Goal: Task Accomplishment & Management: Manage account settings

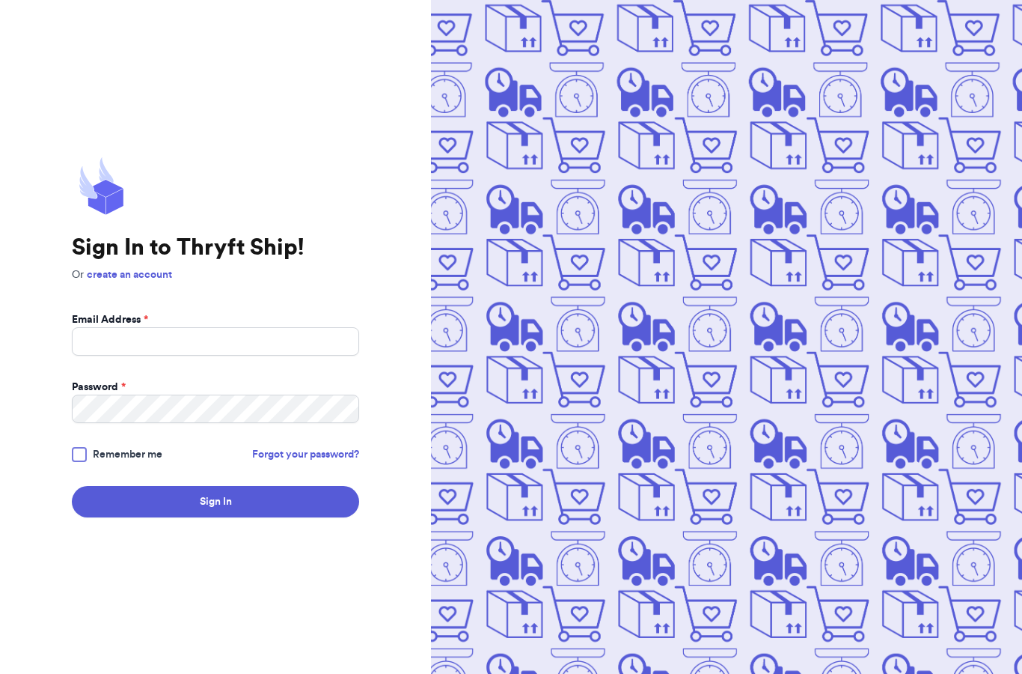
click at [182, 356] on input "Email Address *" at bounding box center [215, 341] width 287 height 28
type input "[EMAIL_ADDRESS][DOMAIN_NAME]"
click at [88, 462] on label "Remember me" at bounding box center [117, 454] width 91 height 15
click at [0, 0] on input "Remember me" at bounding box center [0, 0] width 0 height 0
click at [147, 517] on button "Sign In" at bounding box center [215, 501] width 287 height 31
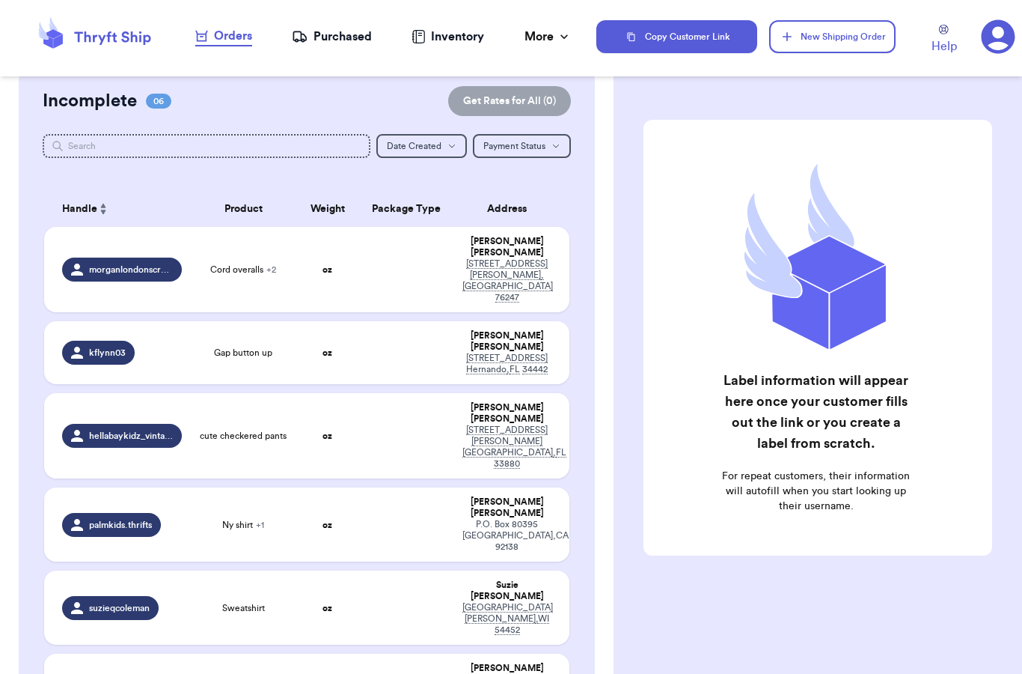
scroll to position [123, 0]
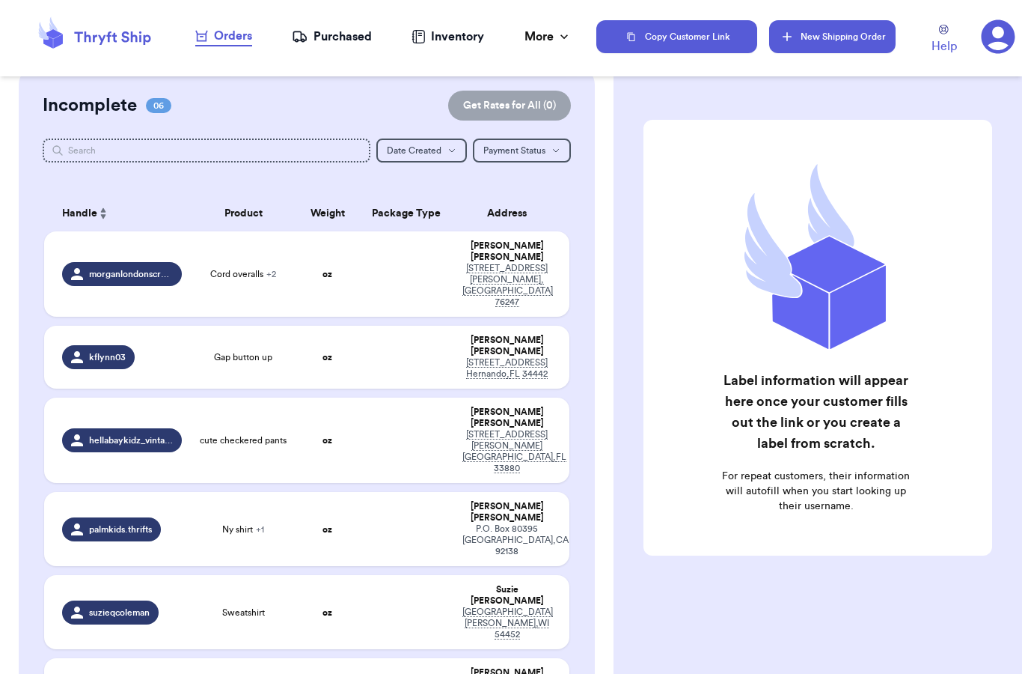
click at [843, 34] on button "New Shipping Order" at bounding box center [832, 36] width 126 height 33
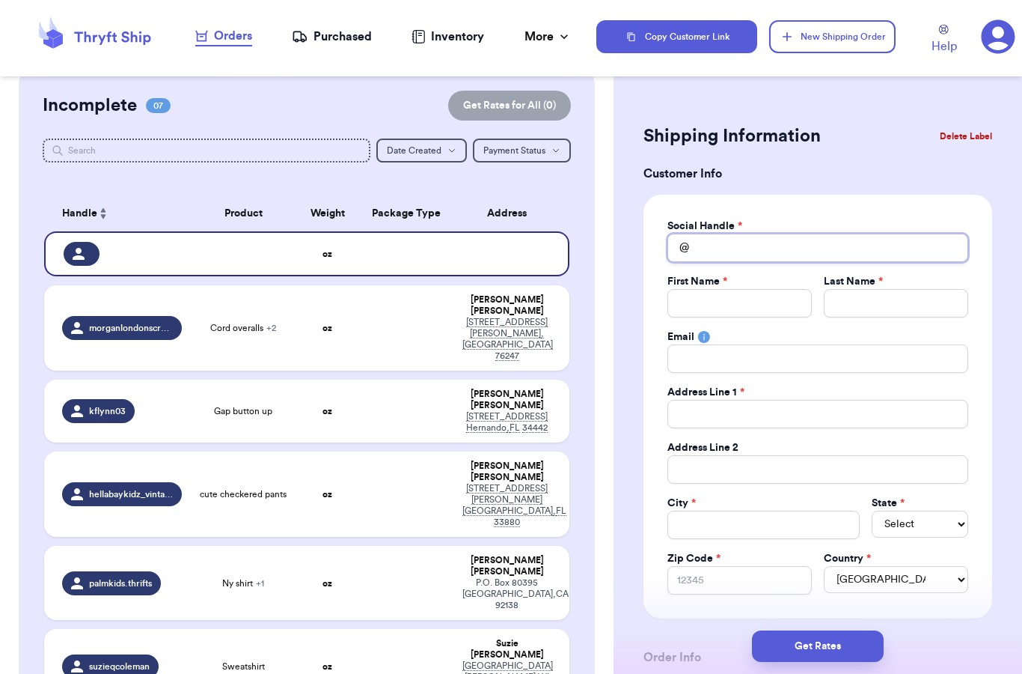
click at [709, 238] on input "Total Amount Paid" at bounding box center [818, 248] width 301 height 28
type input "n"
type input "ne"
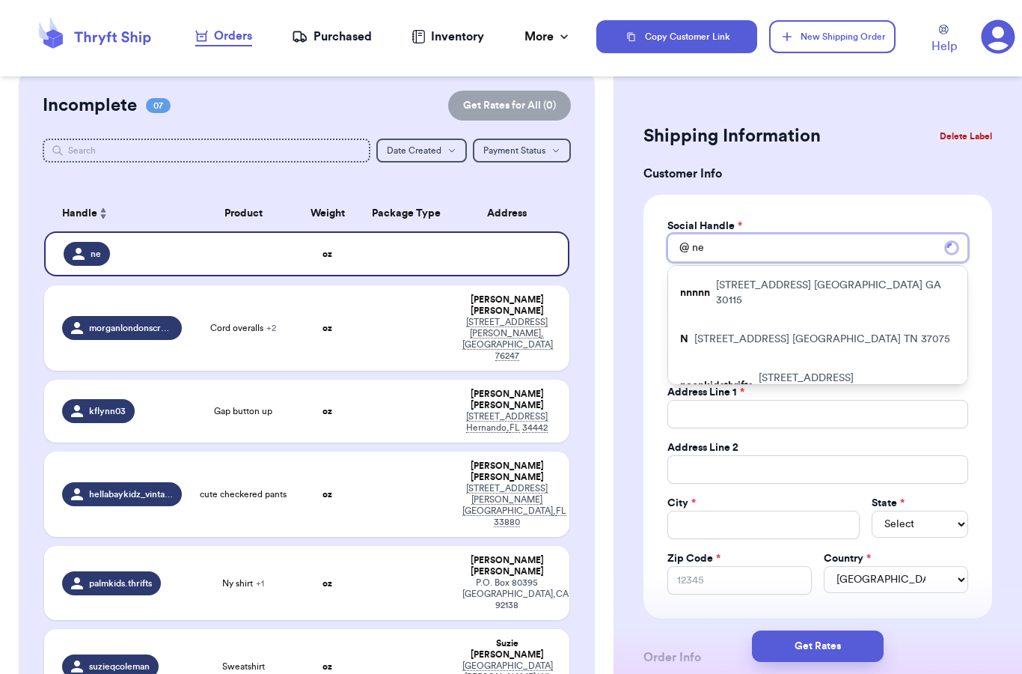
type input "neo"
type input "neon"
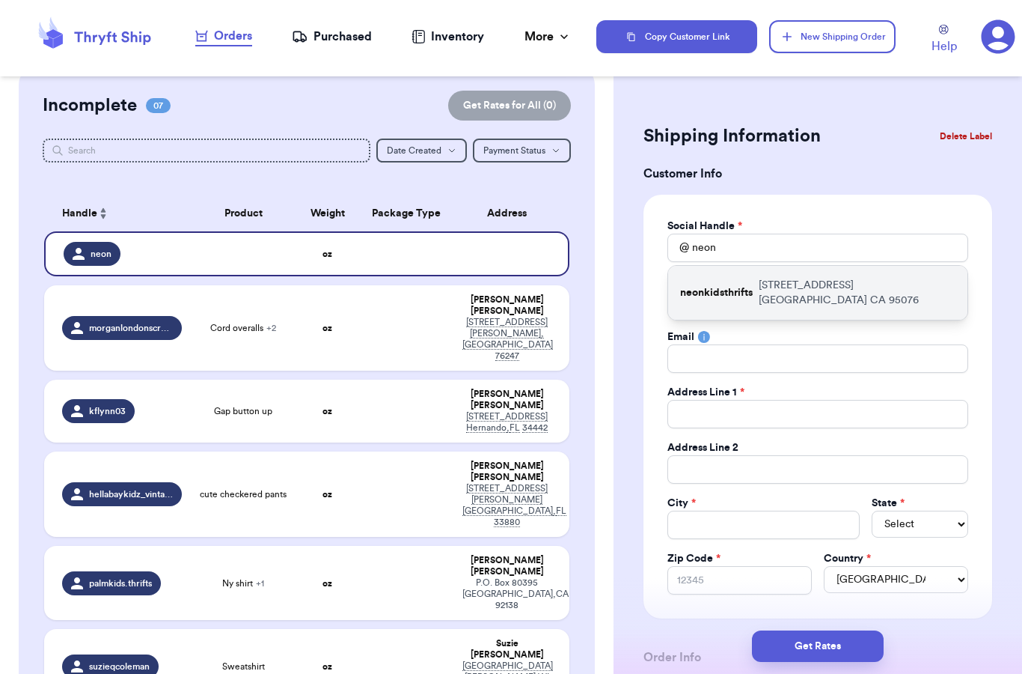
click at [812, 296] on p "2699 East Lake Ave. Watsonville CA 95076" at bounding box center [857, 293] width 197 height 30
type input "neonkidsthrifts"
type input "Julie"
type input "Ringe"
type input "julieringe3@gmail.com"
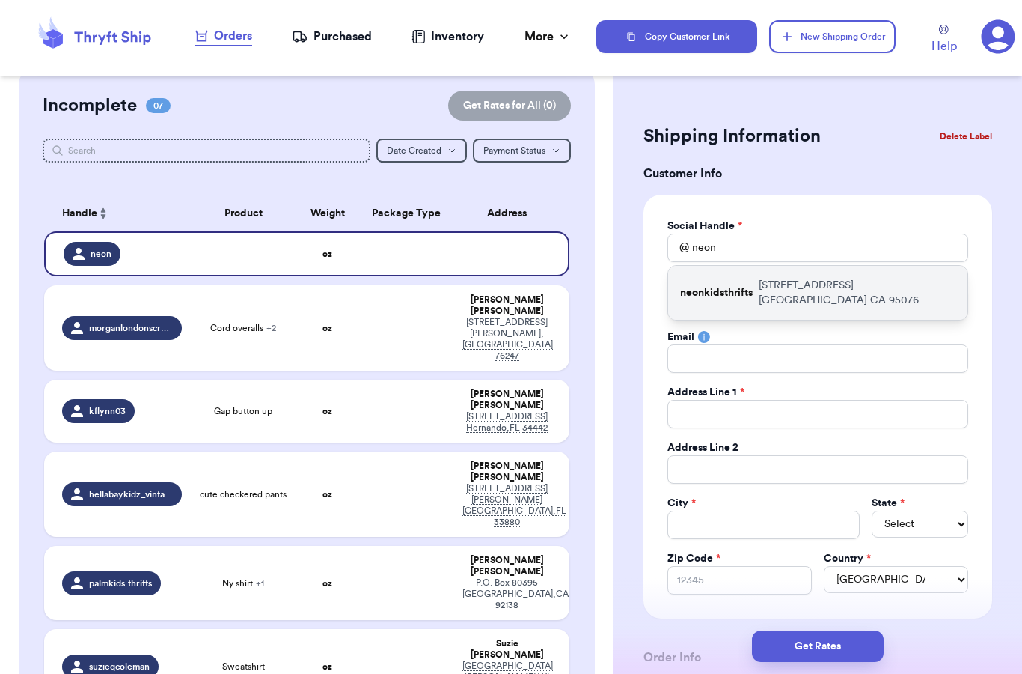
type input "2699 East Lake Ave."
type input "Watsonville"
select select "CA"
type input "95076"
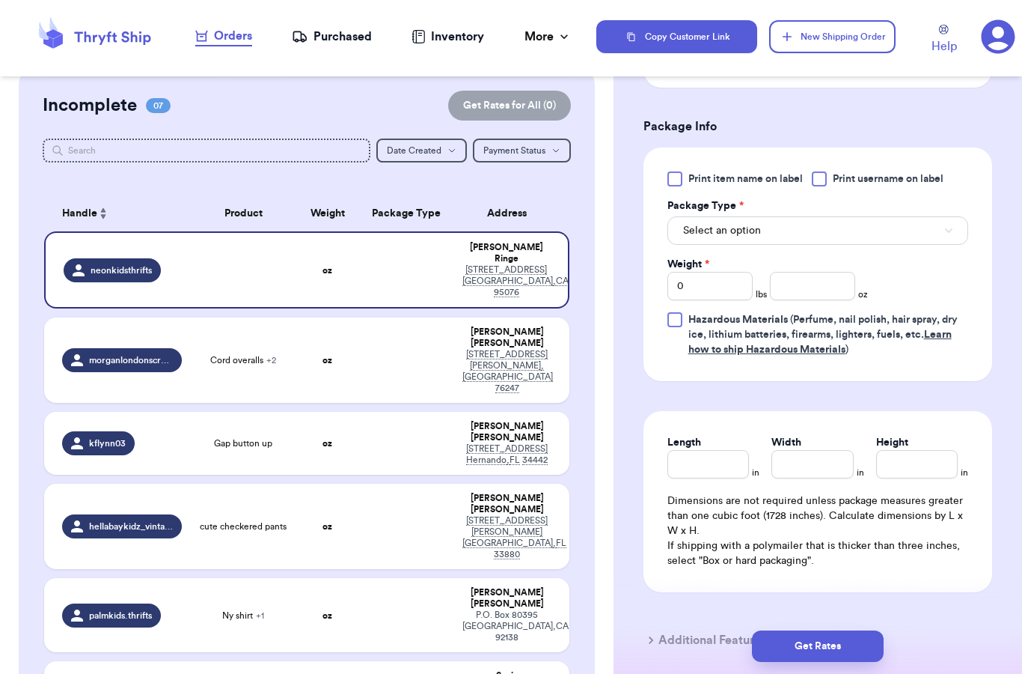
scroll to position [789, 0]
click at [824, 226] on button "Select an option" at bounding box center [818, 230] width 301 height 28
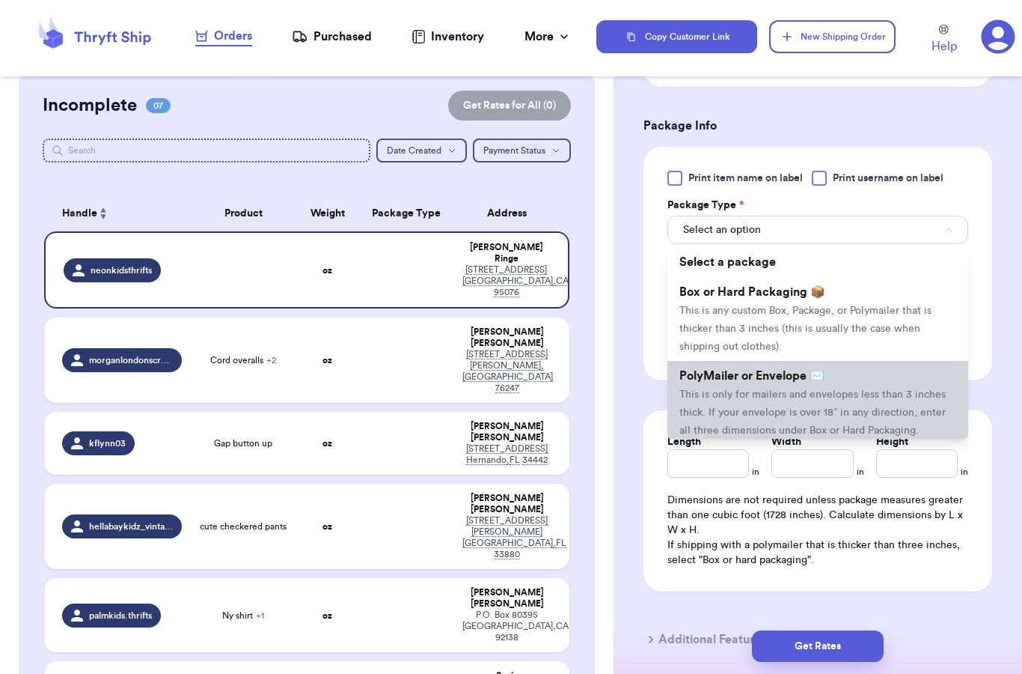
click at [799, 389] on span "This is only for mailers and envelopes less than 3 inches thick. If your envelo…" at bounding box center [813, 412] width 266 height 46
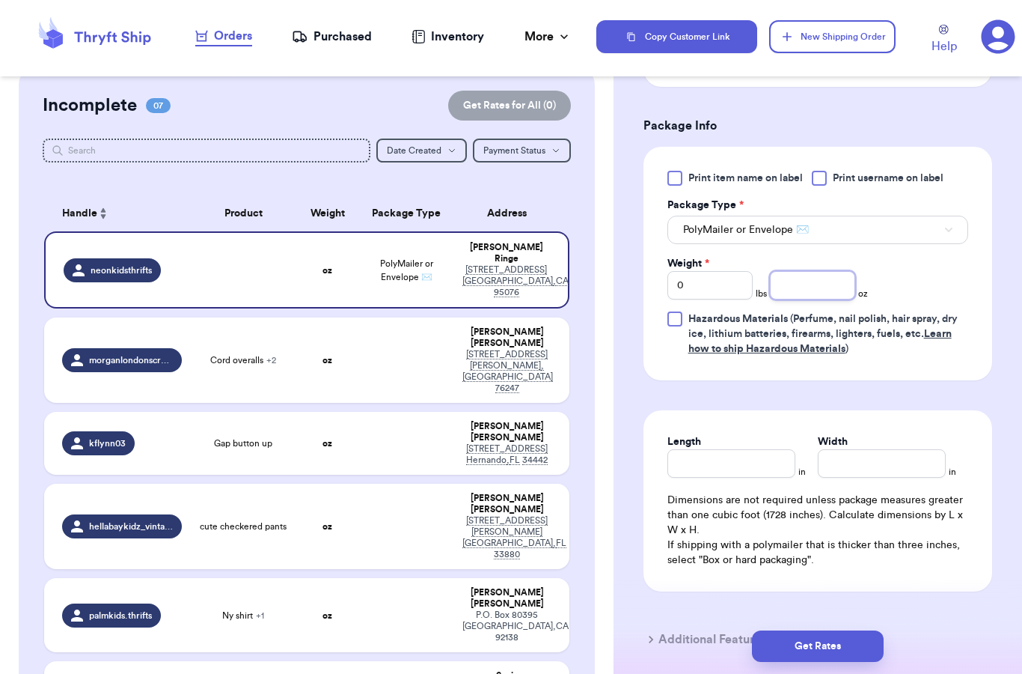
click at [817, 286] on input "number" at bounding box center [812, 285] width 85 height 28
click at [704, 293] on input "0" at bounding box center [710, 285] width 85 height 28
type input "1"
click at [823, 279] on input "number" at bounding box center [812, 285] width 85 height 28
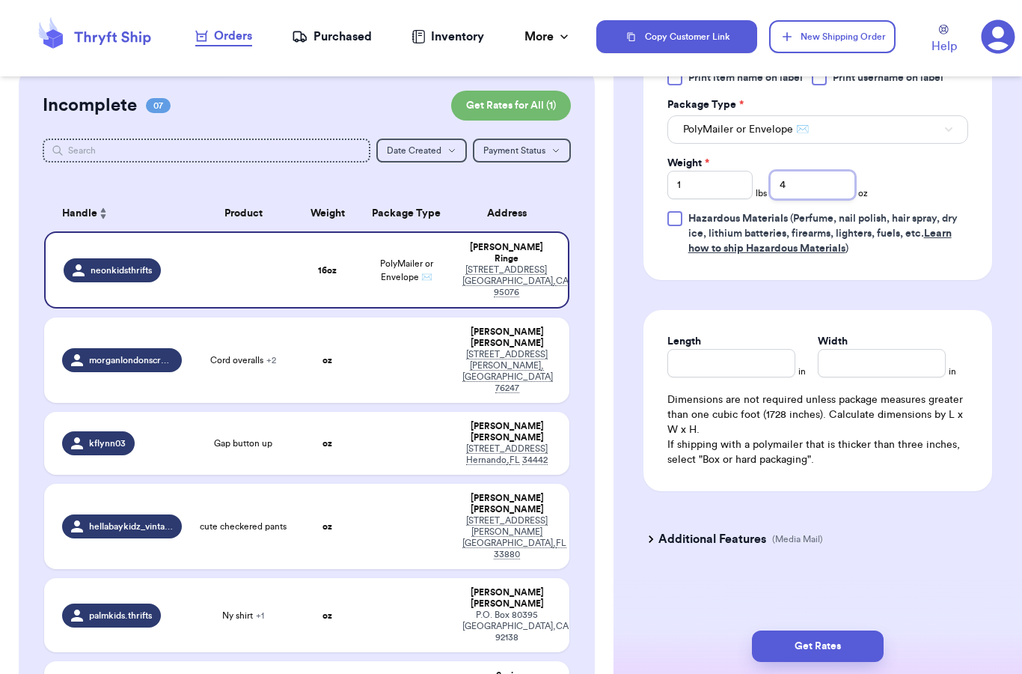
scroll to position [889, 0]
type input "4"
click at [831, 639] on button "Get Rates" at bounding box center [818, 645] width 132 height 31
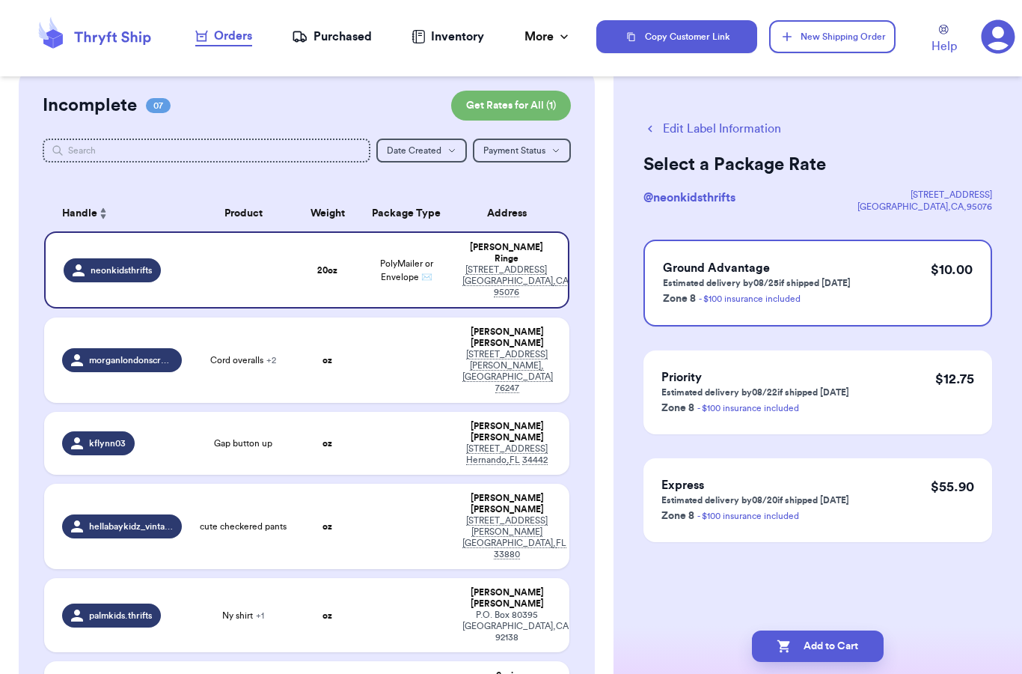
scroll to position [0, 0]
click at [844, 630] on button "Add to Cart" at bounding box center [818, 645] width 132 height 31
checkbox input "true"
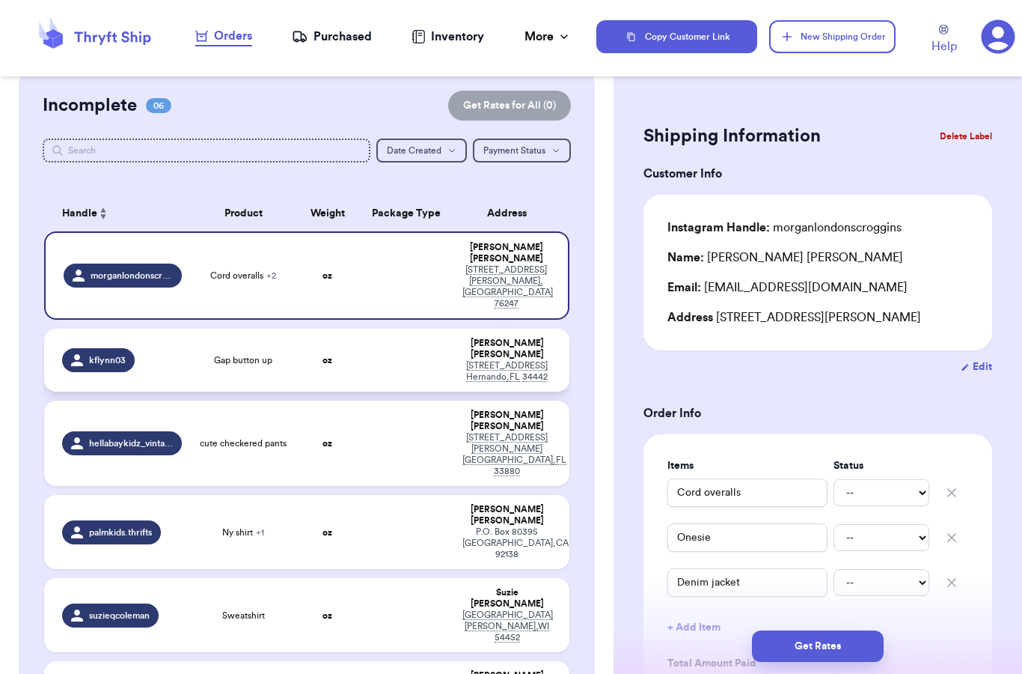
click at [397, 329] on td at bounding box center [406, 360] width 94 height 63
type input "Gap button up"
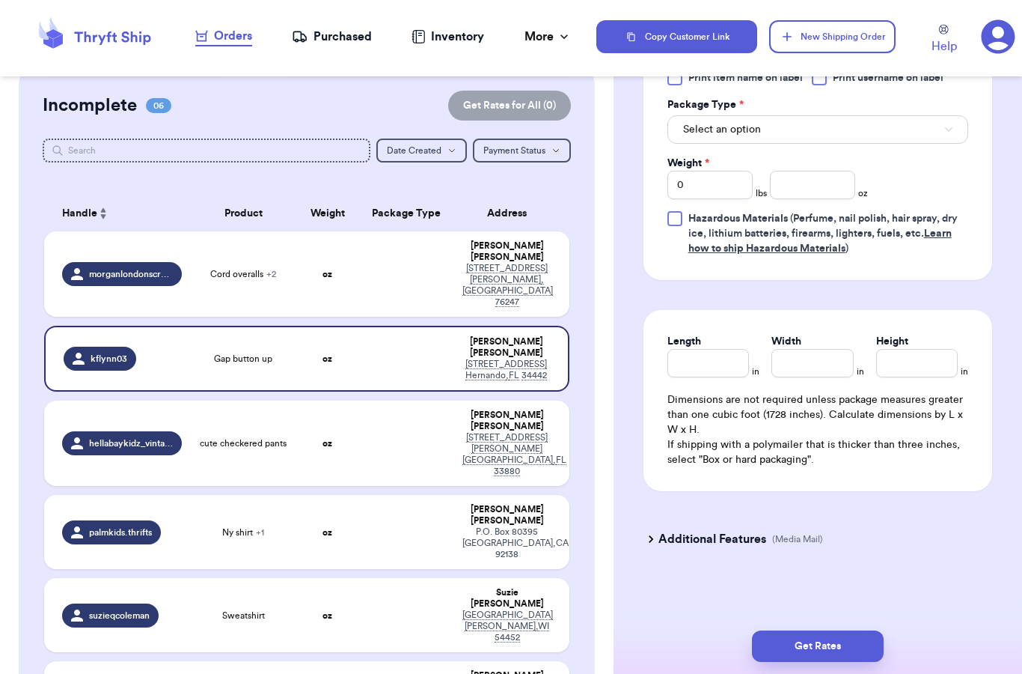
scroll to position [645, 0]
click at [811, 183] on input "number" at bounding box center [812, 185] width 85 height 28
type input "4.5"
click at [860, 268] on div "Print item name on label Print username on label Package Type * Select an optio…" at bounding box center [818, 163] width 349 height 234
click at [820, 632] on button "Get Rates" at bounding box center [818, 645] width 132 height 31
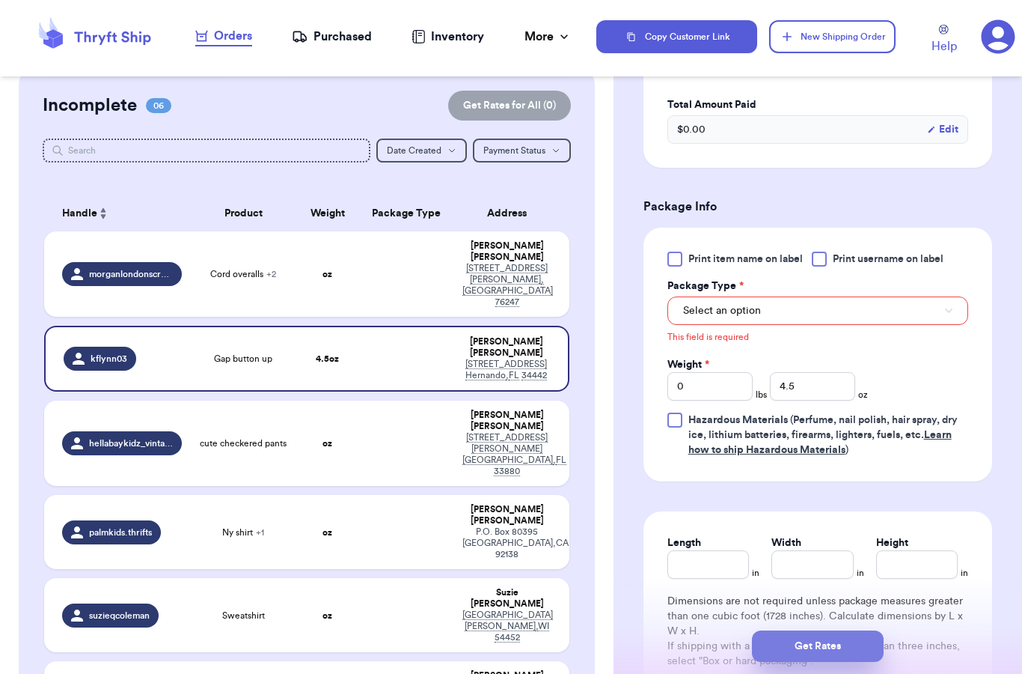
scroll to position [439, 0]
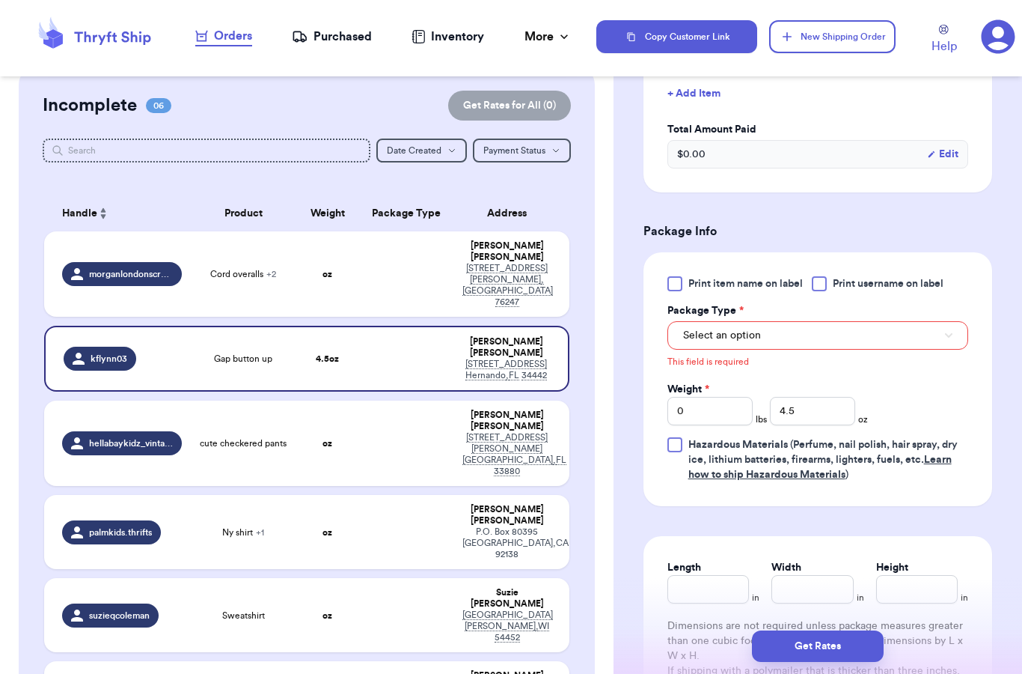
click at [746, 347] on button "Select an option" at bounding box center [818, 335] width 301 height 28
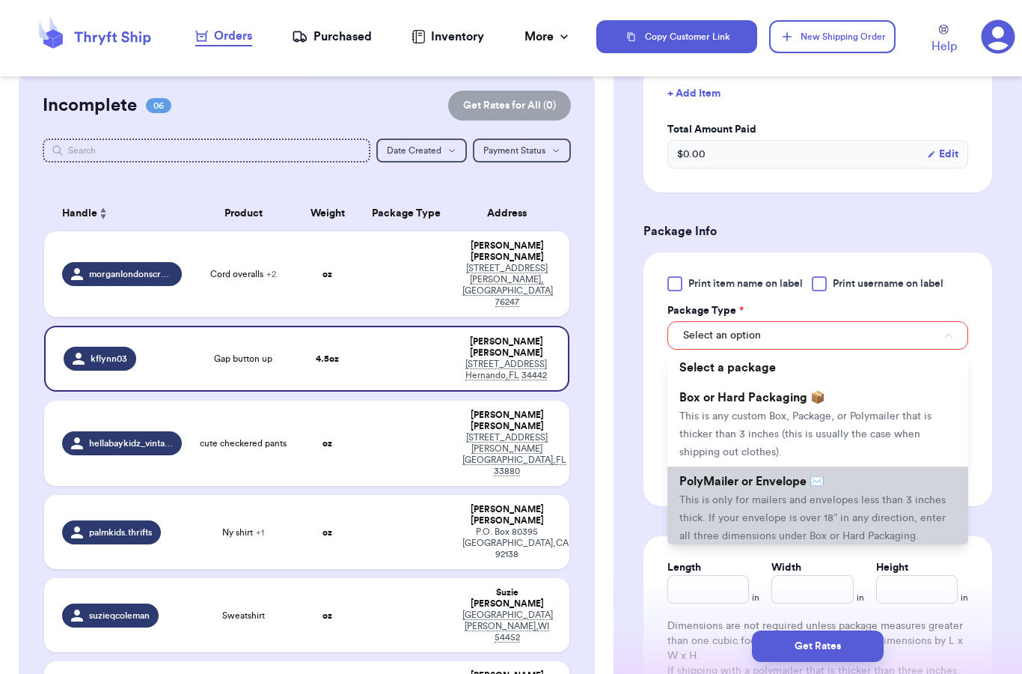
click at [768, 480] on span "PolyMailer or Envelope ✉️" at bounding box center [752, 481] width 145 height 12
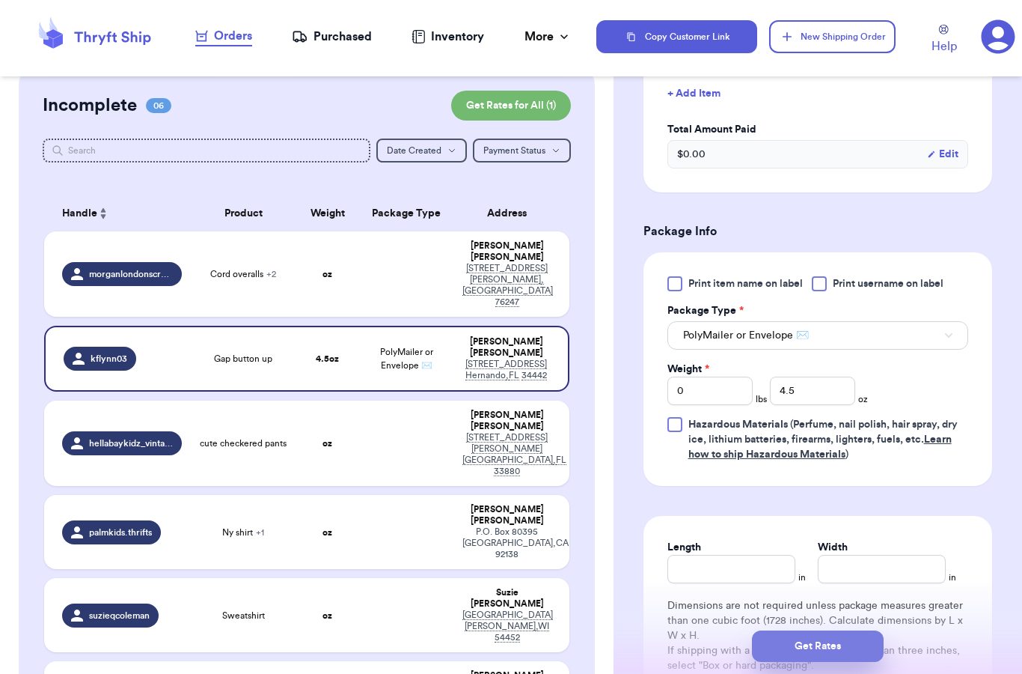
click at [811, 631] on button "Get Rates" at bounding box center [818, 645] width 132 height 31
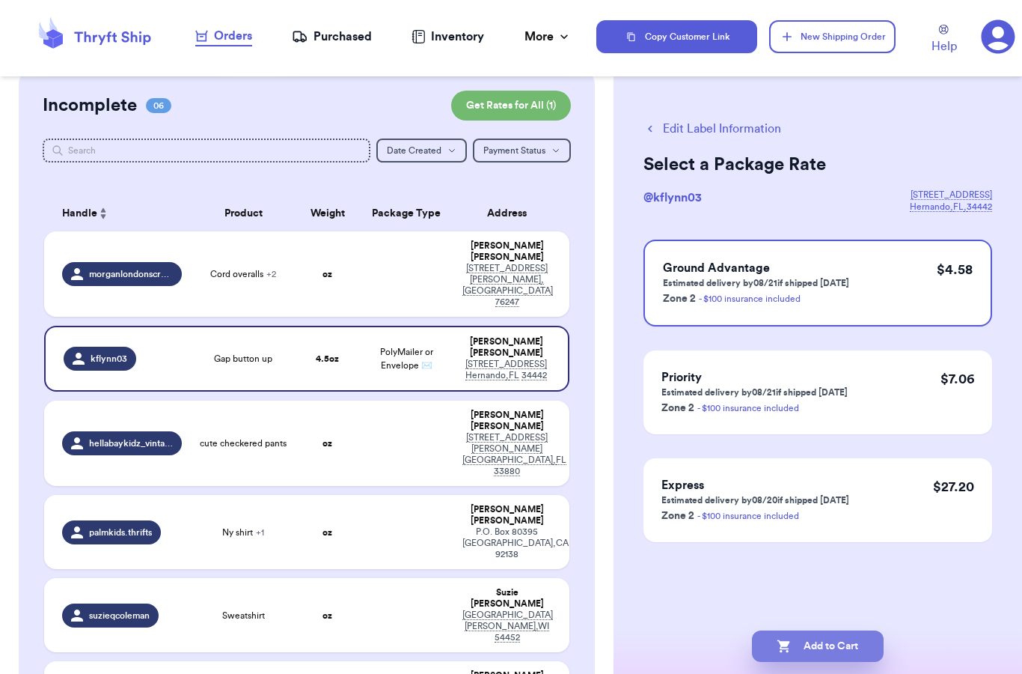
click at [834, 630] on button "Add to Cart" at bounding box center [818, 645] width 132 height 31
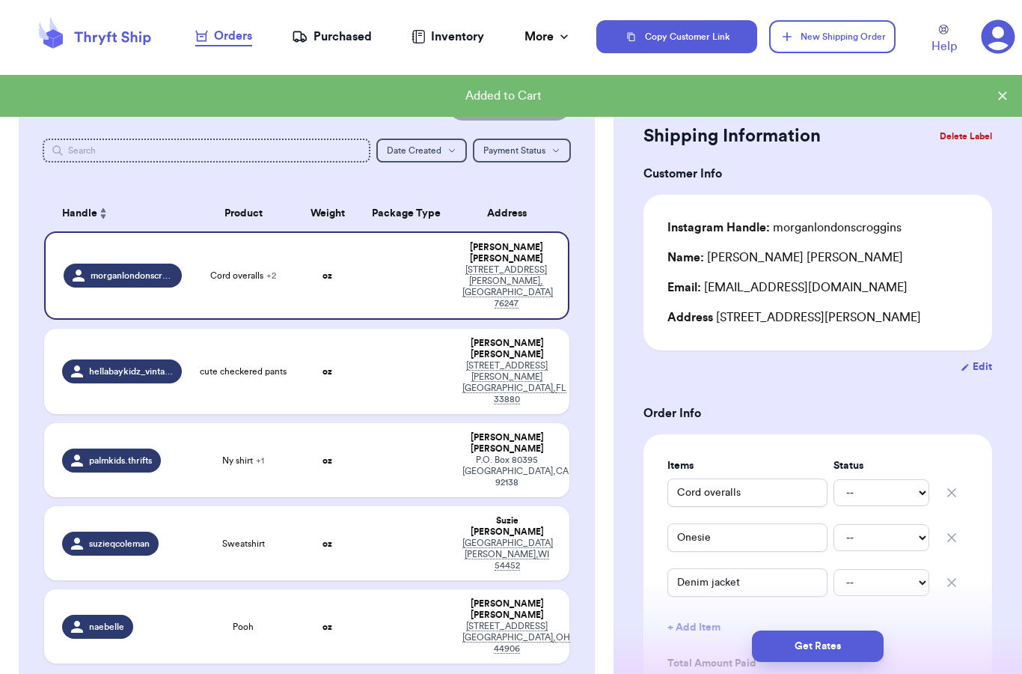
checkbox input "true"
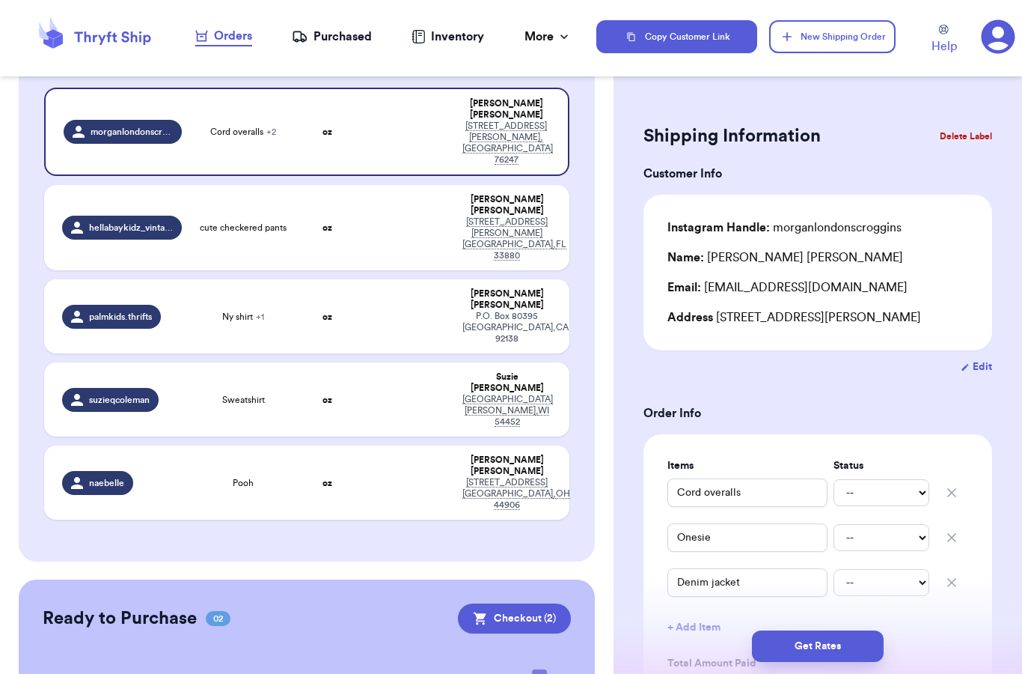
scroll to position [266, 0]
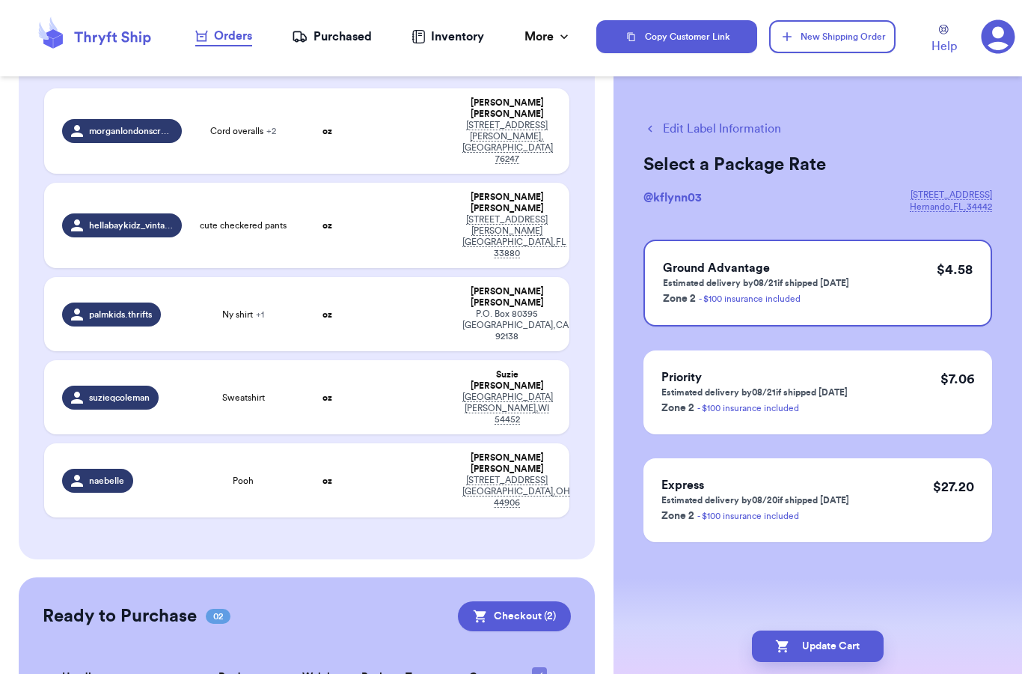
click at [743, 123] on button "Edit Label Information" at bounding box center [713, 129] width 138 height 18
checkbox input "false"
checkbox input "true"
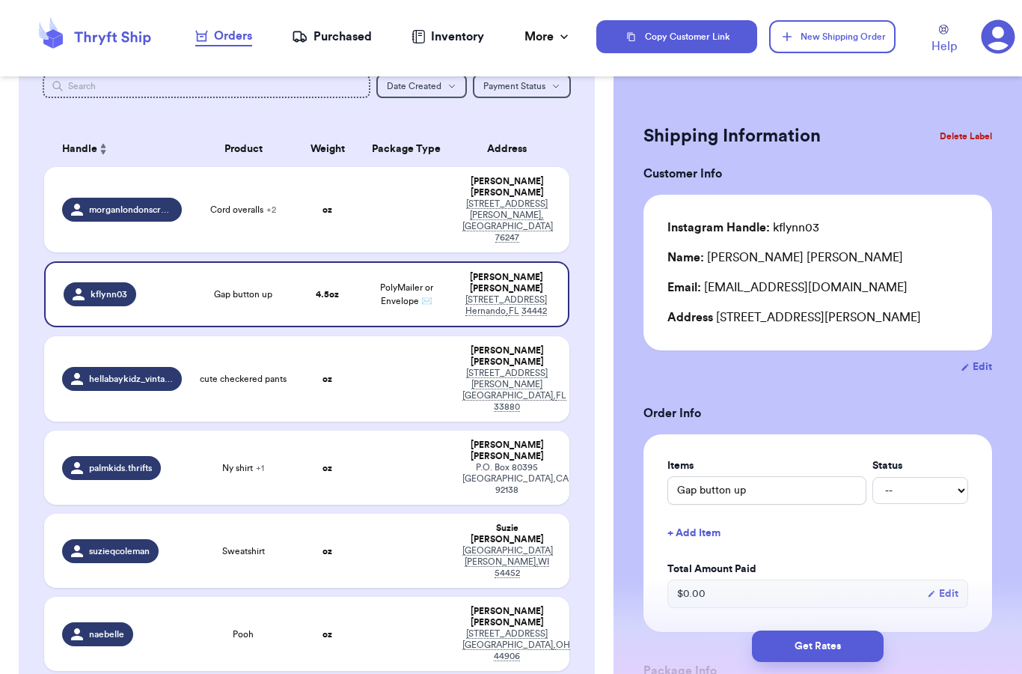
scroll to position [204, 0]
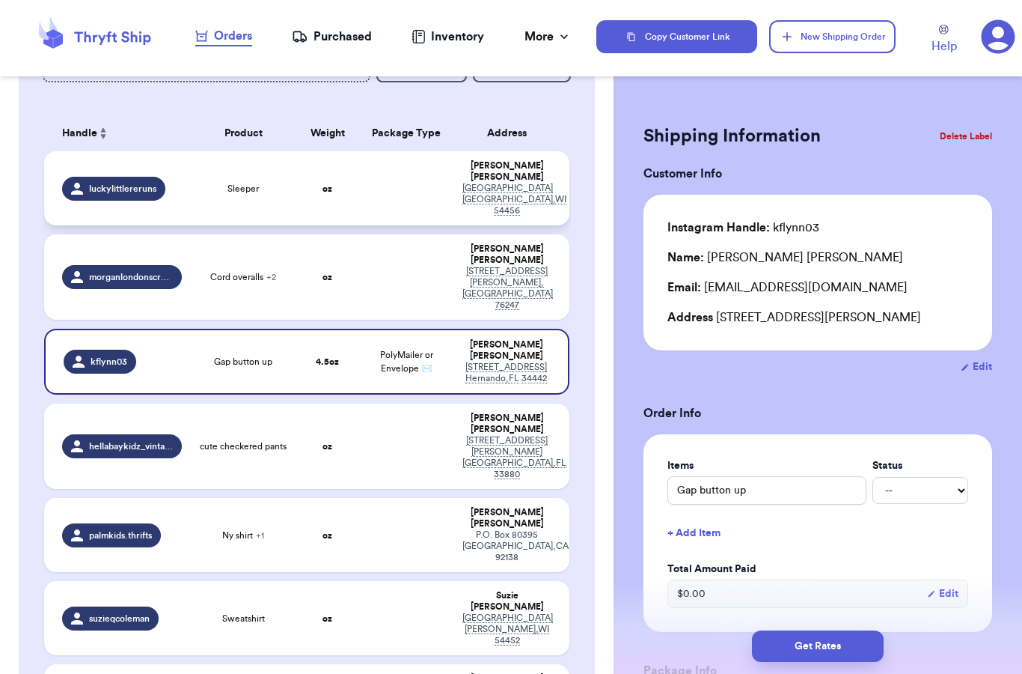
click at [378, 186] on td at bounding box center [406, 188] width 94 height 74
type input "Sleeper"
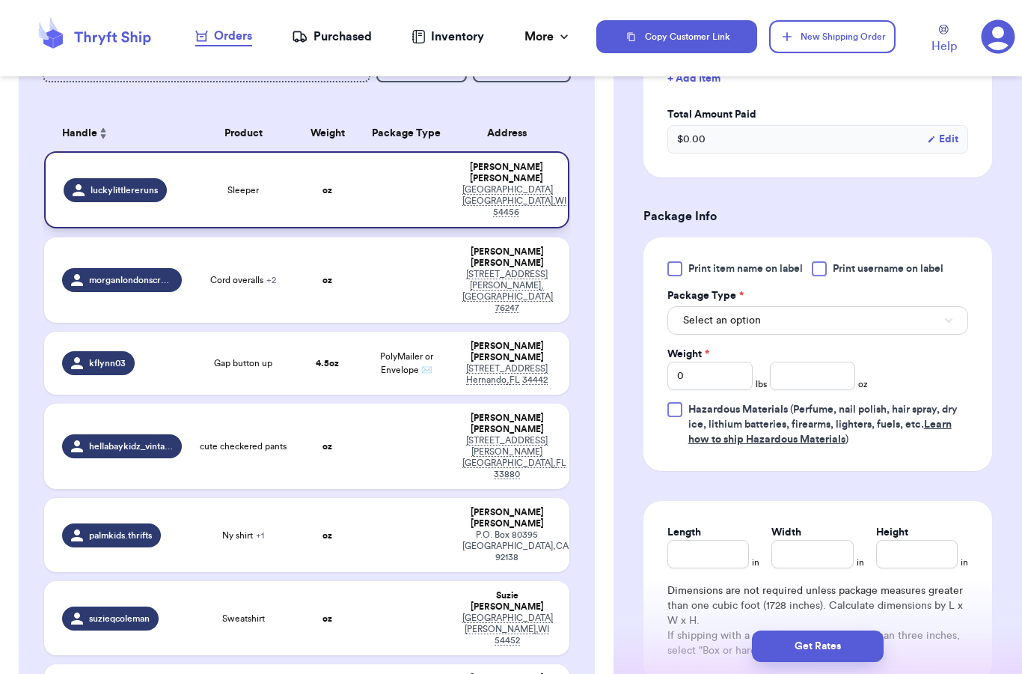
scroll to position [477, 0]
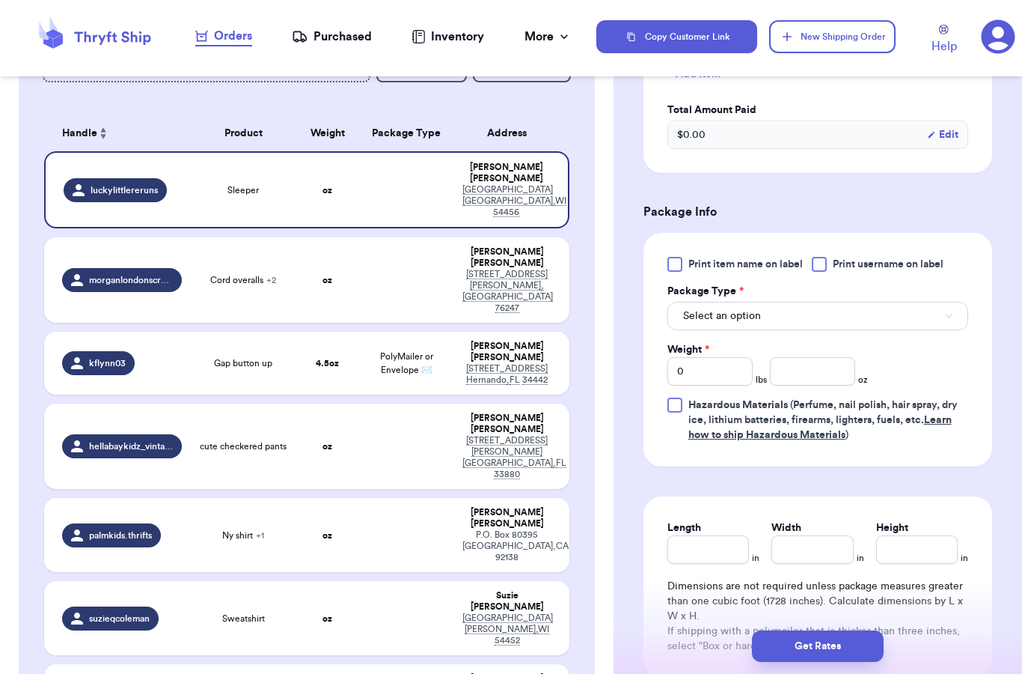
click at [806, 302] on button "Select an option" at bounding box center [818, 316] width 301 height 28
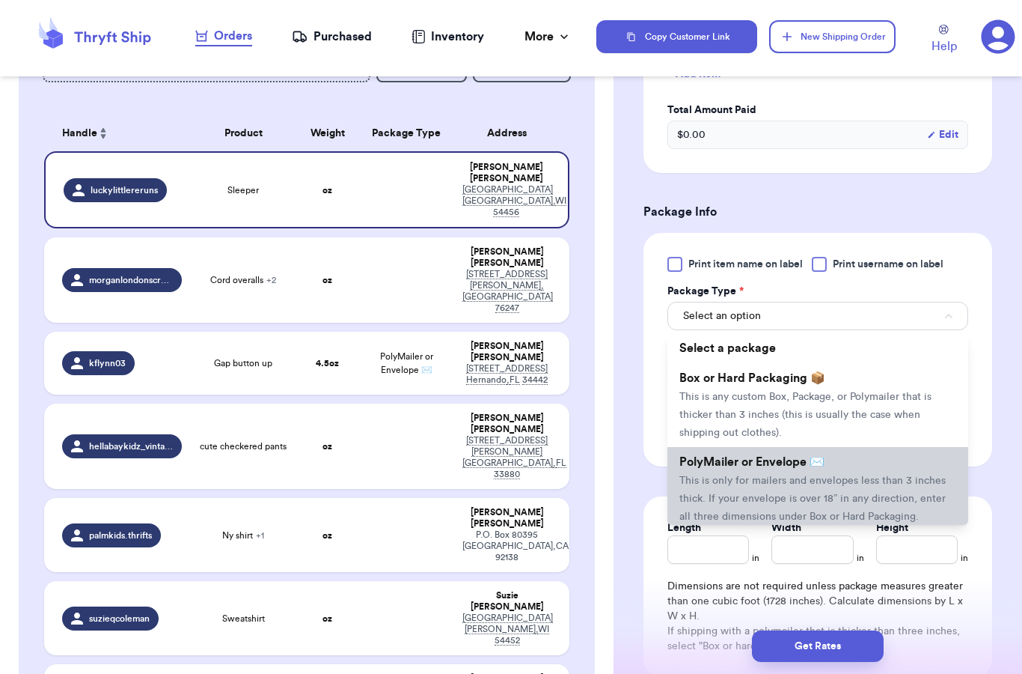
click at [812, 475] on span "This is only for mailers and envelopes less than 3 inches thick. If your envelo…" at bounding box center [813, 498] width 266 height 46
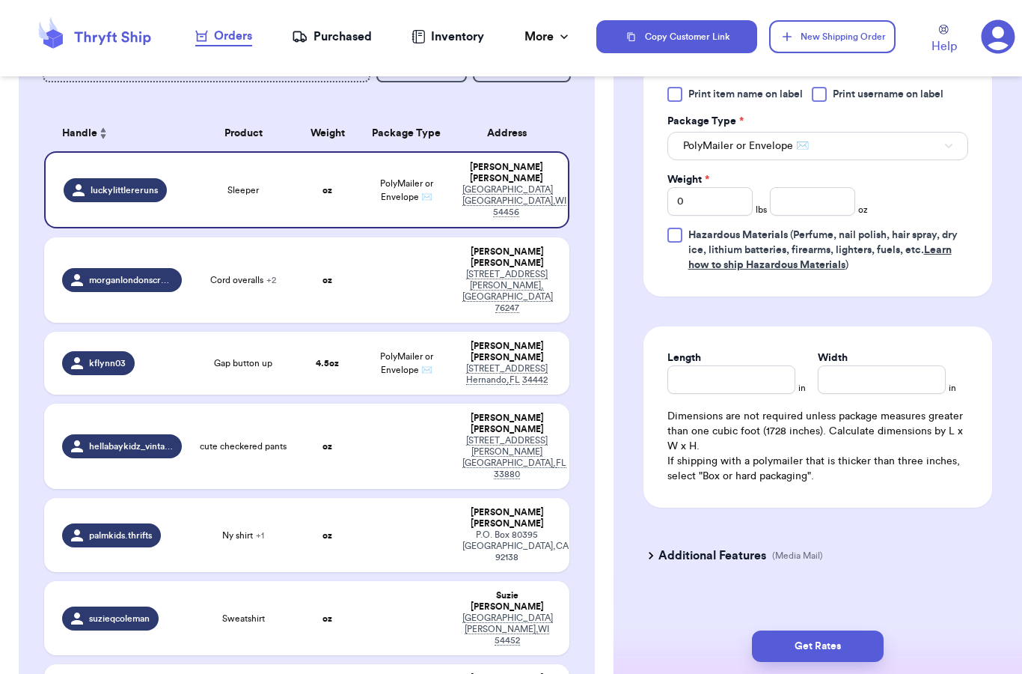
scroll to position [645, 0]
click at [813, 193] on input "number" at bounding box center [812, 203] width 85 height 28
type input "5.6"
click at [906, 517] on form "Shipping Information Delete Label Customer Info Instagram Handle: luckylittlere…" at bounding box center [818, 31] width 349 height 1112
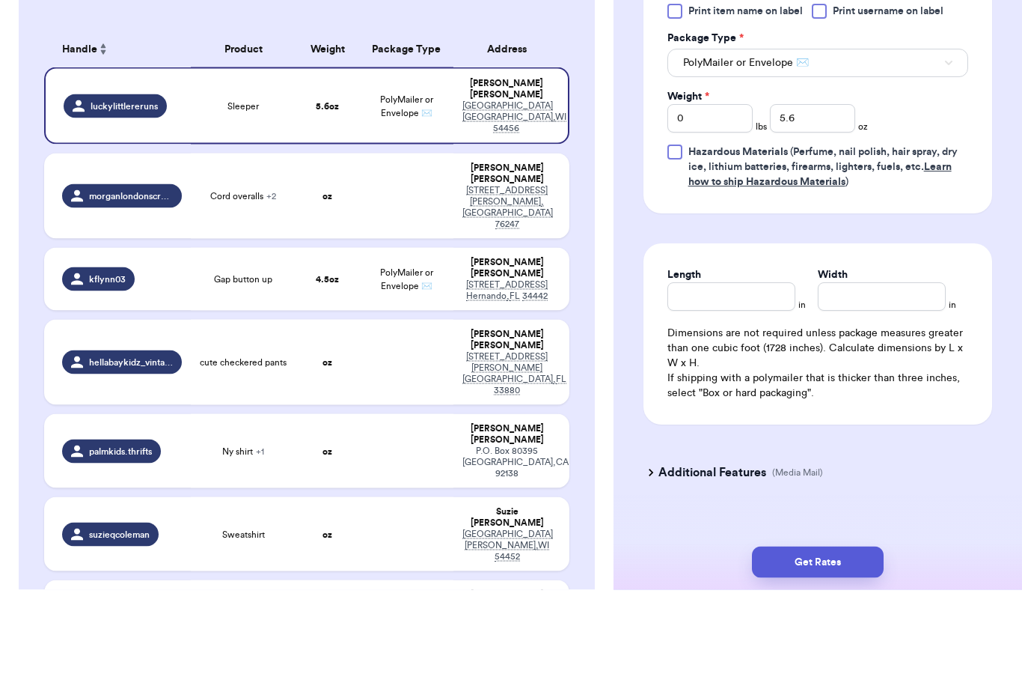
scroll to position [60, 0]
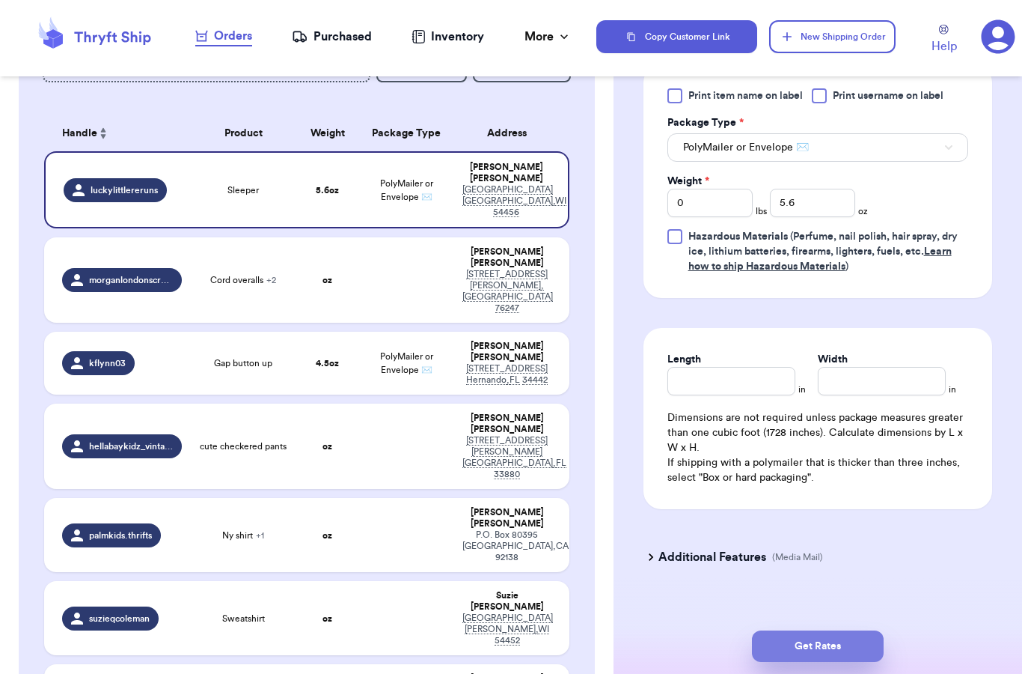
click at [826, 630] on button "Get Rates" at bounding box center [818, 645] width 132 height 31
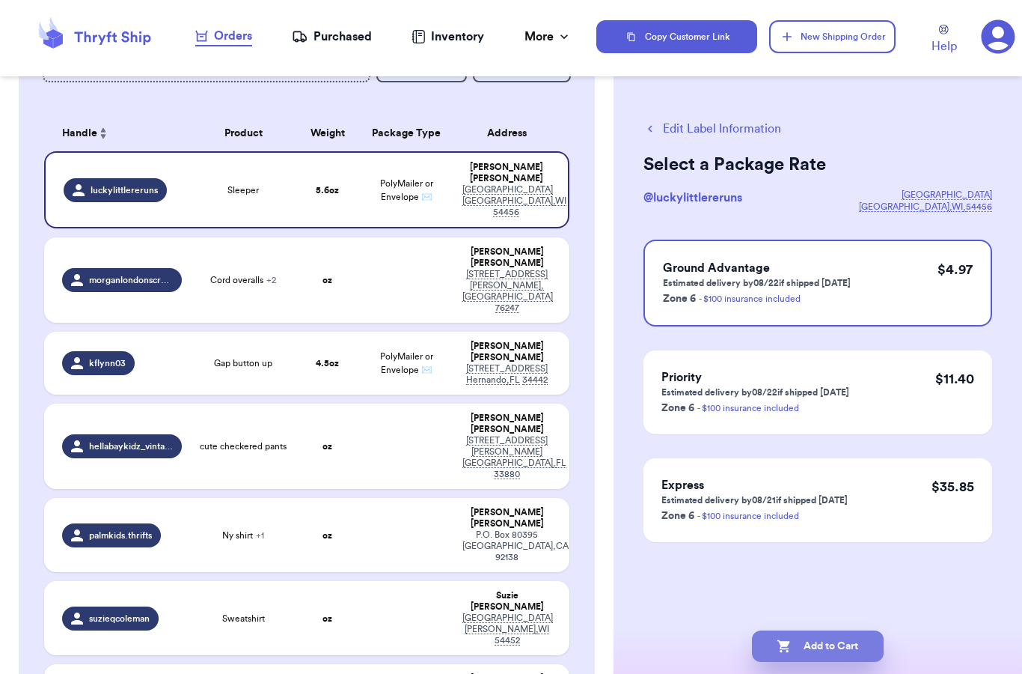
click at [844, 630] on button "Add to Cart" at bounding box center [818, 645] width 132 height 31
checkbox input "true"
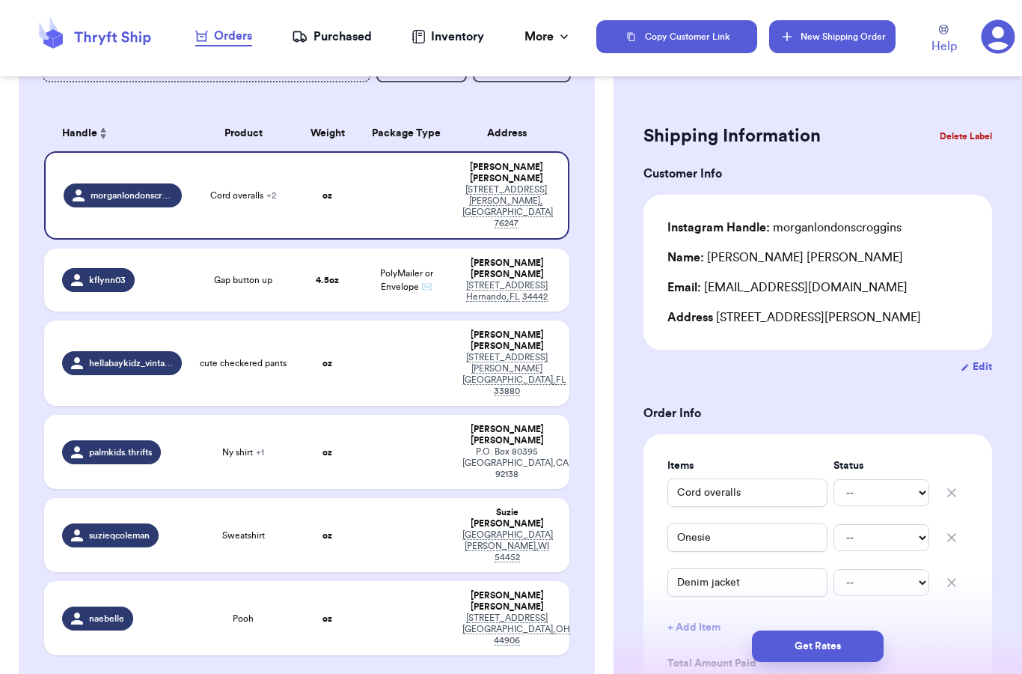
click at [817, 40] on button "New Shipping Order" at bounding box center [832, 36] width 126 height 33
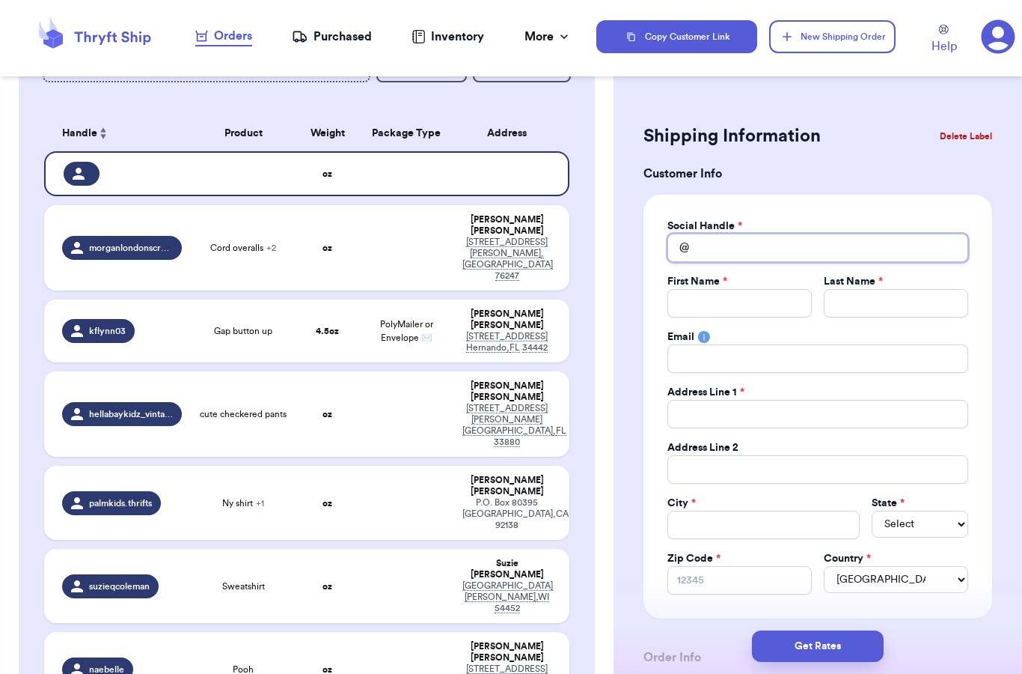
click at [725, 237] on input "Total Amount Paid" at bounding box center [818, 248] width 301 height 28
type input "d"
type input "da"
type input "dan"
type input "da"
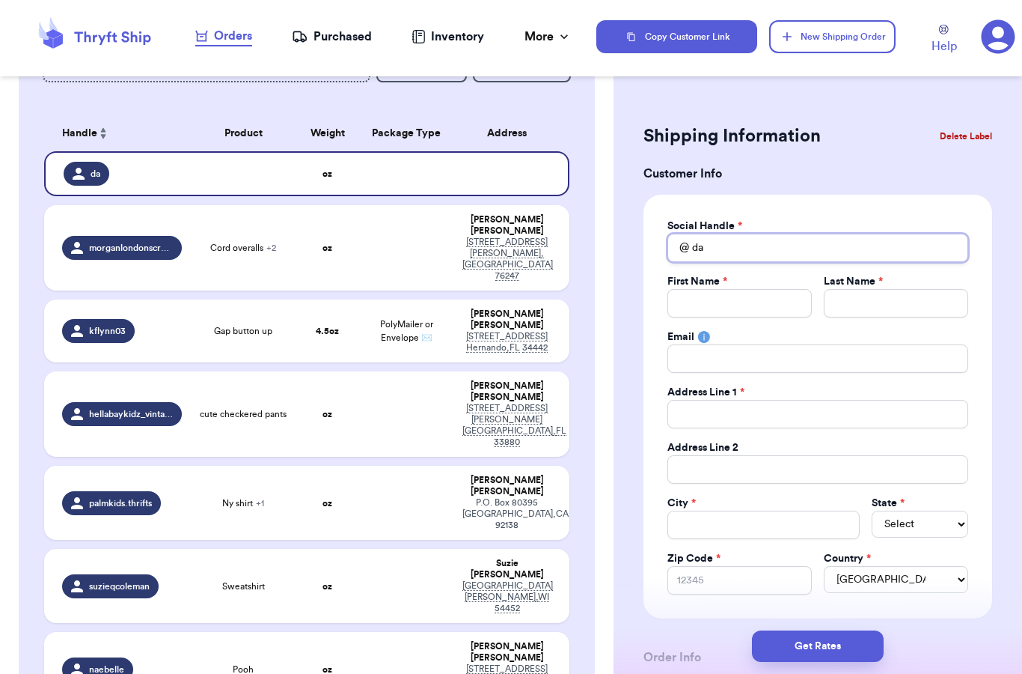
type input "d"
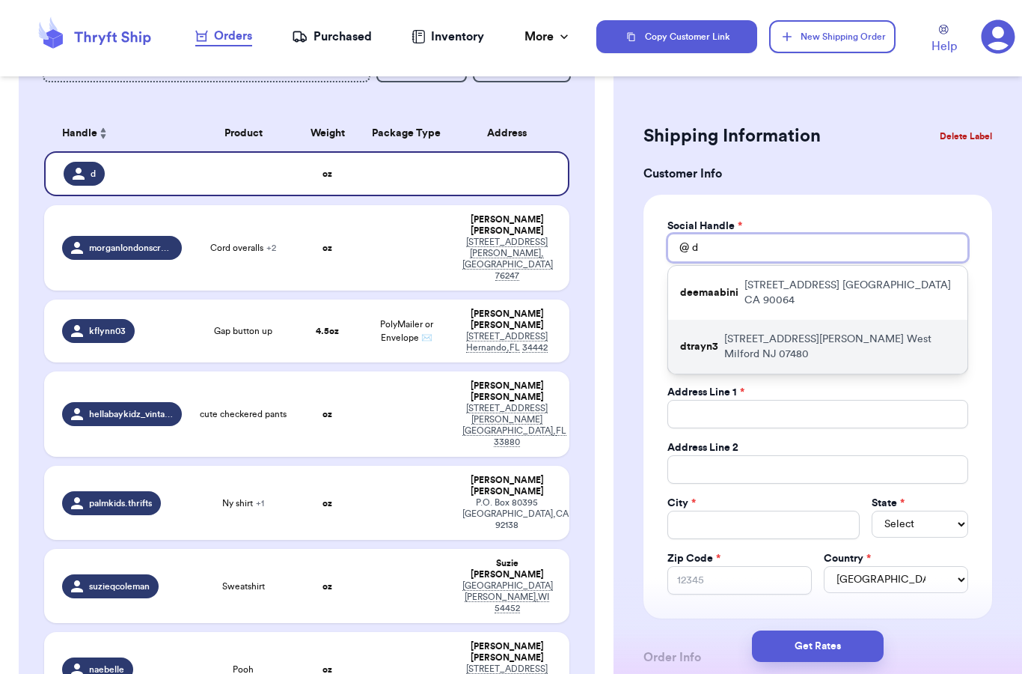
type input "d"
click at [734, 332] on p "33 Krattiger Court West Milford NJ 07480" at bounding box center [839, 347] width 231 height 30
type input "dtrayn3"
type input "Dani"
type input "Tray"
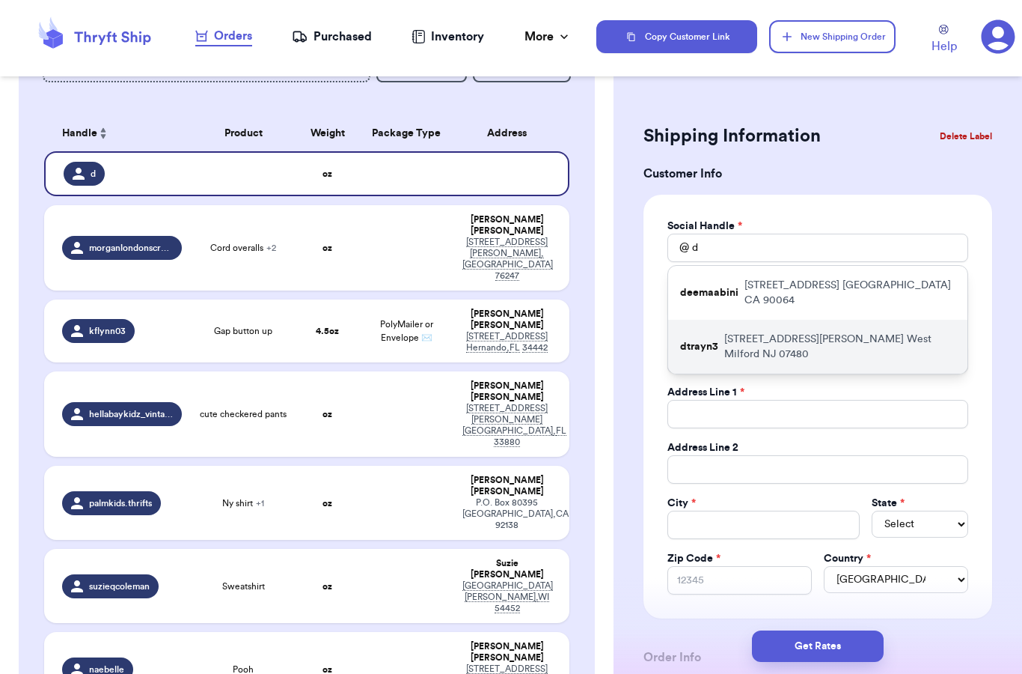
type input "33 Krattiger Court"
type input "West Milford"
select select "NJ"
type input "07480"
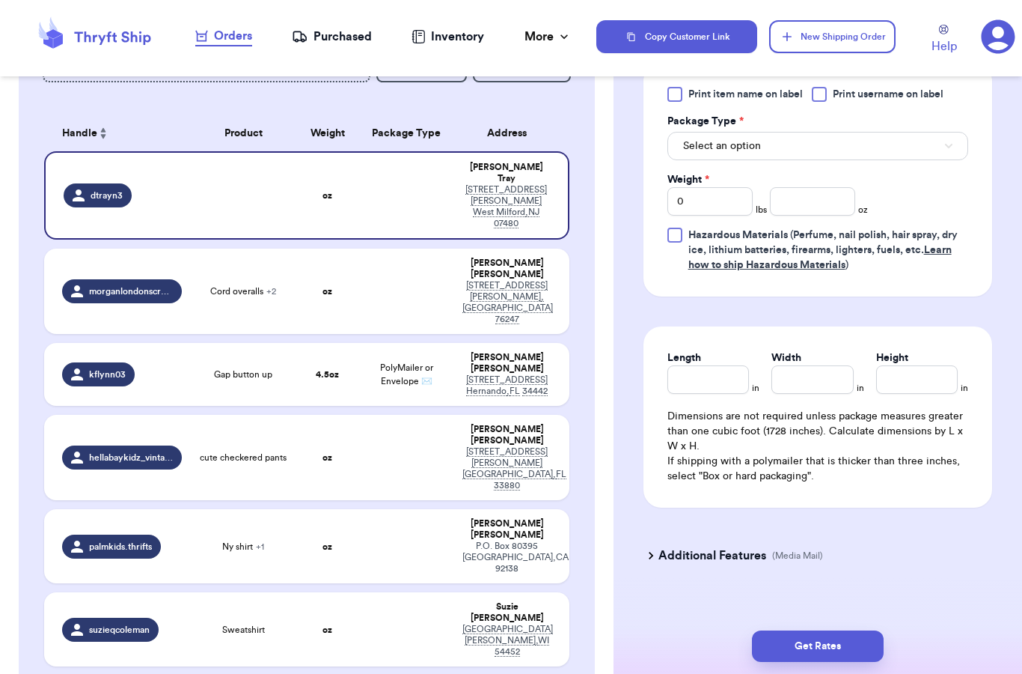
scroll to position [879, 0]
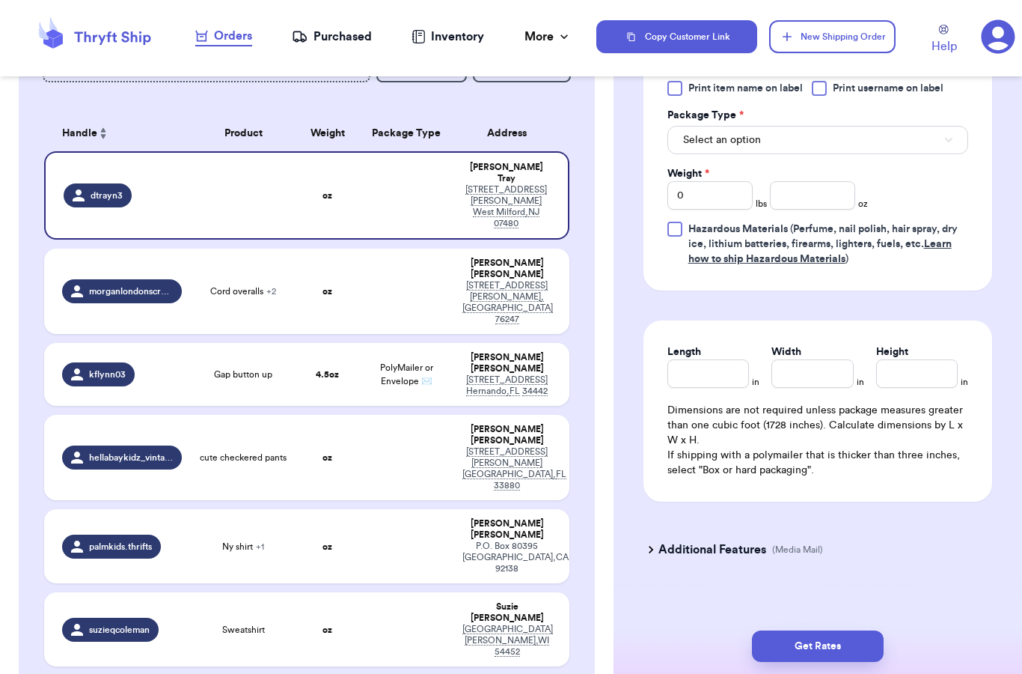
click at [942, 132] on button "Select an option" at bounding box center [818, 140] width 301 height 28
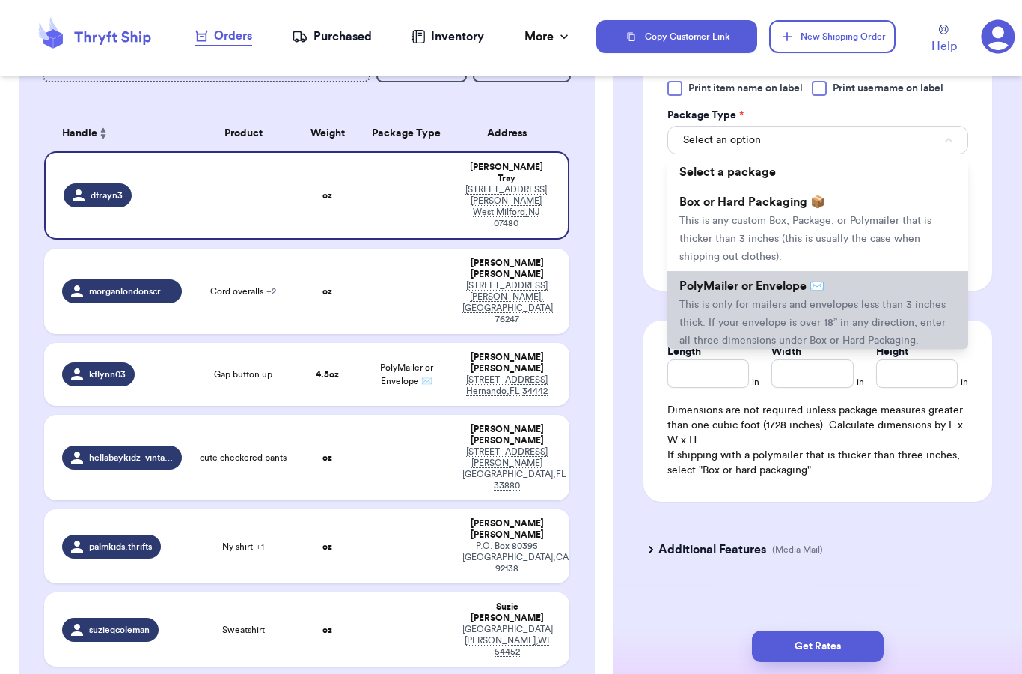
click at [796, 301] on span "This is only for mailers and envelopes less than 3 inches thick. If your envelo…" at bounding box center [813, 322] width 266 height 46
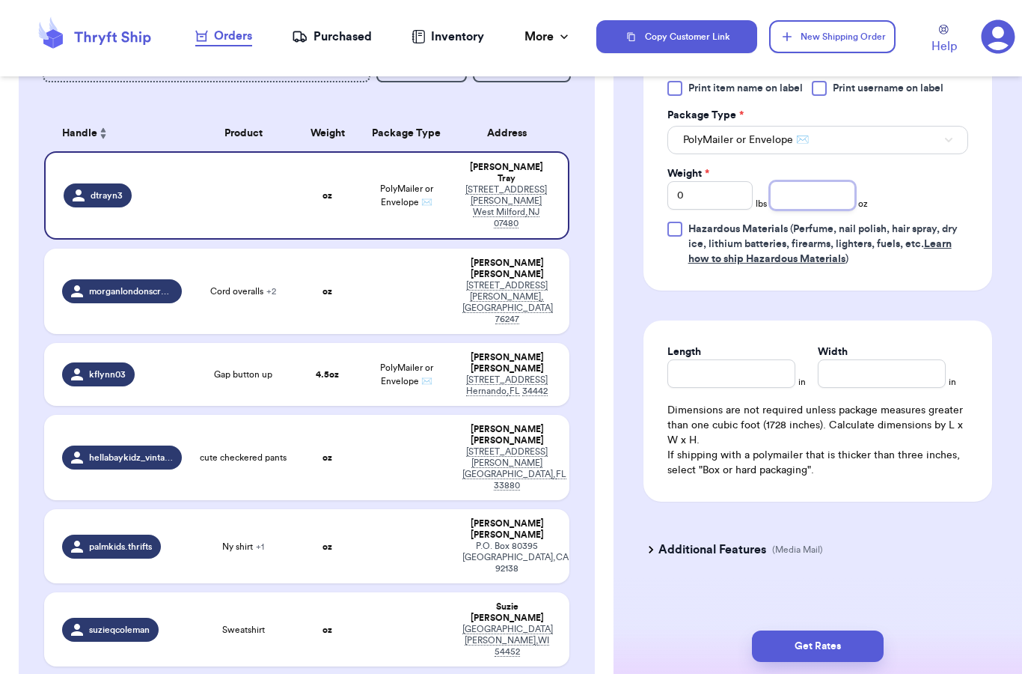
click at [817, 183] on input "number" at bounding box center [812, 195] width 85 height 28
type input "9"
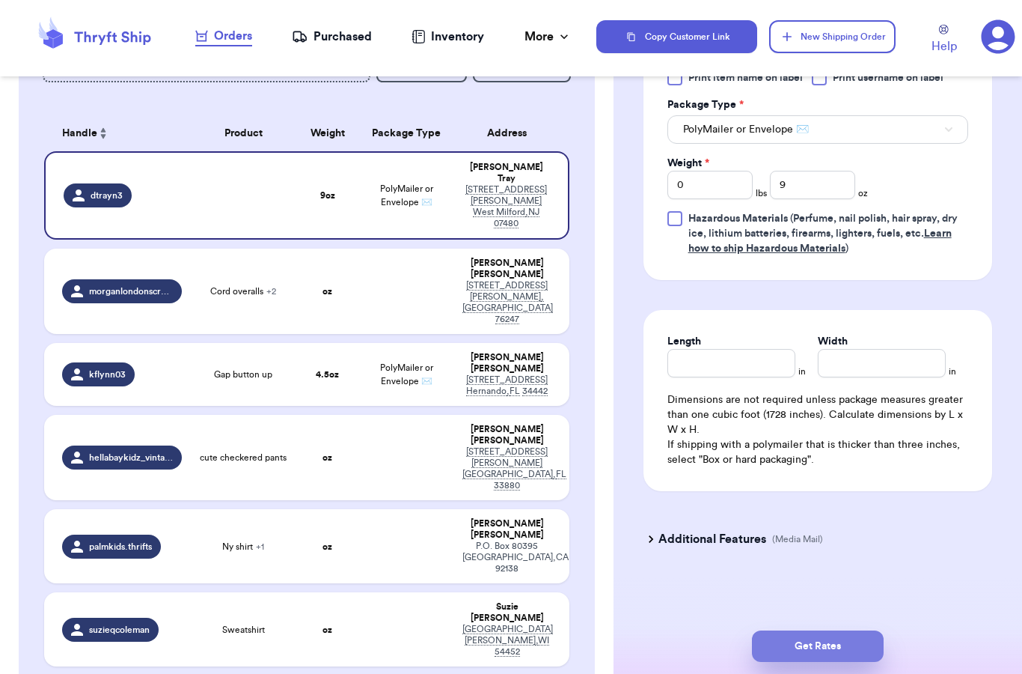
click at [835, 630] on button "Get Rates" at bounding box center [818, 645] width 132 height 31
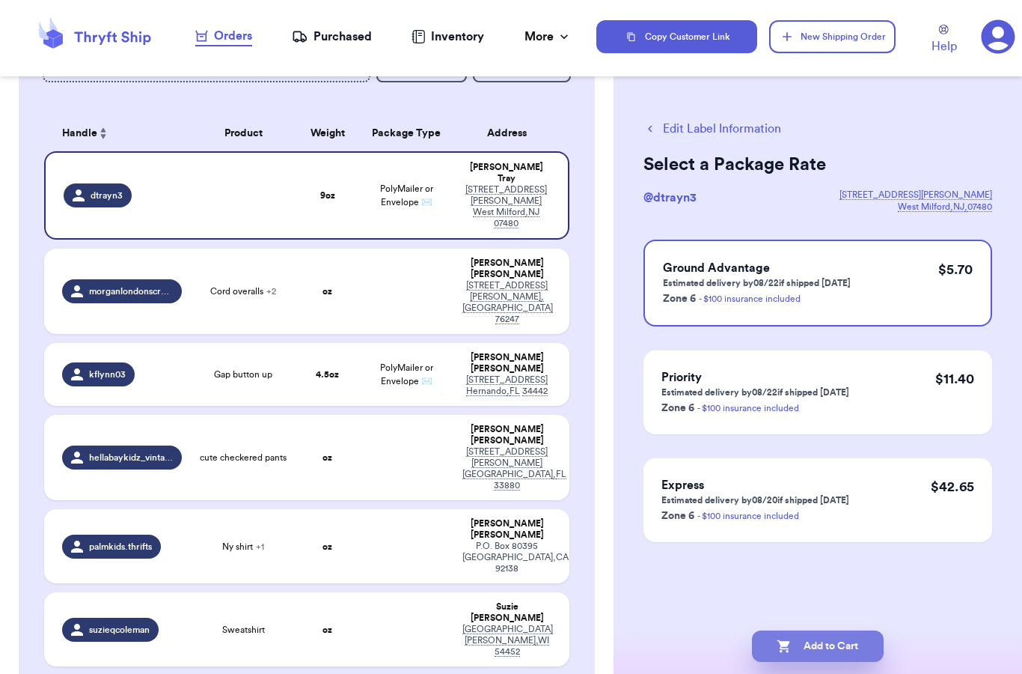
click at [820, 630] on button "Add to Cart" at bounding box center [818, 645] width 132 height 31
checkbox input "true"
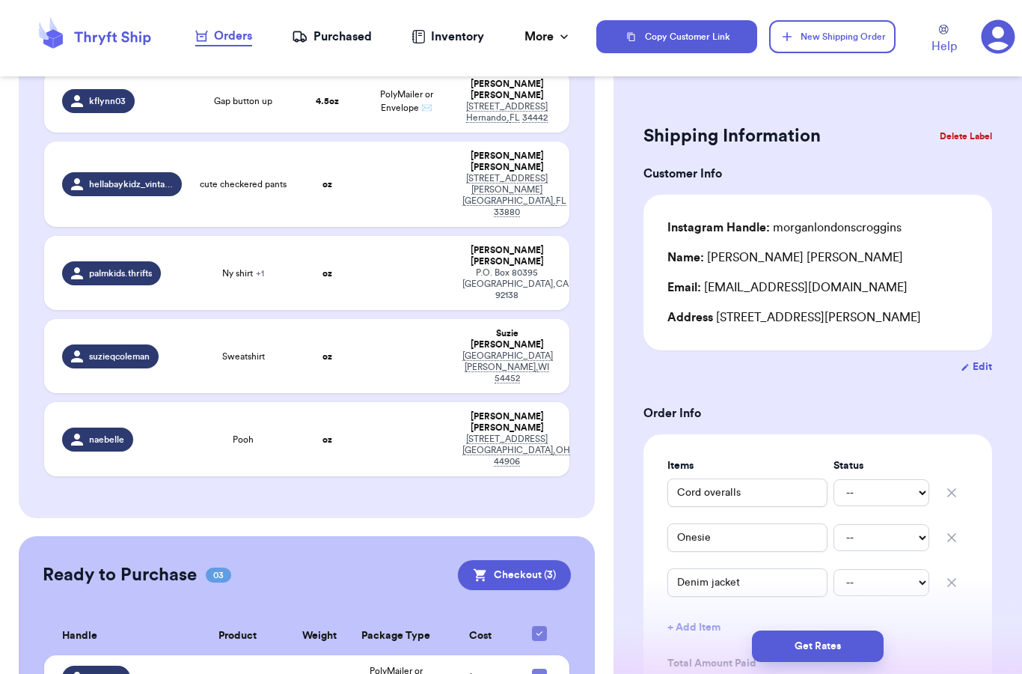
scroll to position [381, 0]
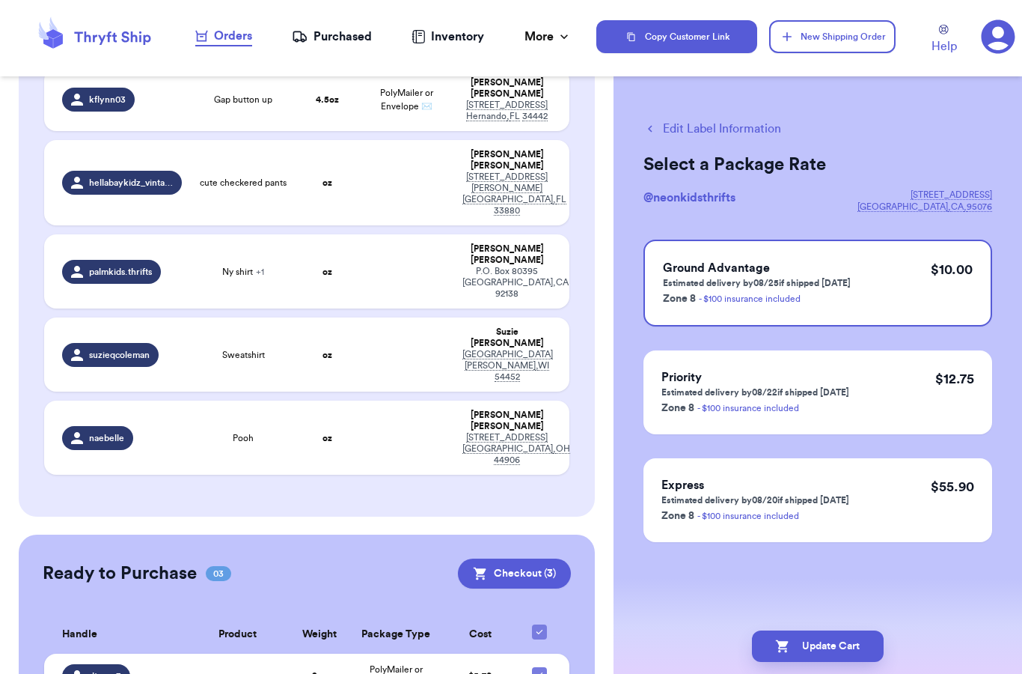
click at [748, 123] on button "Edit Label Information" at bounding box center [713, 129] width 138 height 18
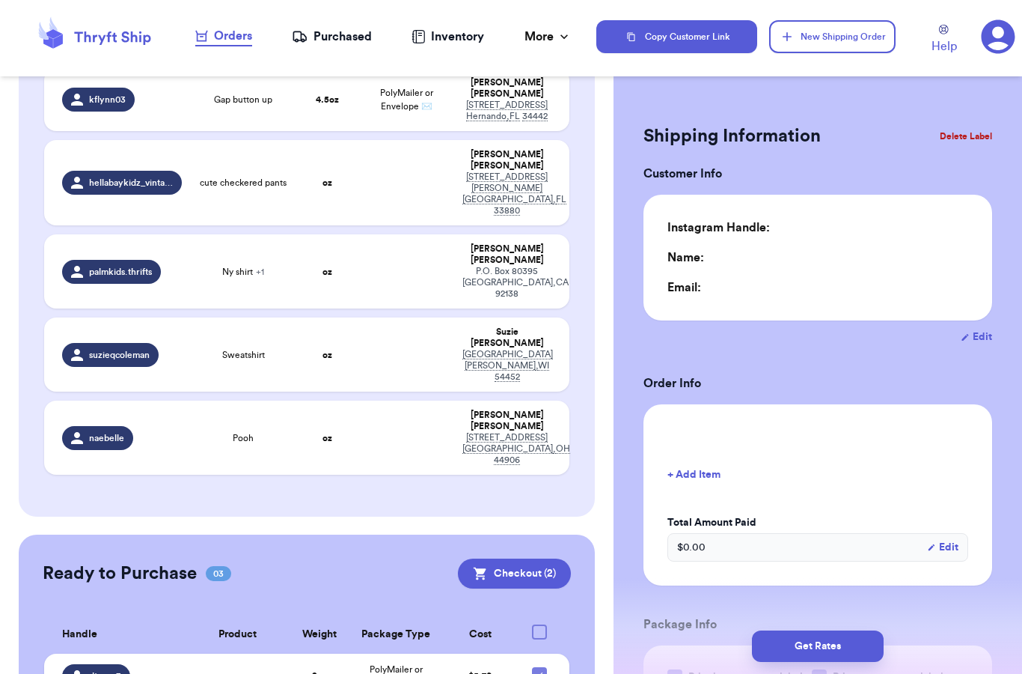
checkbox input "false"
type input "1"
type input "4"
type input "0"
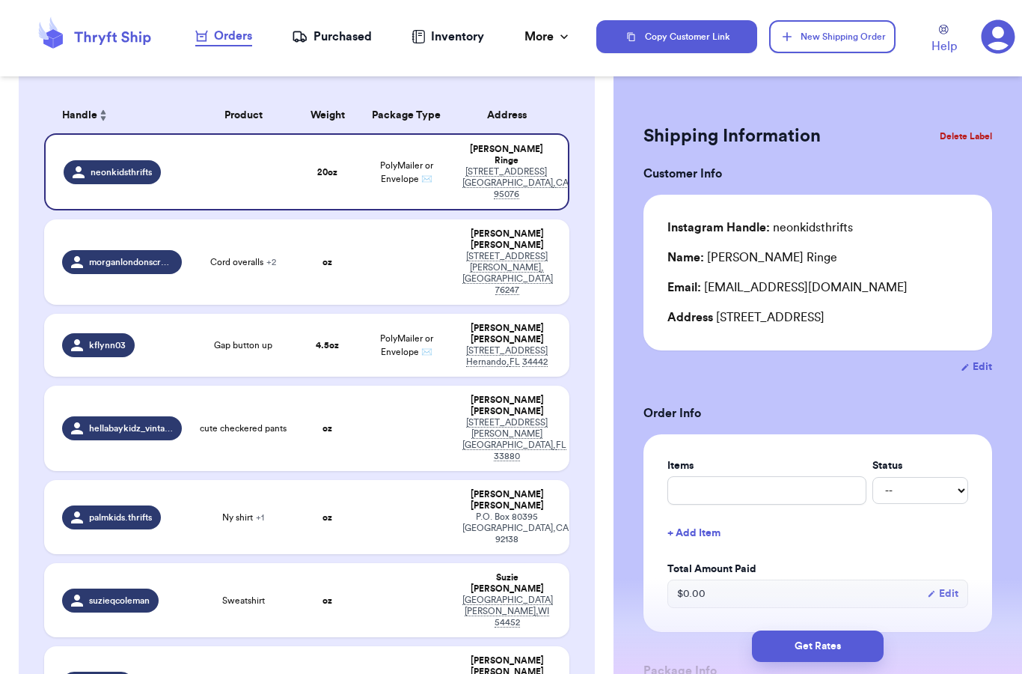
scroll to position [60, 0]
click at [808, 631] on button "Get Rates" at bounding box center [818, 645] width 132 height 31
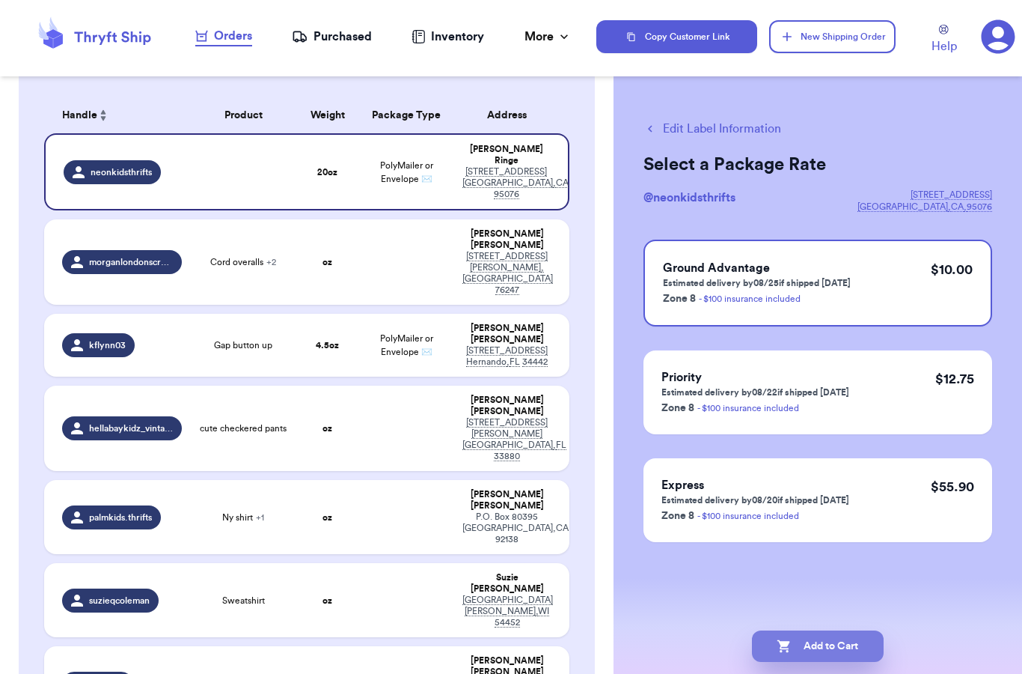
click at [820, 630] on button "Add to Cart" at bounding box center [818, 645] width 132 height 31
checkbox input "true"
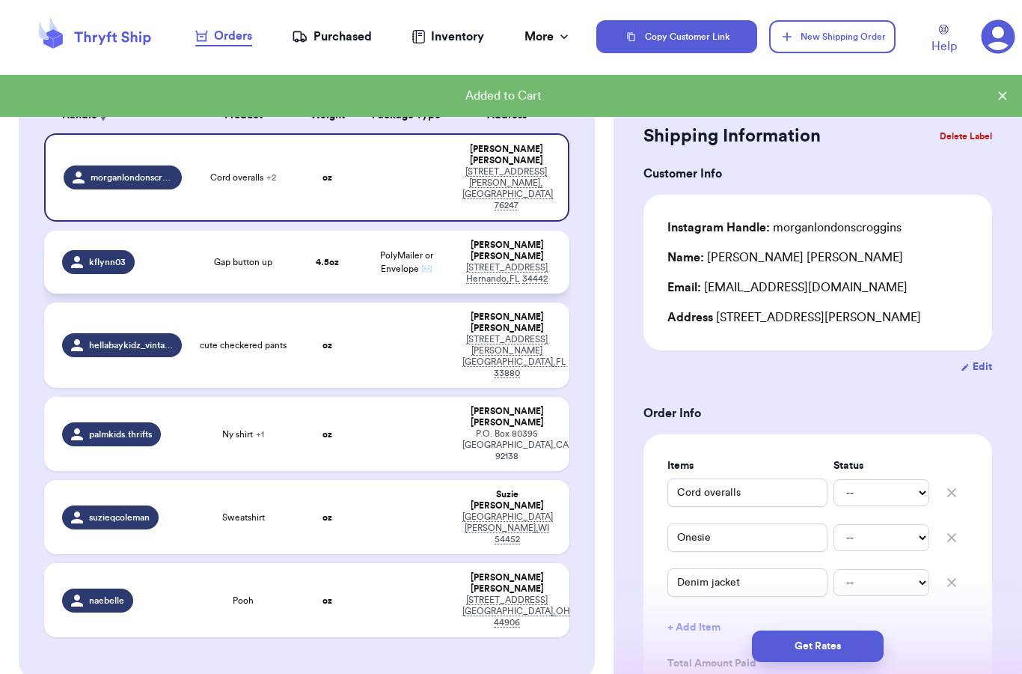
click at [376, 231] on td "PolyMailer or Envelope ✉️" at bounding box center [406, 262] width 94 height 63
type input "Gap button up"
type input "4.5"
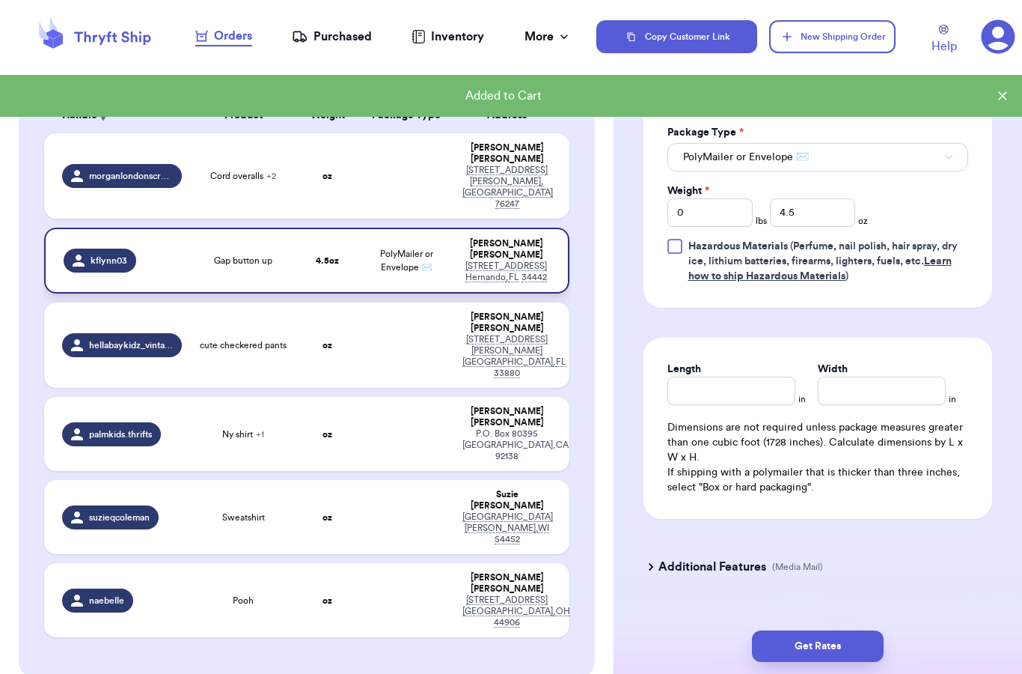
scroll to position [617, 0]
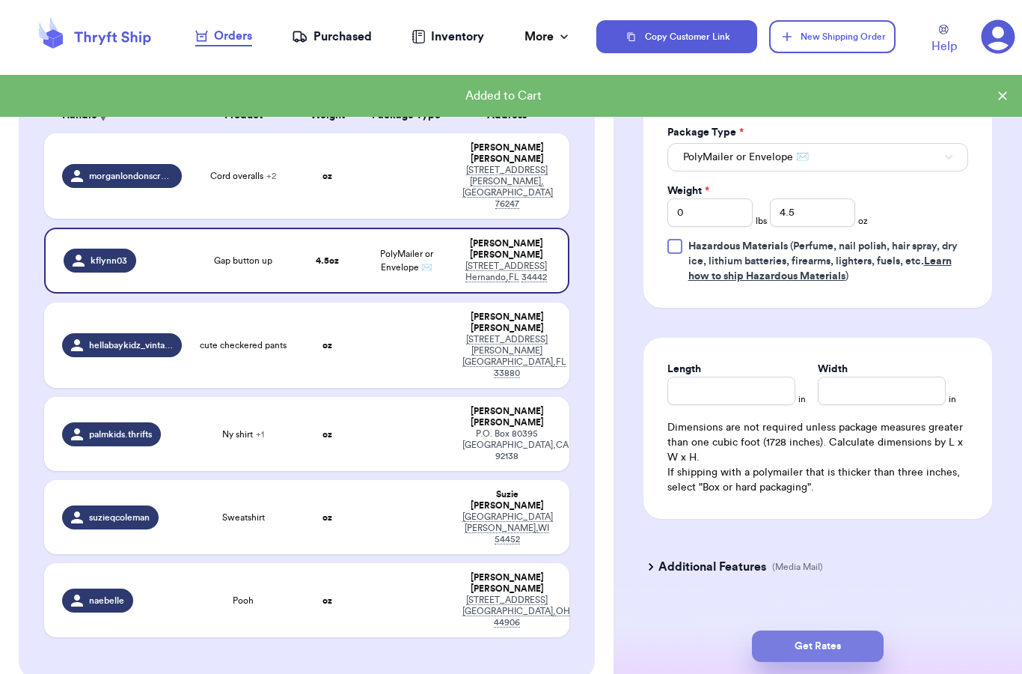
click at [839, 633] on button "Get Rates" at bounding box center [818, 645] width 132 height 31
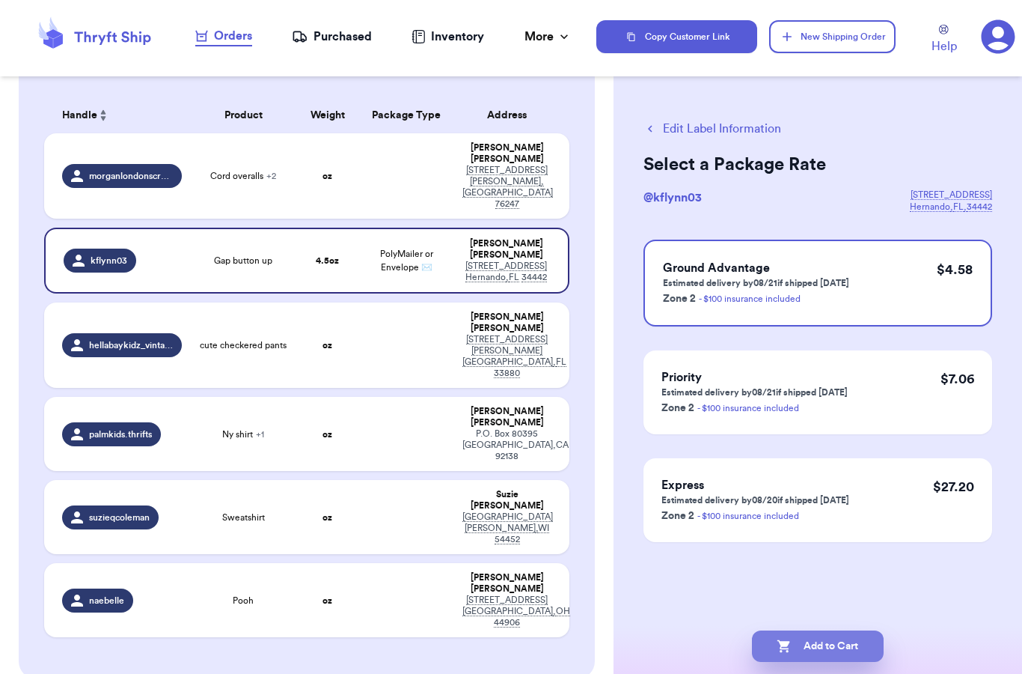
click at [825, 630] on button "Add to Cart" at bounding box center [818, 645] width 132 height 31
checkbox input "true"
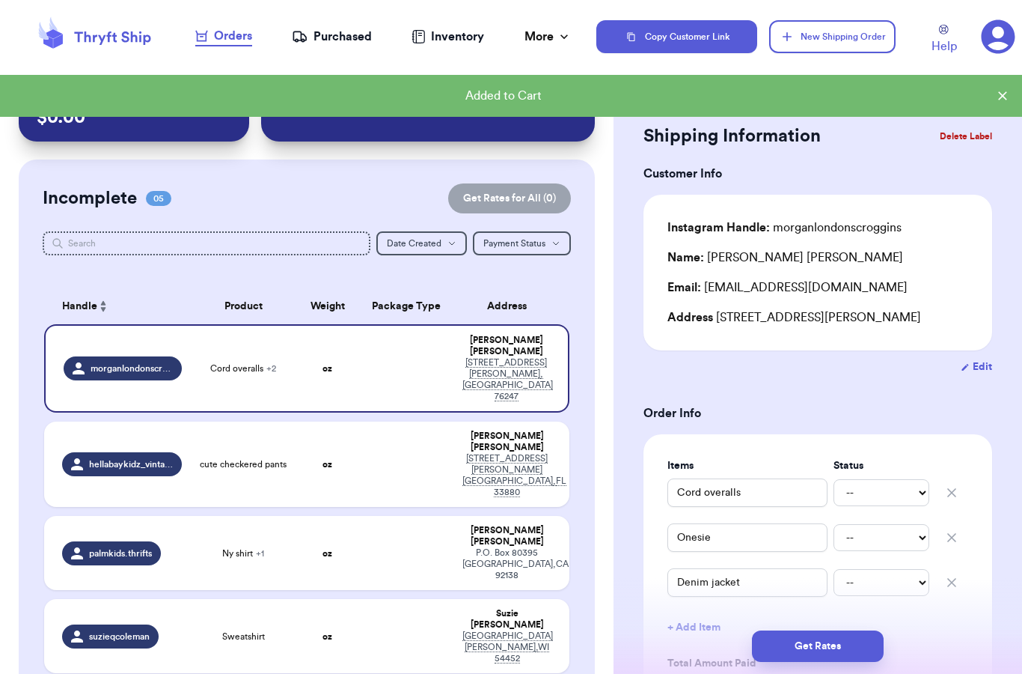
scroll to position [28, 0]
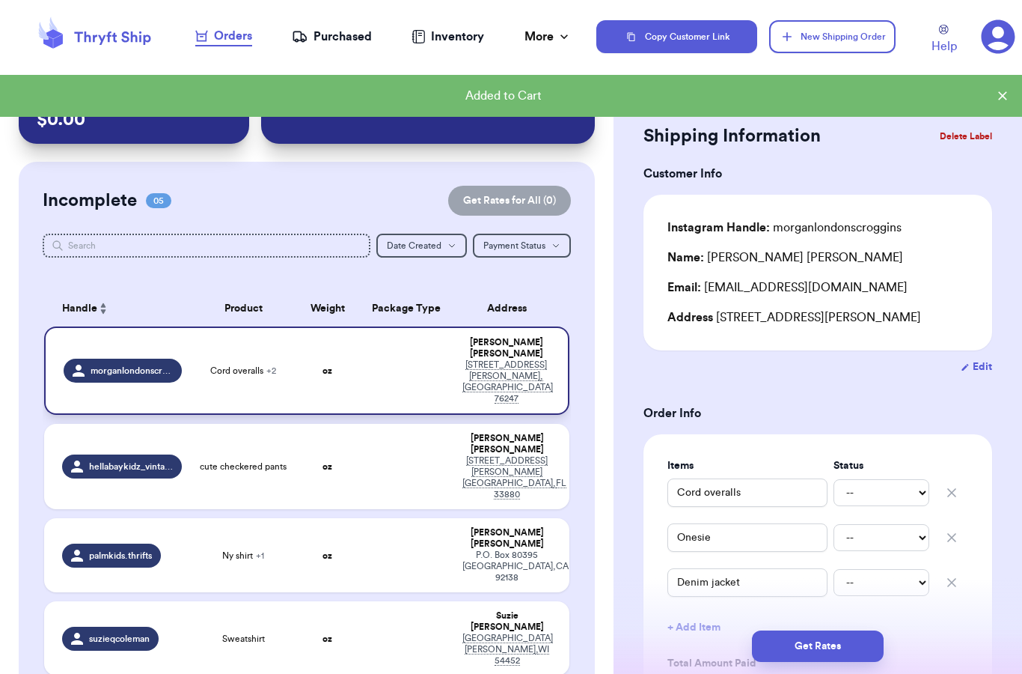
click at [382, 326] on td at bounding box center [406, 370] width 94 height 88
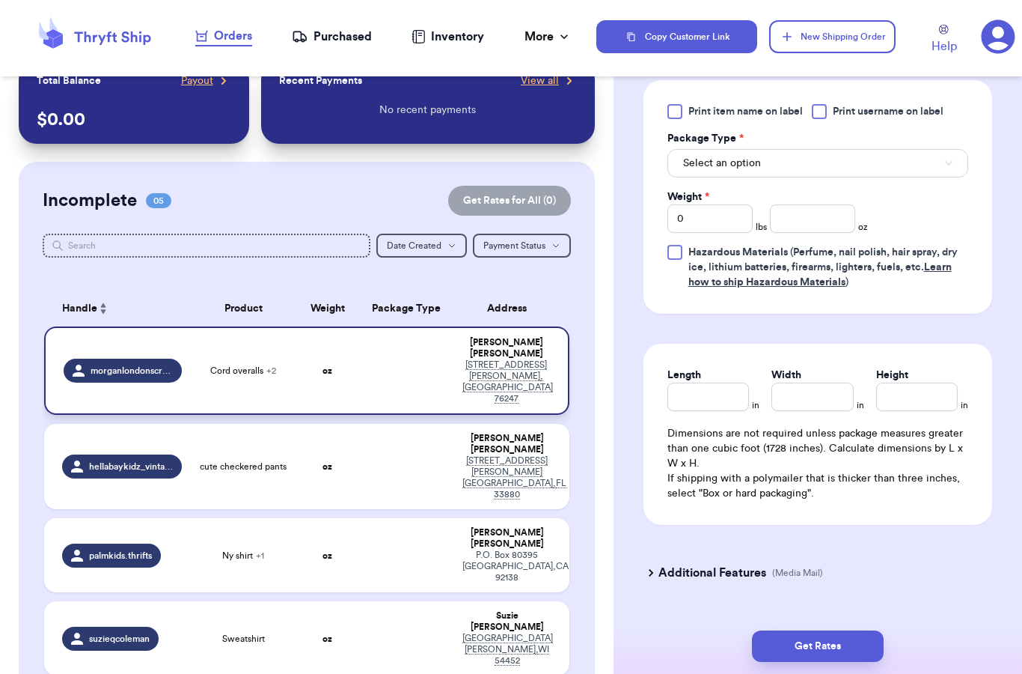
scroll to position [710, 0]
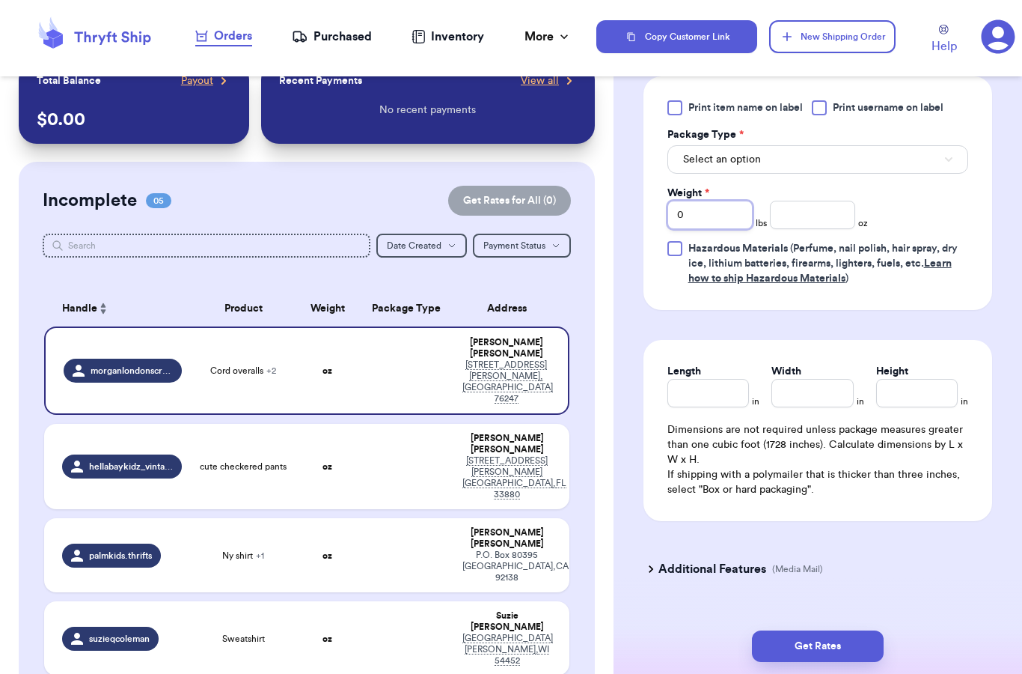
click at [715, 213] on input "0" at bounding box center [710, 215] width 85 height 28
type input "1"
click at [831, 207] on input "number" at bounding box center [812, 215] width 85 height 28
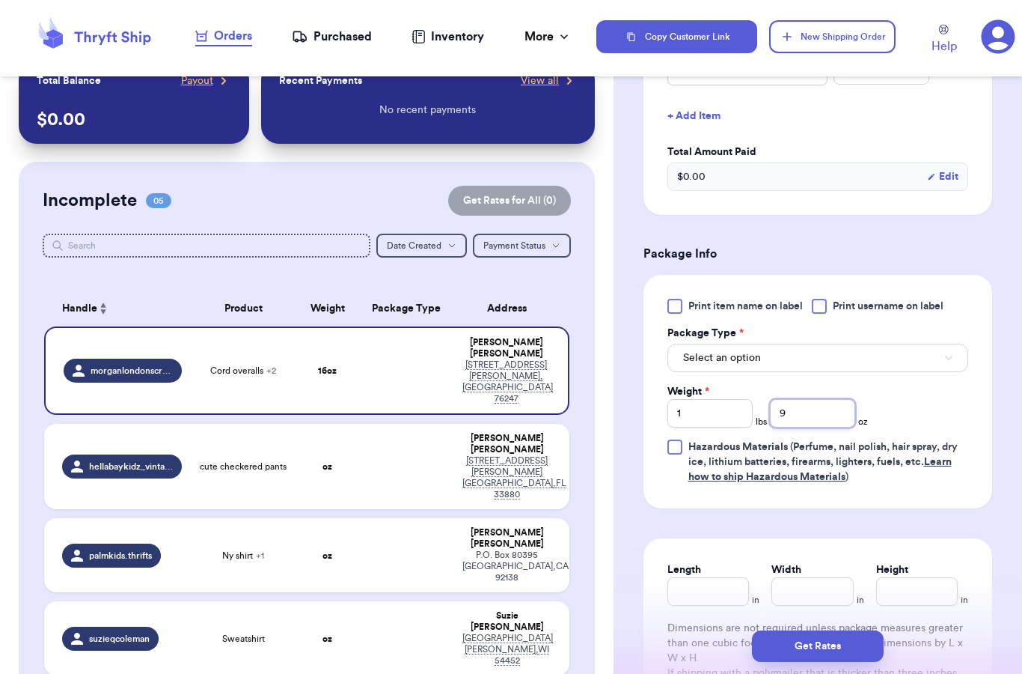
scroll to position [444, 0]
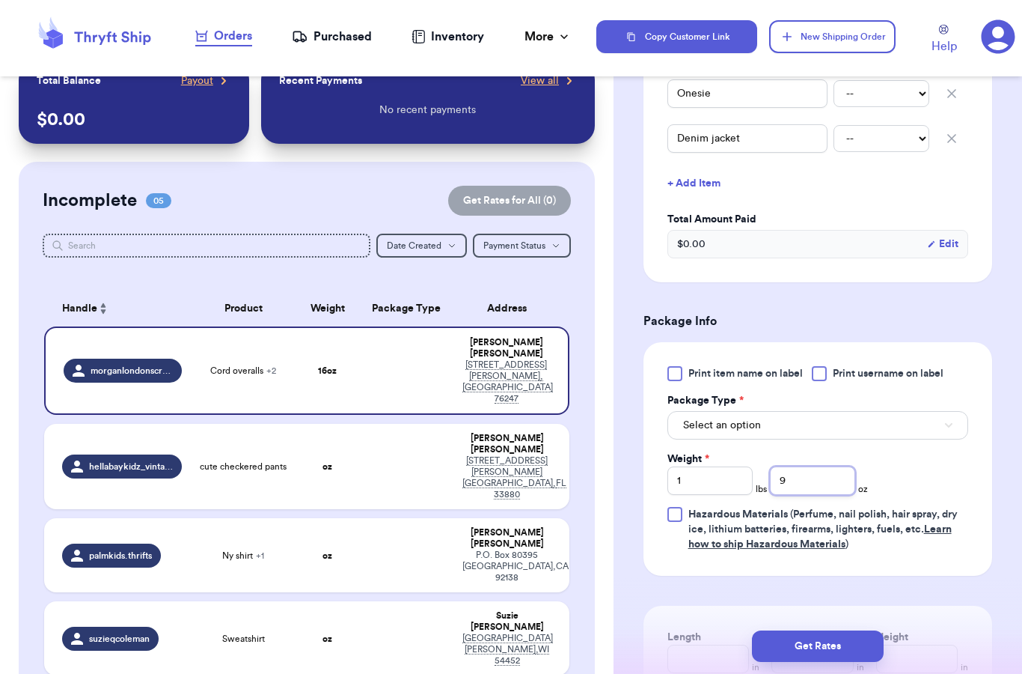
type input "9"
click at [782, 425] on button "Select an option" at bounding box center [818, 425] width 301 height 28
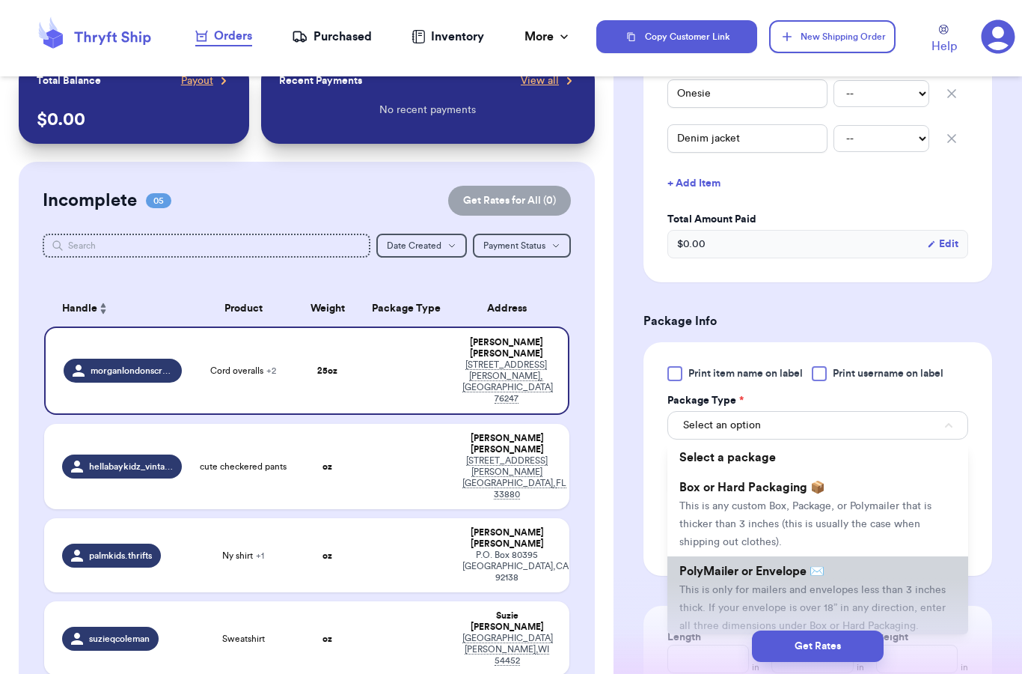
click at [725, 579] on li "PolyMailer or Envelope ✉️ This is only for mailers and envelopes less than 3 in…" at bounding box center [818, 598] width 301 height 84
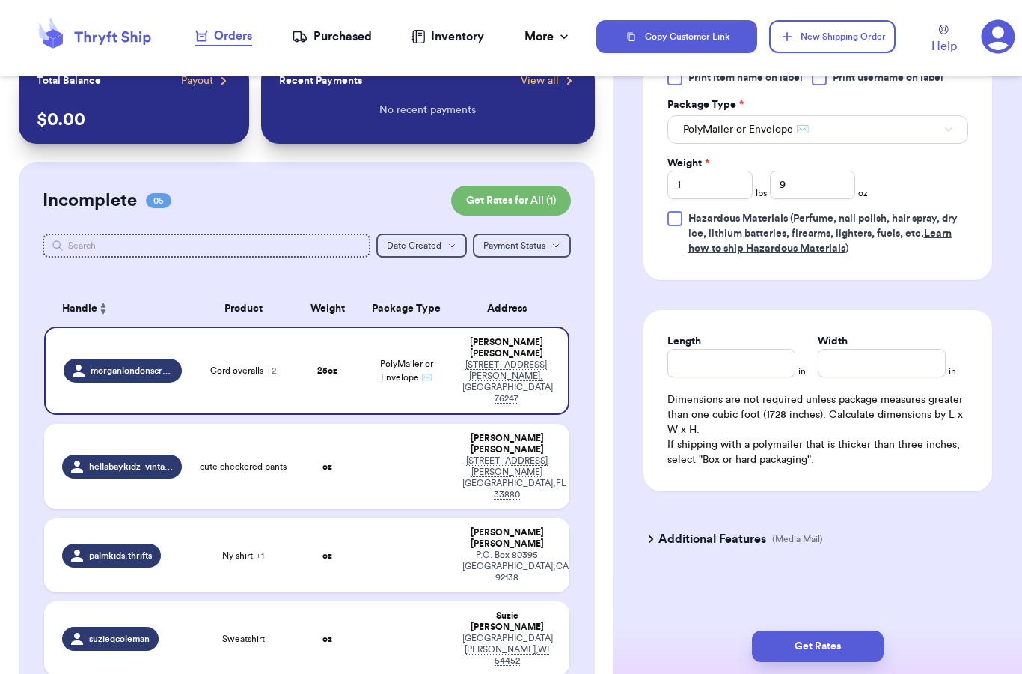
scroll to position [739, 0]
click at [812, 630] on button "Get Rates" at bounding box center [818, 645] width 132 height 31
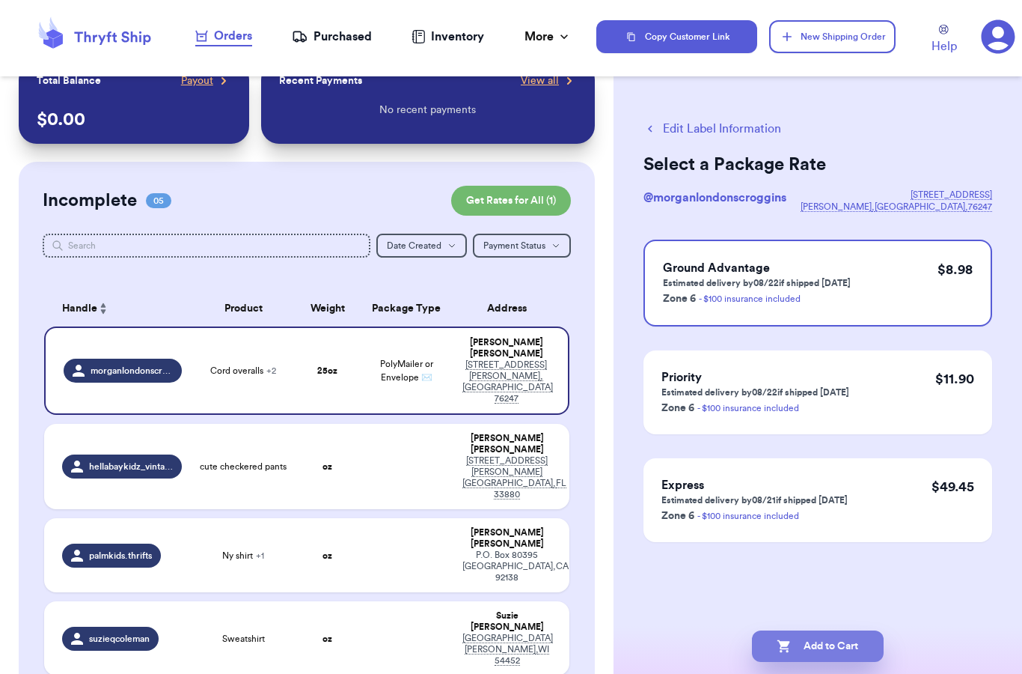
click at [813, 630] on button "Add to Cart" at bounding box center [818, 645] width 132 height 31
checkbox input "true"
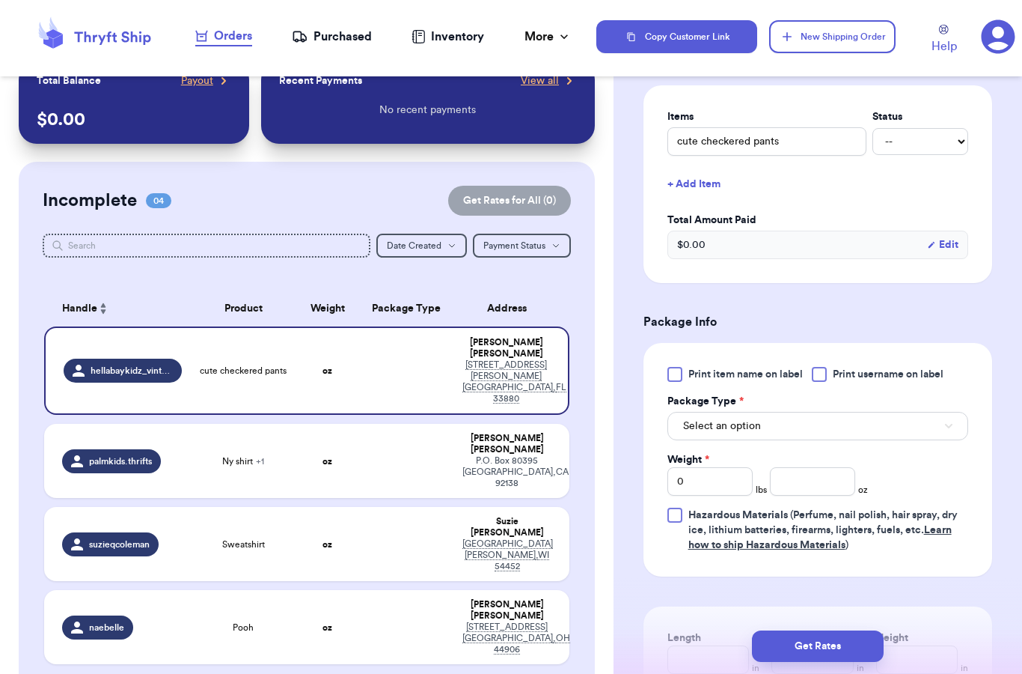
scroll to position [350, 0]
click at [742, 424] on span "Select an option" at bounding box center [722, 424] width 78 height 15
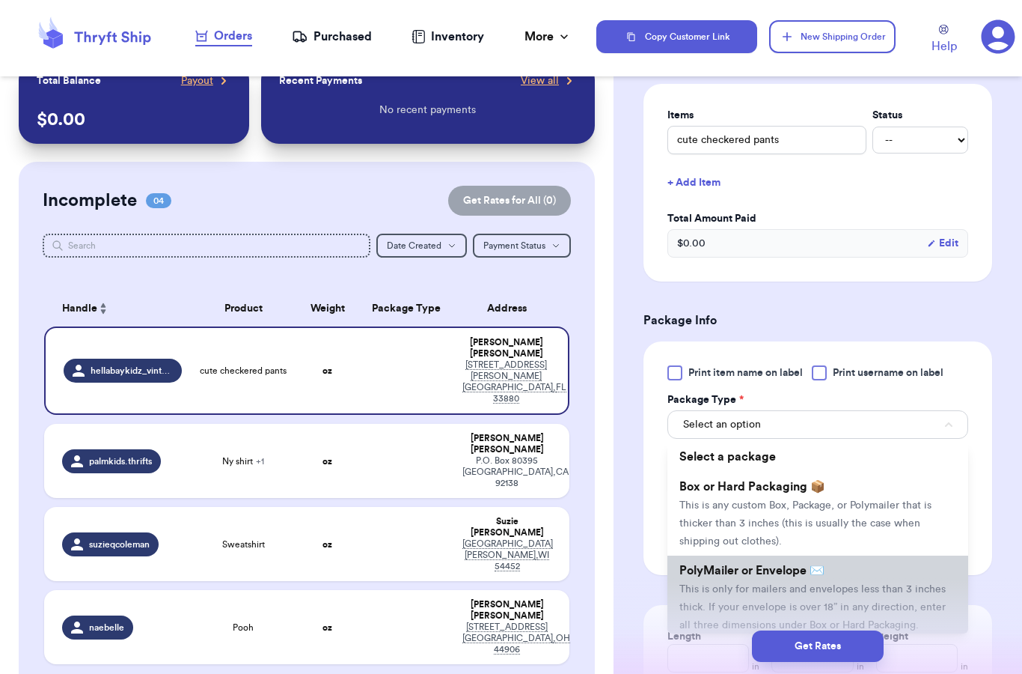
click at [715, 573] on span "PolyMailer or Envelope ✉️" at bounding box center [752, 570] width 145 height 12
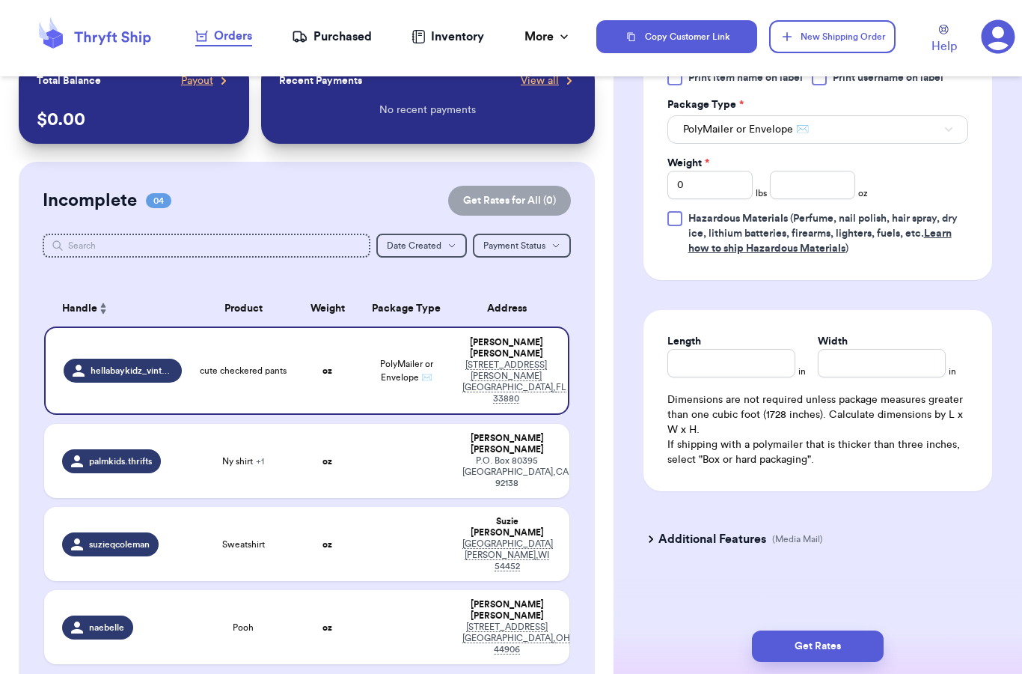
scroll to position [645, 0]
click at [819, 183] on input "number" at bounding box center [812, 185] width 85 height 28
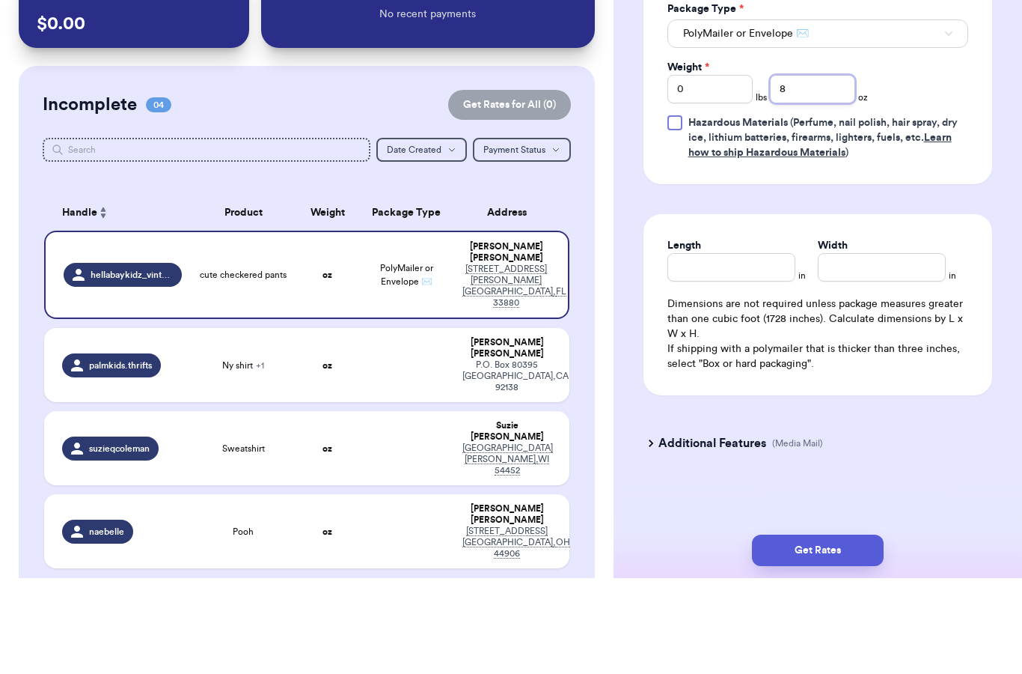
type input "8"
click at [829, 630] on button "Get Rates" at bounding box center [818, 645] width 132 height 31
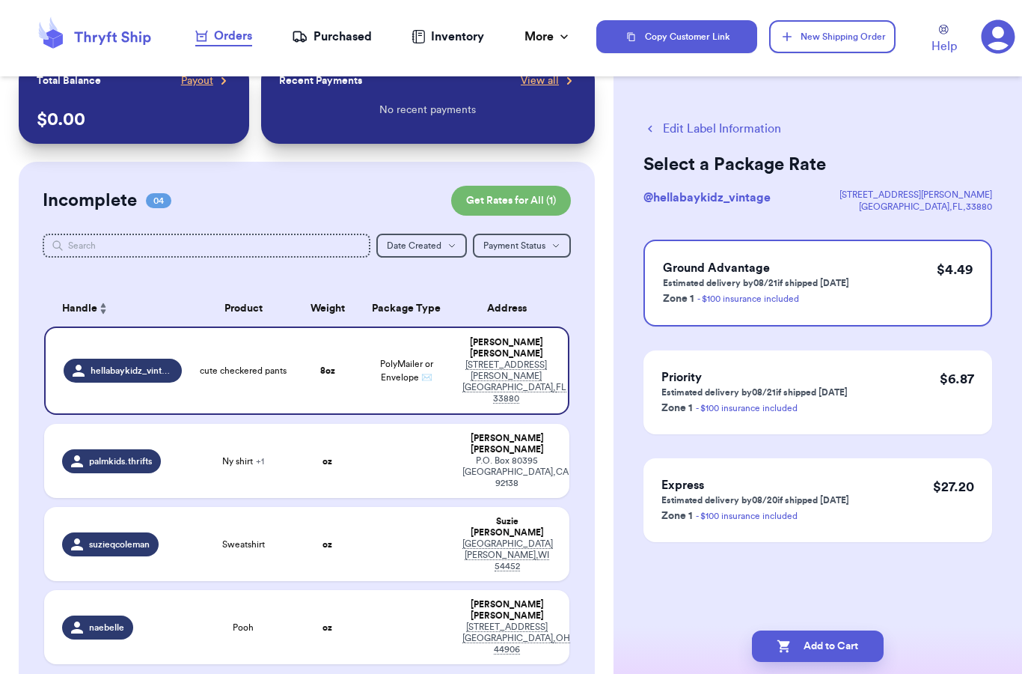
scroll to position [0, 0]
click at [838, 630] on button "Add to Cart" at bounding box center [818, 645] width 132 height 31
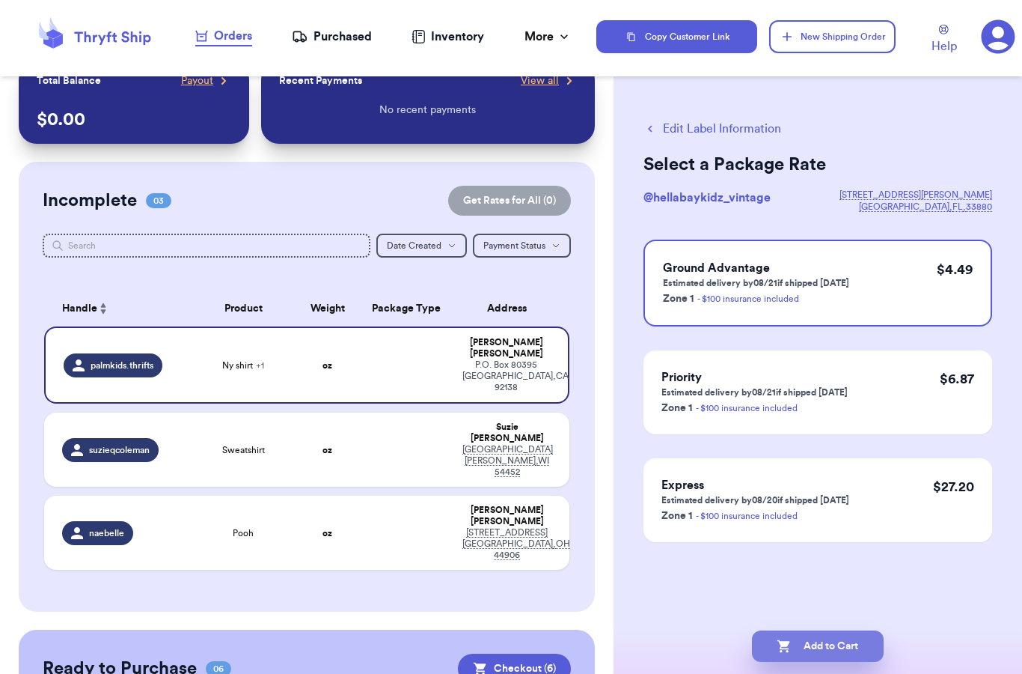
checkbox input "true"
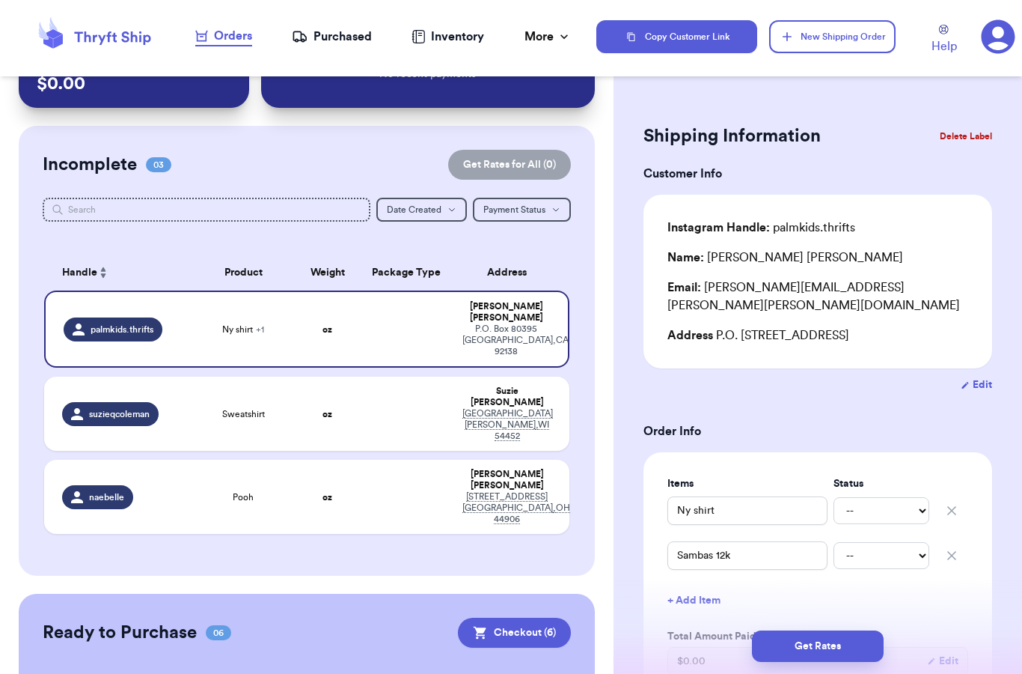
scroll to position [63, 0]
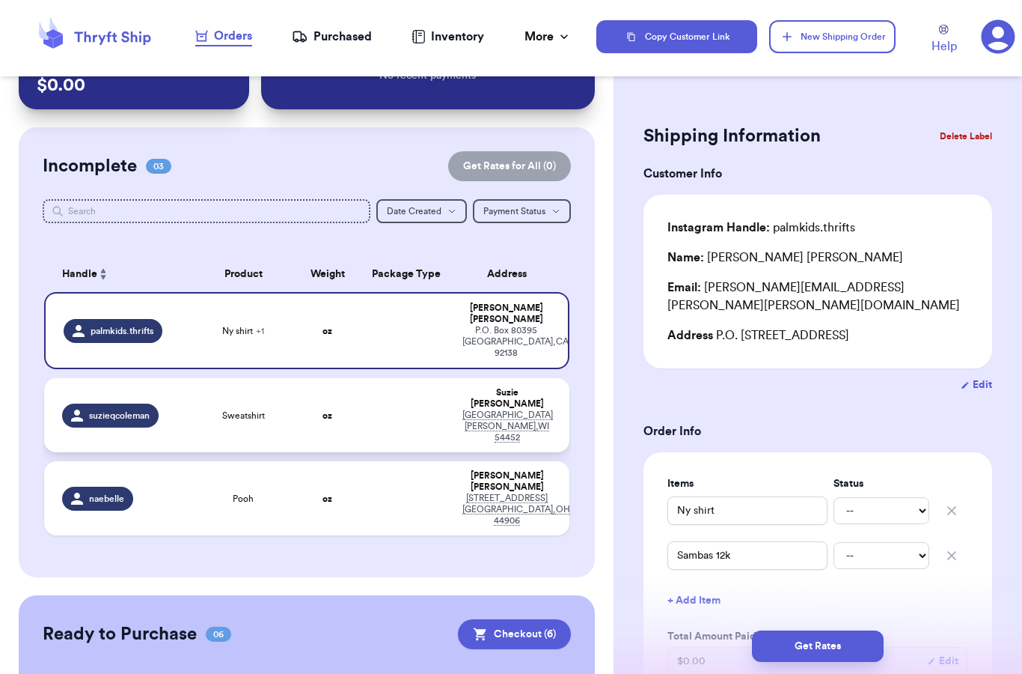
click at [391, 378] on td at bounding box center [406, 415] width 94 height 74
type input "Sweatshirt"
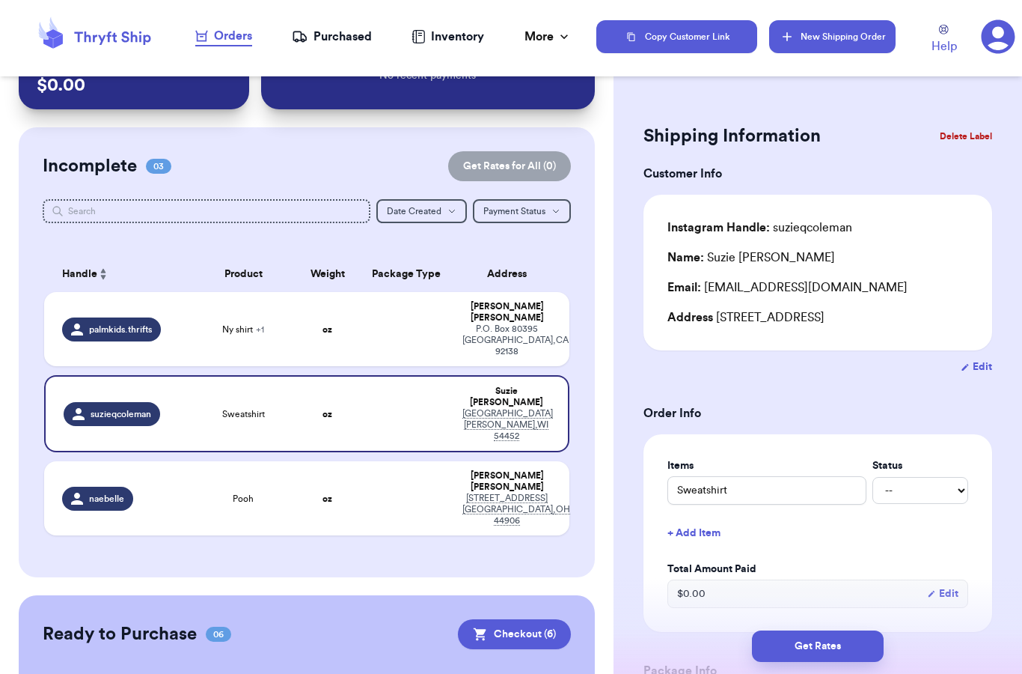
click at [843, 34] on button "New Shipping Order" at bounding box center [832, 36] width 126 height 33
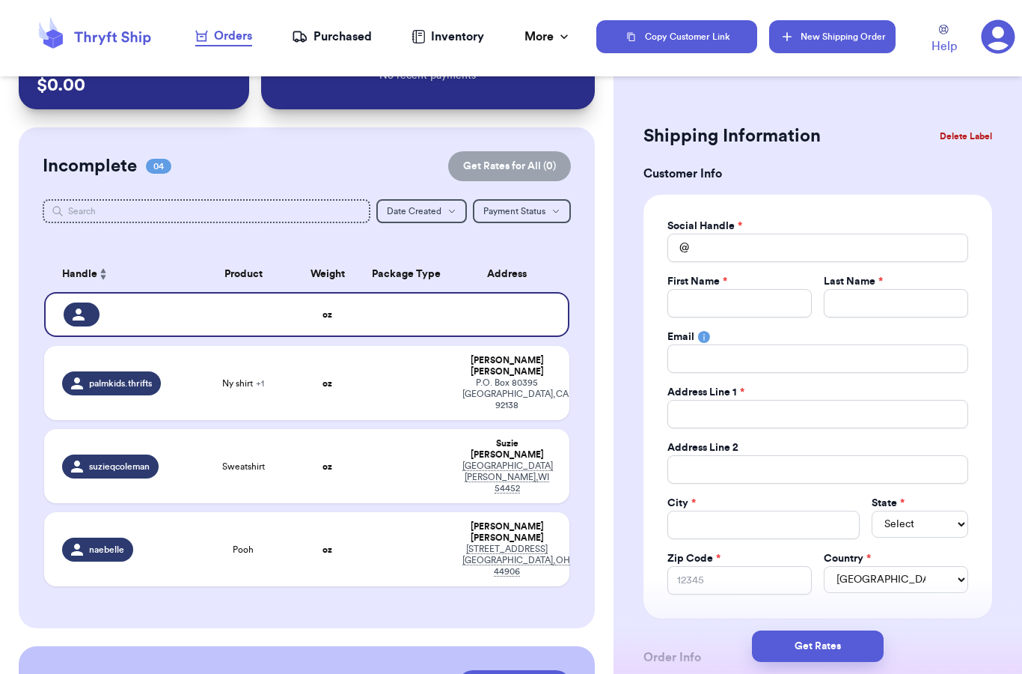
scroll to position [0, 0]
click at [742, 303] on input "Total Amount Paid" at bounding box center [740, 303] width 144 height 28
type input "s"
type input "sa"
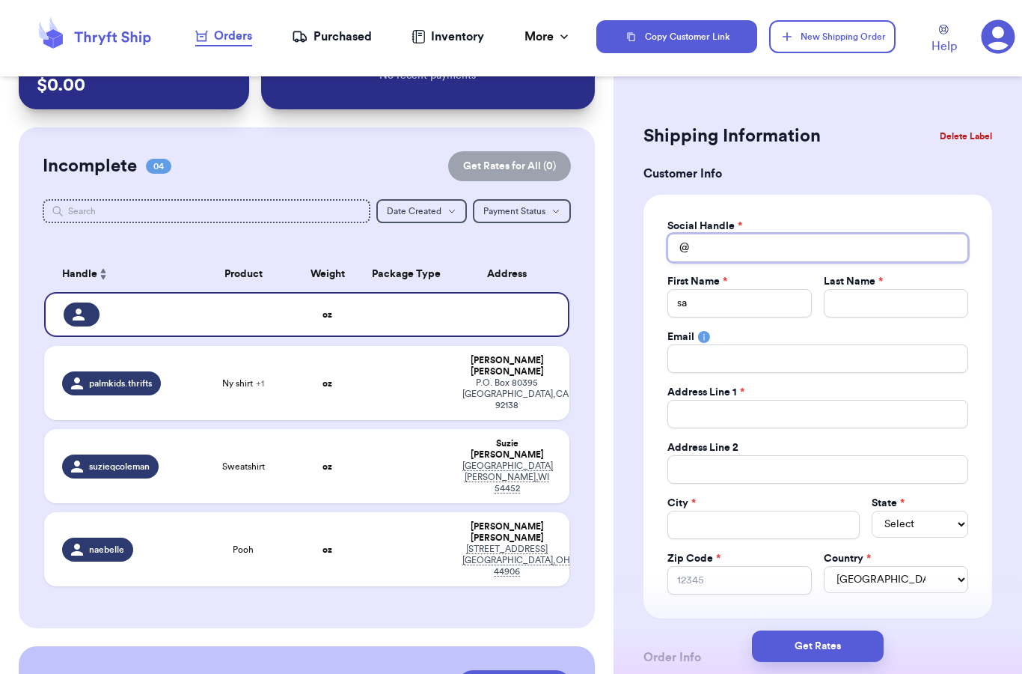
click at [748, 241] on input "Total Amount Paid" at bounding box center [818, 248] width 301 height 28
type input "s"
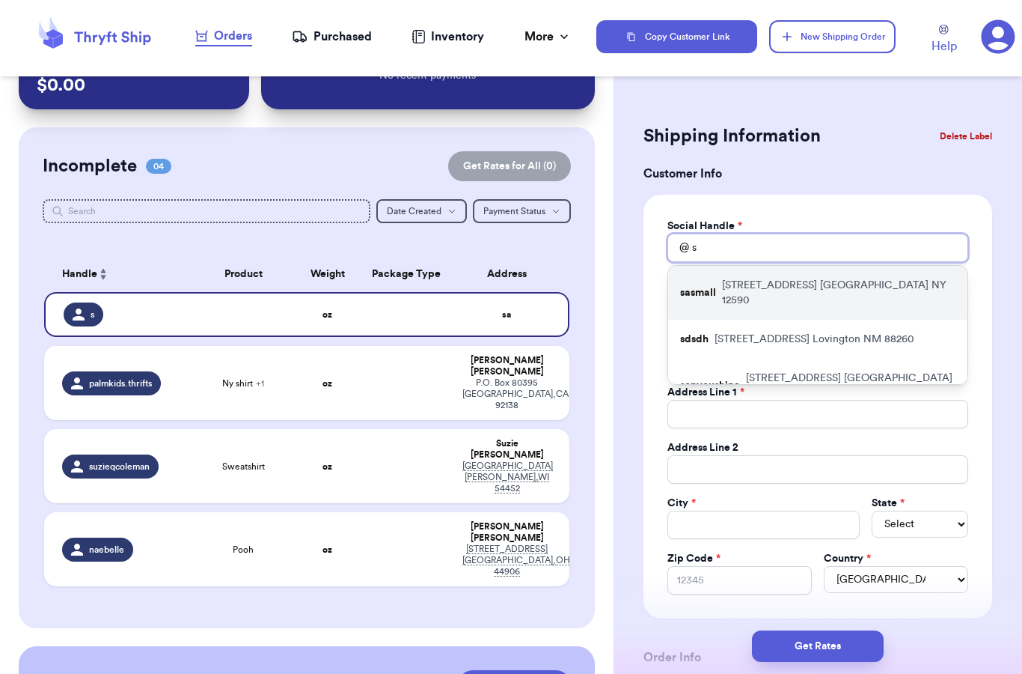
type input "s"
click at [758, 287] on p "56 Champlain Way Wappingers Falls NY 12590" at bounding box center [839, 293] width 234 height 30
type input "sasmall"
type input "Sarah"
type input "Small"
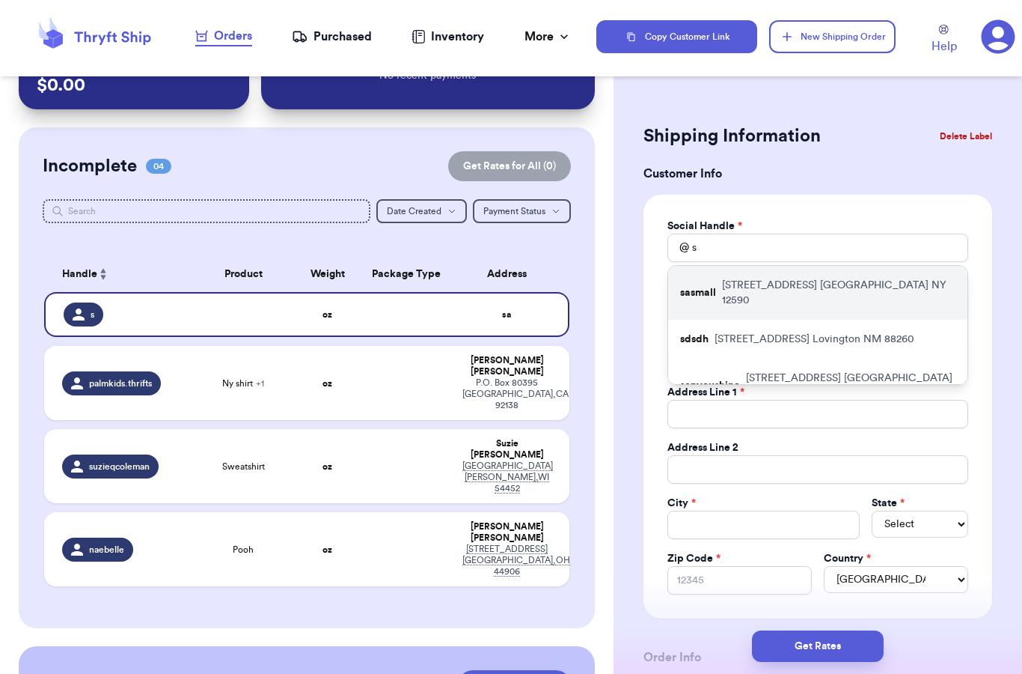
type input "SarahAshleySmall@gmail.com"
type input "56 Champlain Way"
type input "Wappingers Falls"
select select "NY"
type input "12590"
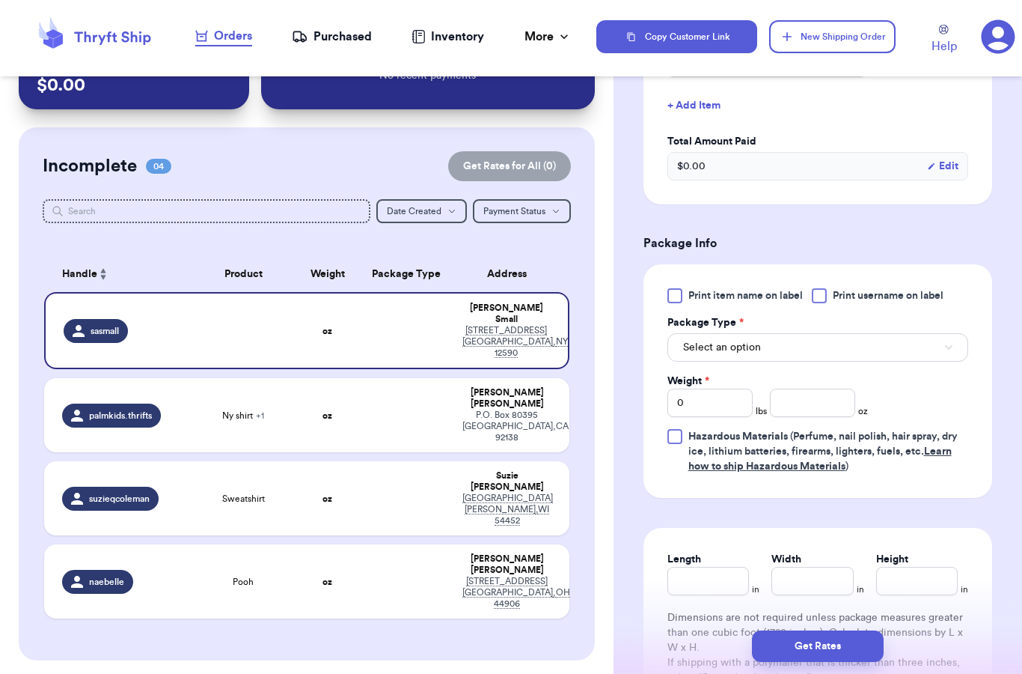
scroll to position [680, 0]
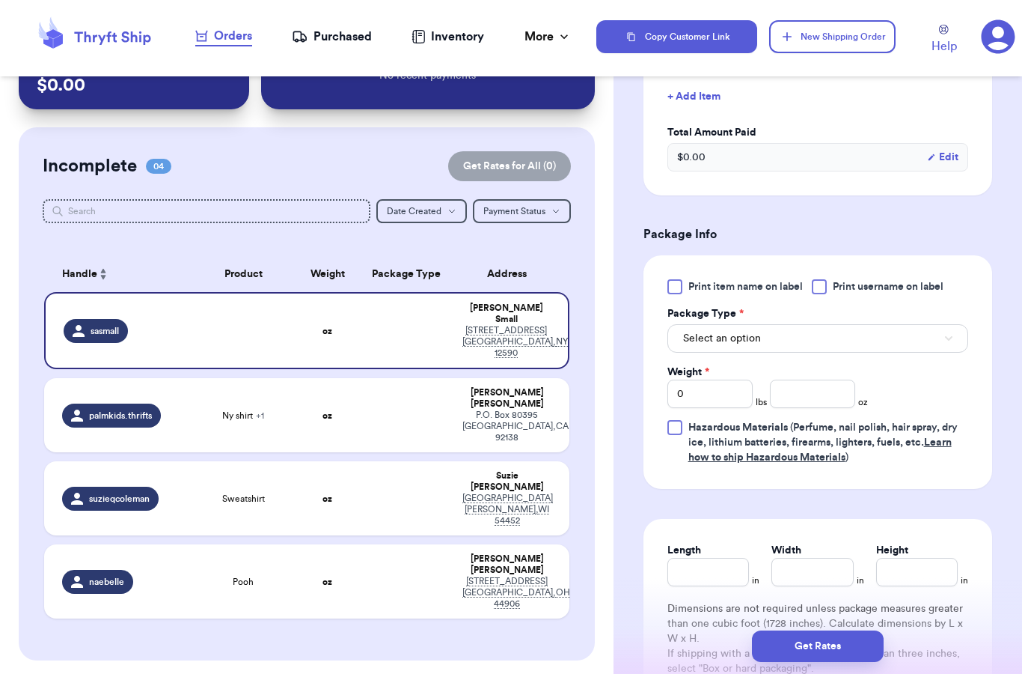
click at [787, 330] on button "Select an option" at bounding box center [818, 338] width 301 height 28
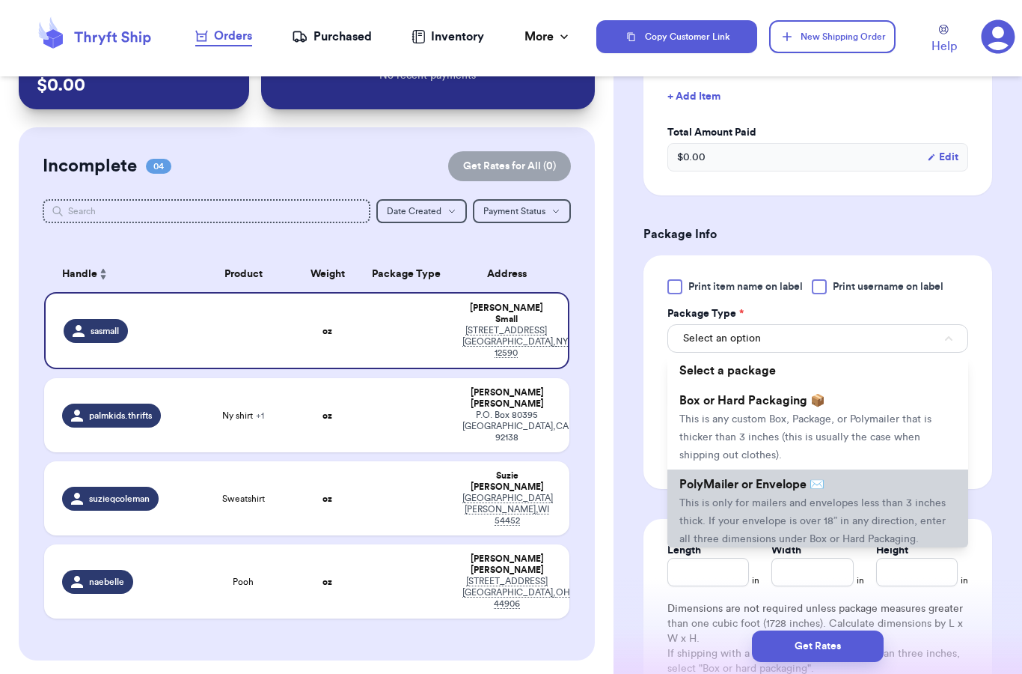
click at [775, 498] on span "This is only for mailers and envelopes less than 3 inches thick. If your envelo…" at bounding box center [813, 521] width 266 height 46
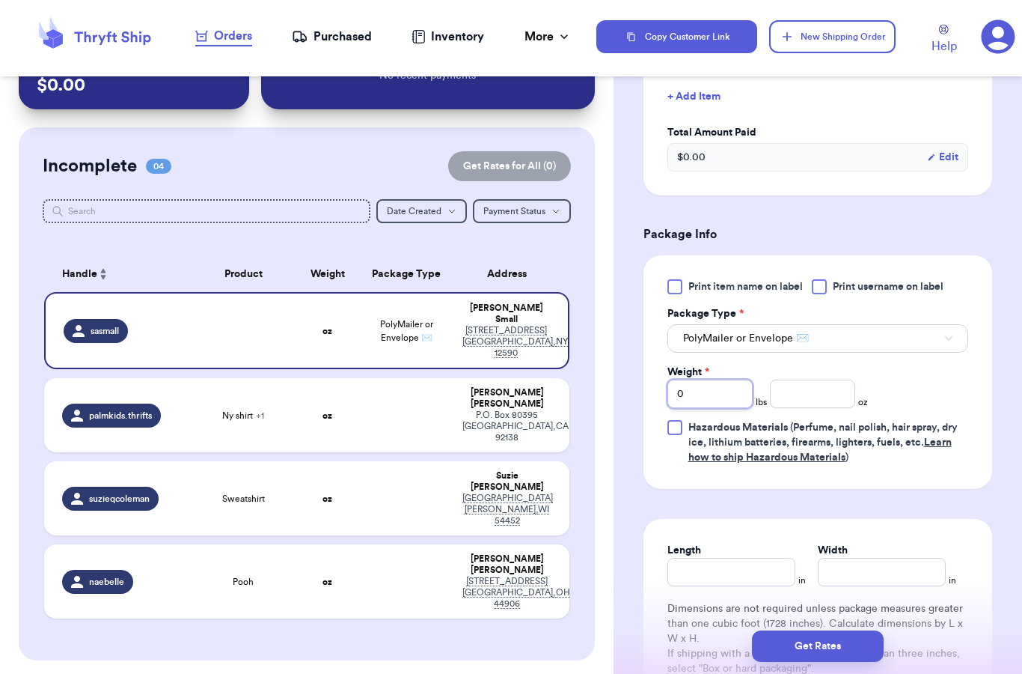
click at [708, 404] on input "0" at bounding box center [710, 393] width 85 height 28
type input "1"
click at [800, 387] on input "number" at bounding box center [812, 393] width 85 height 28
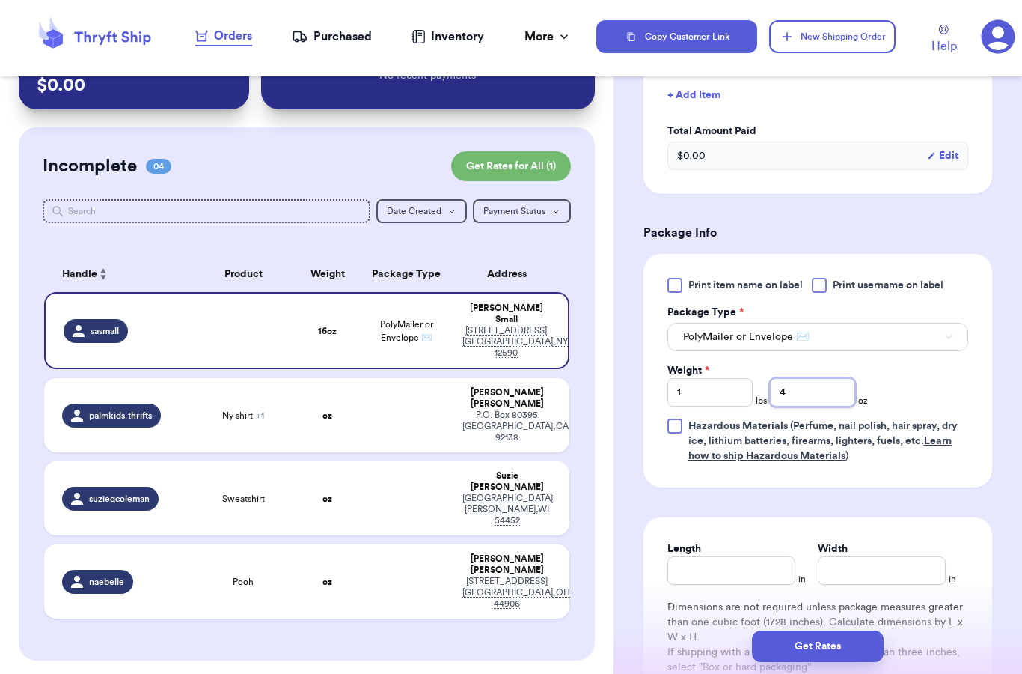
type input "4"
click at [930, 388] on div "Print item name on label Print username on label Package Type * PolyMailer or E…" at bounding box center [818, 371] width 301 height 186
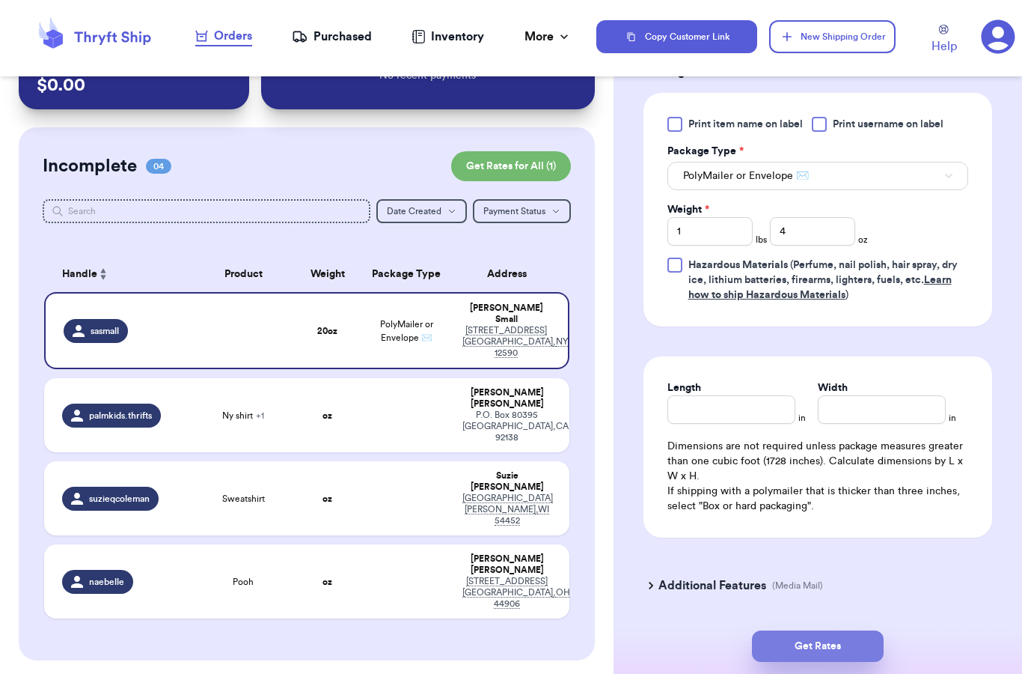
click at [806, 630] on button "Get Rates" at bounding box center [818, 645] width 132 height 31
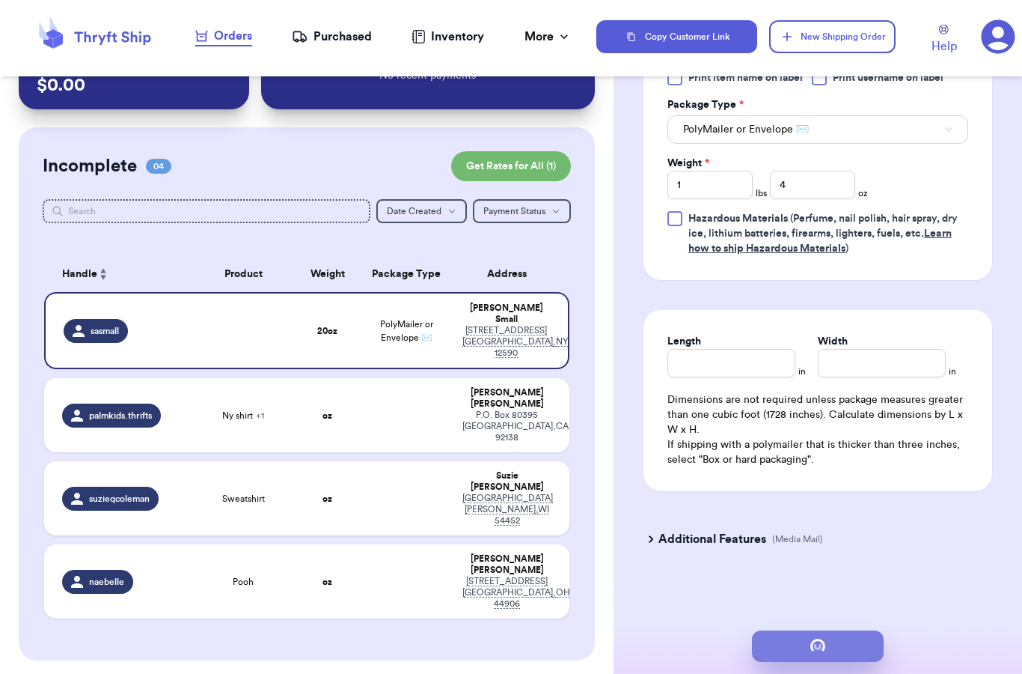
scroll to position [0, 0]
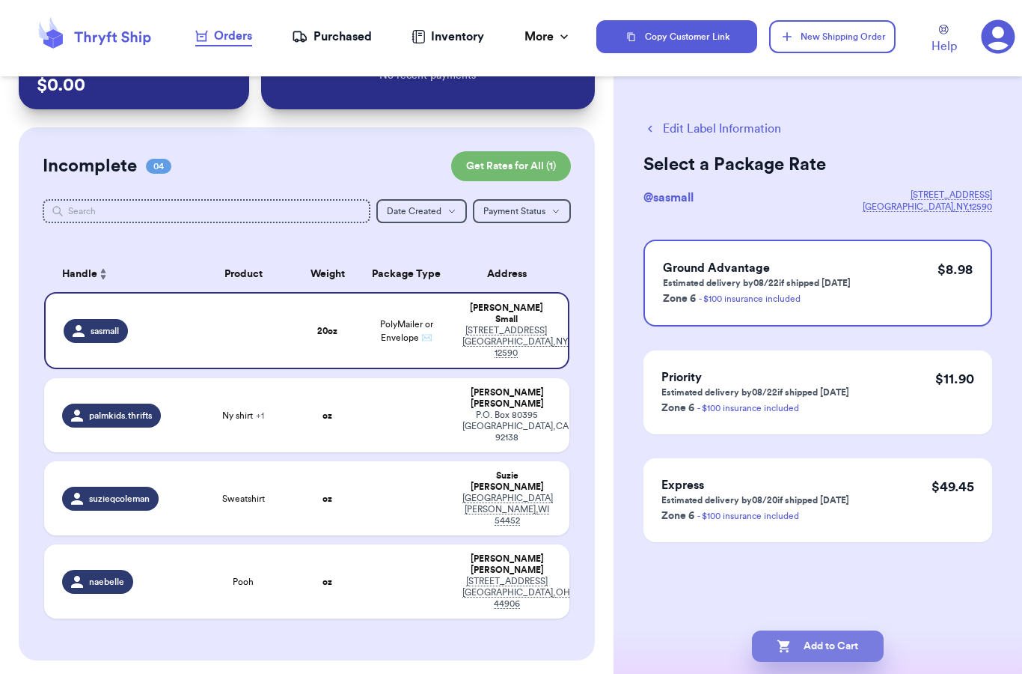
click at [814, 630] on button "Add to Cart" at bounding box center [818, 645] width 132 height 31
checkbox input "true"
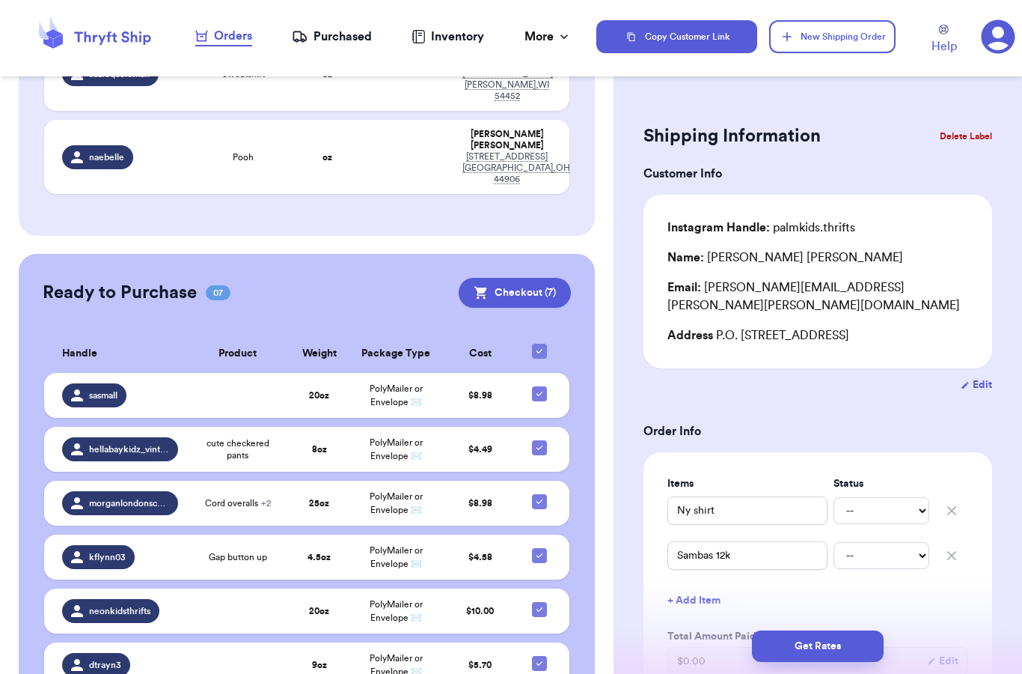
scroll to position [403, 0]
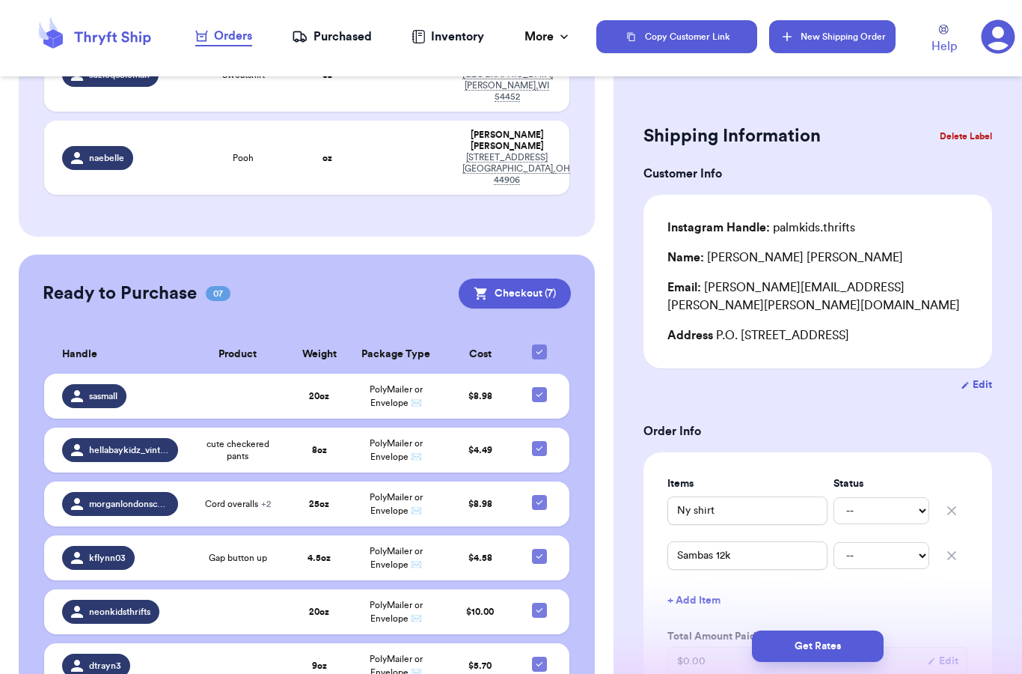
click at [848, 32] on button "New Shipping Order" at bounding box center [832, 36] width 126 height 33
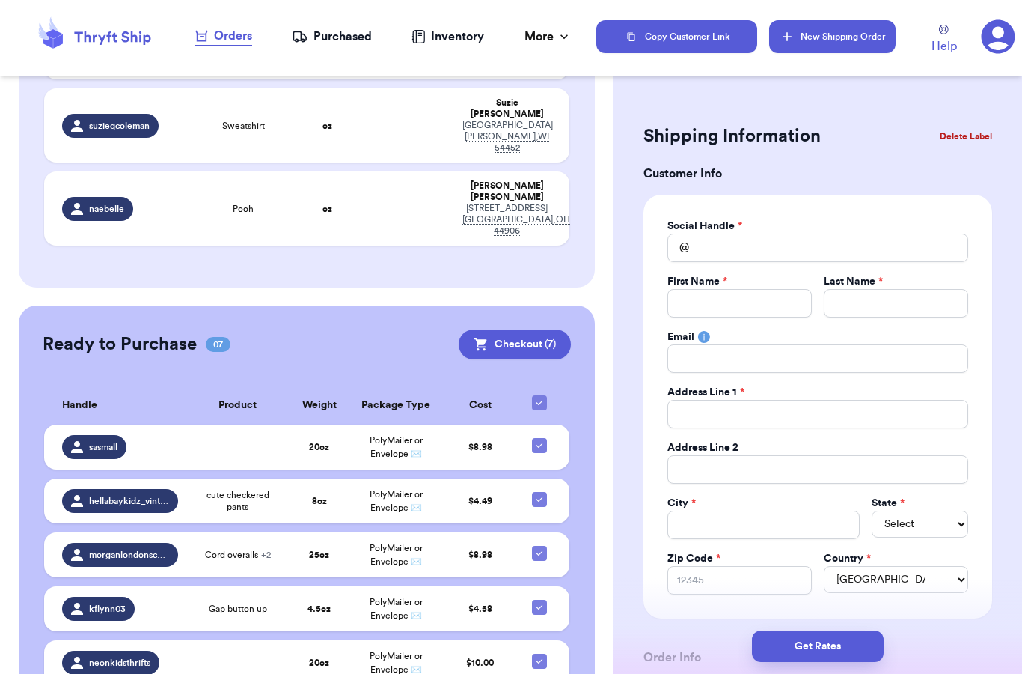
scroll to position [0, 0]
click at [713, 305] on input "Total Amount Paid" at bounding box center [740, 303] width 144 height 28
type input "a"
type input "an"
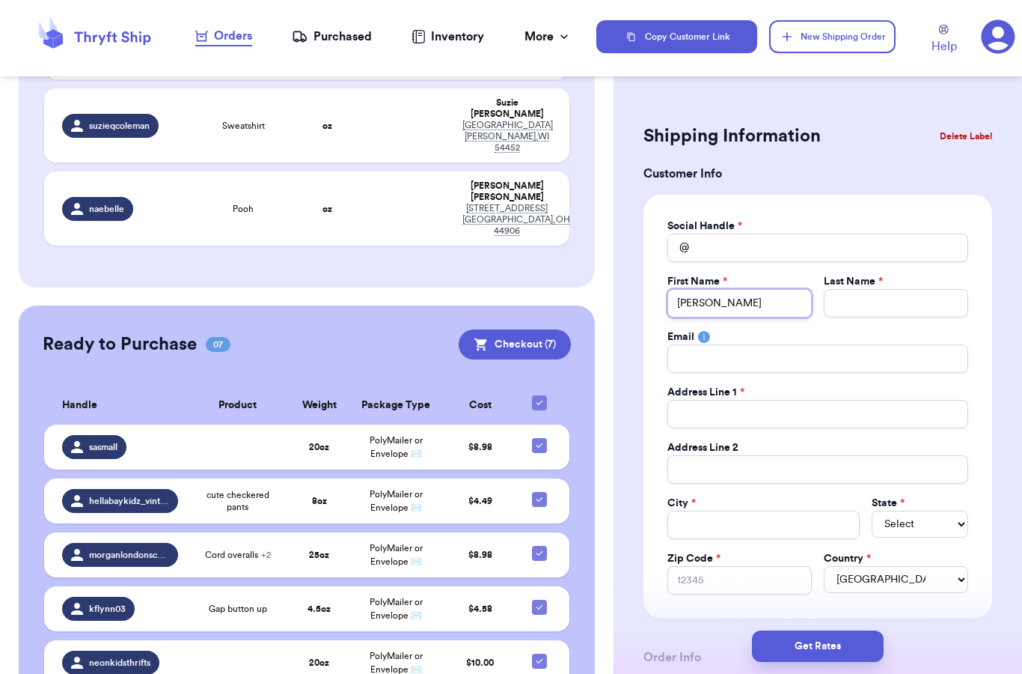
type input "ana"
click at [727, 243] on input "Total Amount Paid" at bounding box center [818, 248] width 301 height 28
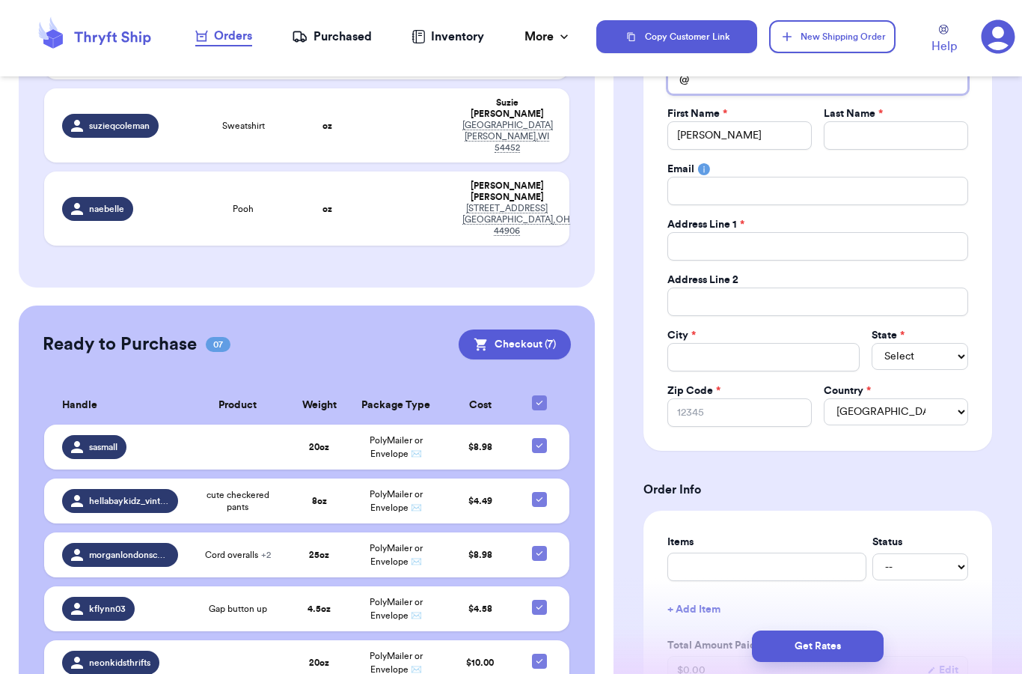
scroll to position [169, 0]
click at [774, 231] on input "Total Amount Paid" at bounding box center [818, 245] width 301 height 28
type input "3"
type input "34"
type input "341"
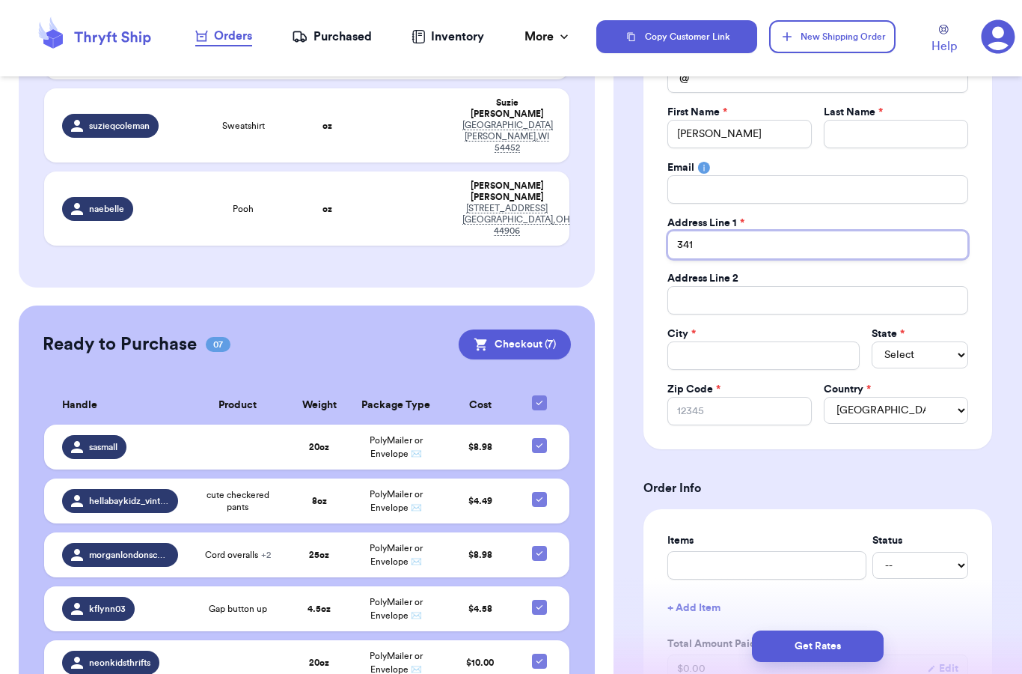
type input "3416"
type input "3416 W"
type input "3416 W S"
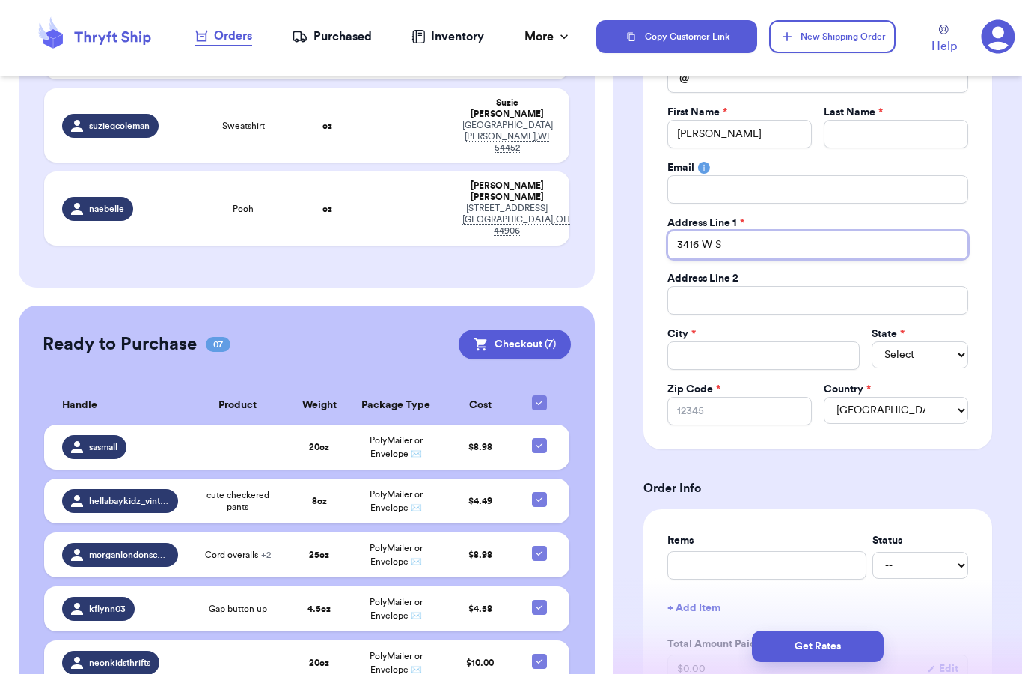
type input "3416 W Sa"
type input "3416 W San"
type input "3416 W San J"
type input "3416 W San Ju"
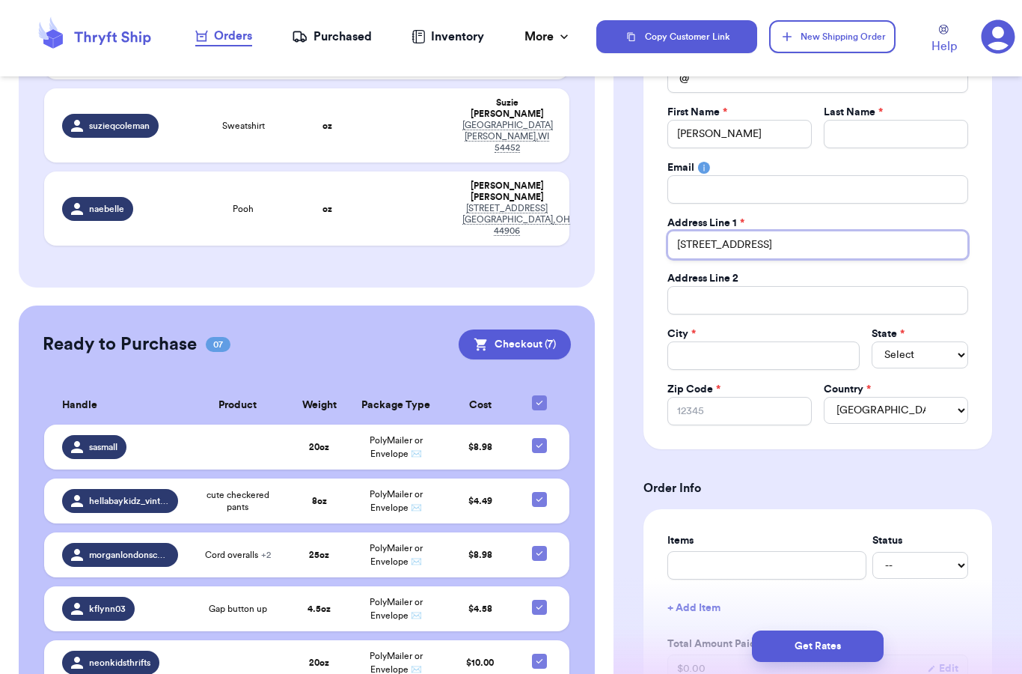
type input "3416 W San Jua"
type input "3416 W San Juan"
type input "3416 W San Juan S"
type input "3416 W San Juan ST"
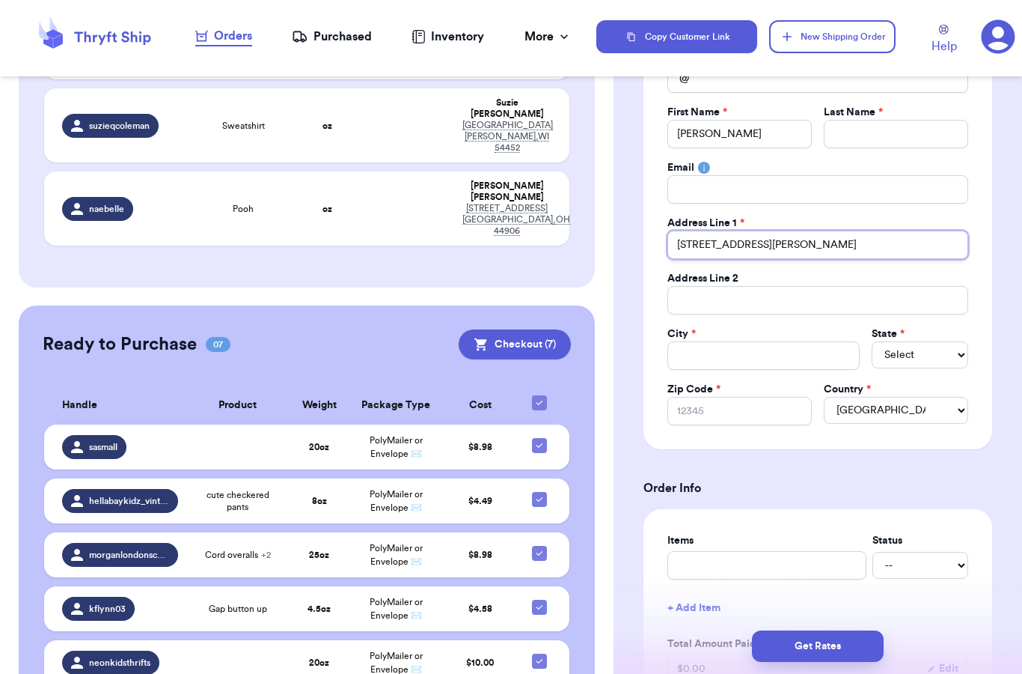
type input "3416 W San Juan S"
type input "3416 W San Juan St"
click at [713, 357] on input "Total Amount Paid" at bounding box center [764, 355] width 193 height 28
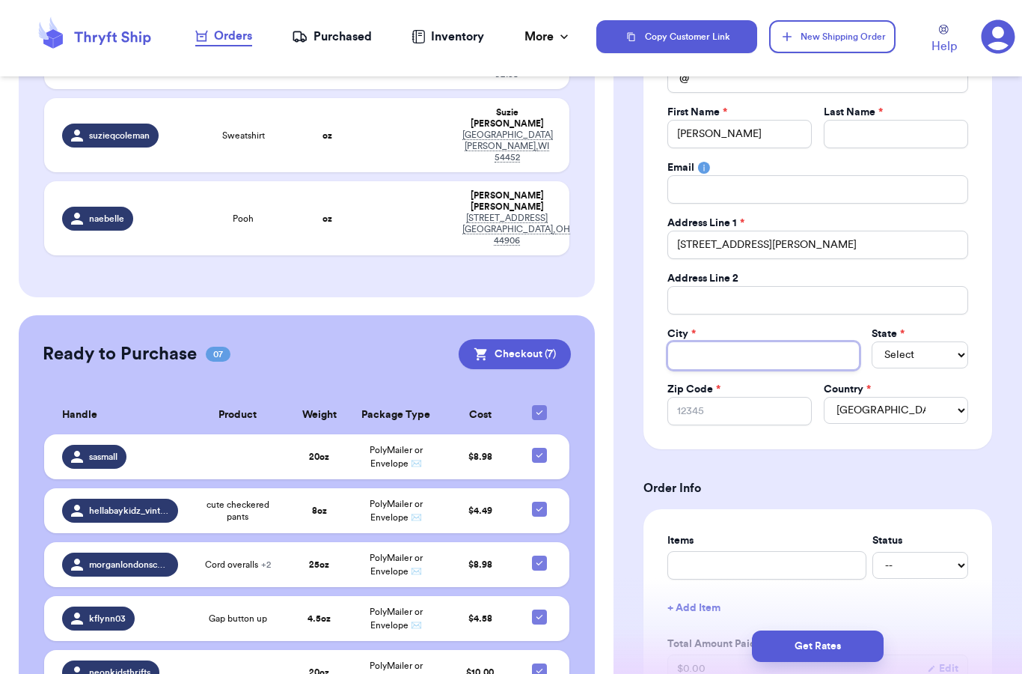
type input "T"
type input "Ta"
type input "Tam"
type input "Tampa"
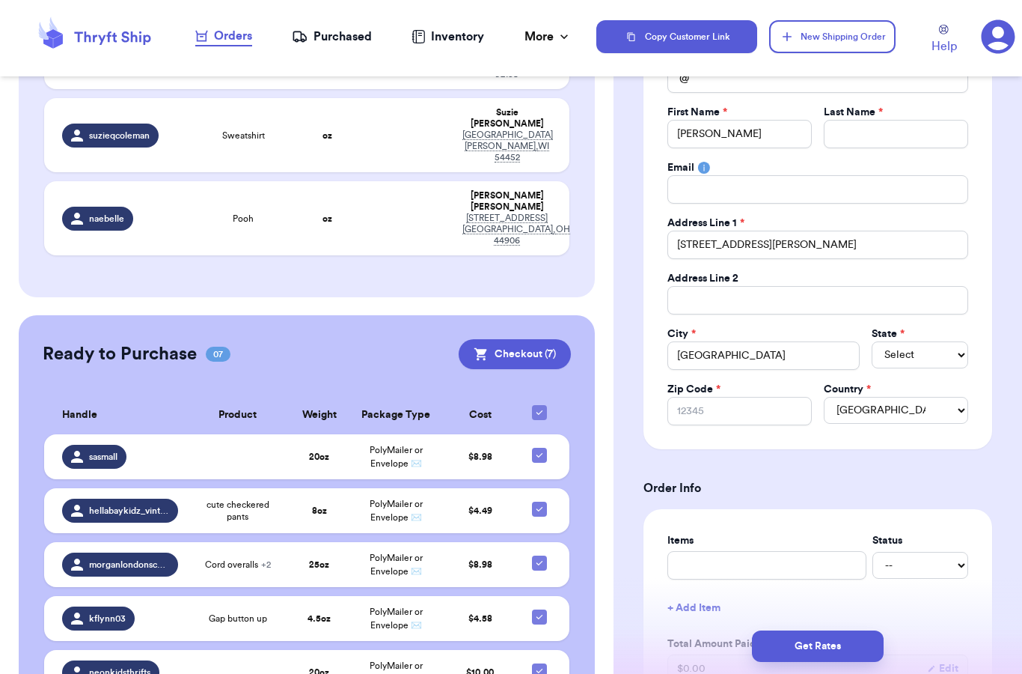
click at [939, 347] on select "Select AL AK AZ AR CA CO CT DE DC FL GA HI ID IL IN IA KS KY LA ME MD MA MI MN …" at bounding box center [920, 354] width 97 height 27
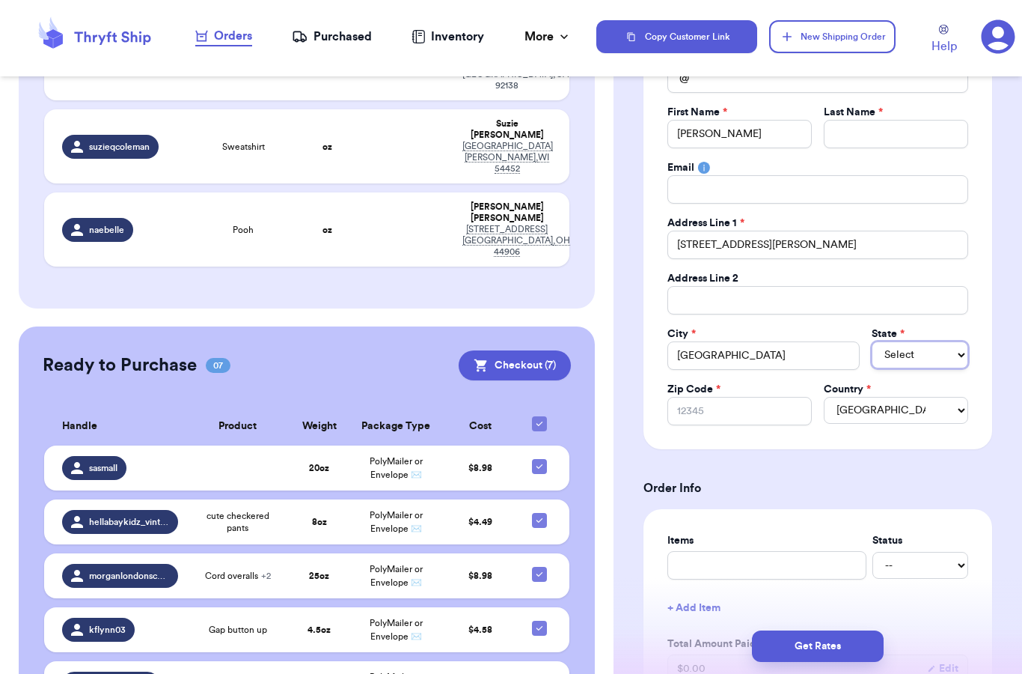
select select "FL"
click at [709, 409] on input "Zip Code *" at bounding box center [740, 411] width 144 height 28
type input "3"
type input "33"
type input "336"
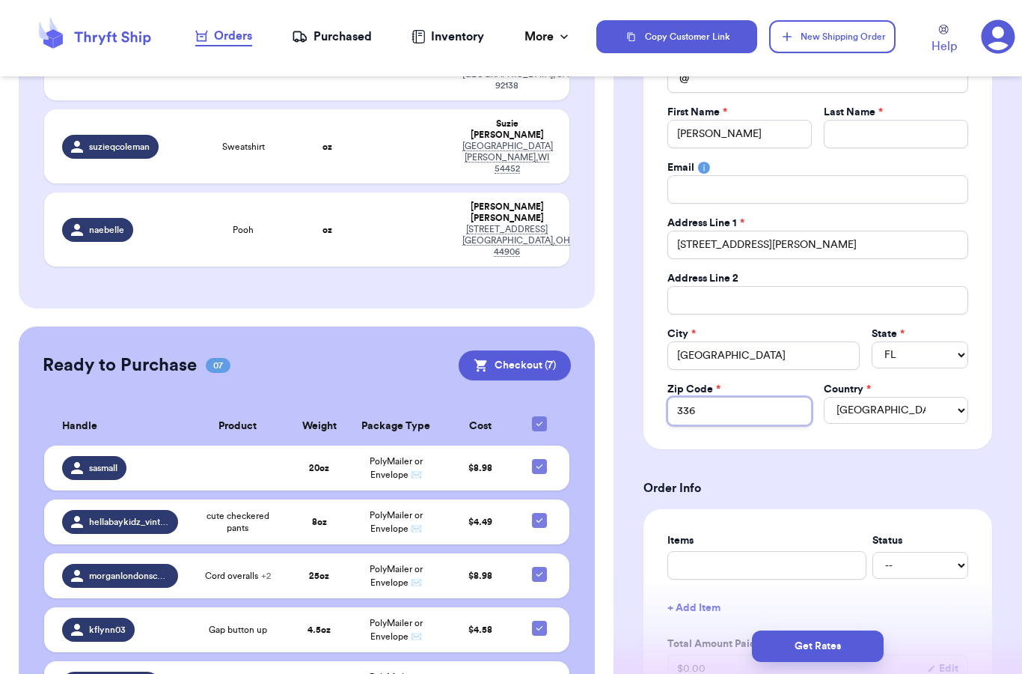
type input "3362"
type input "33629"
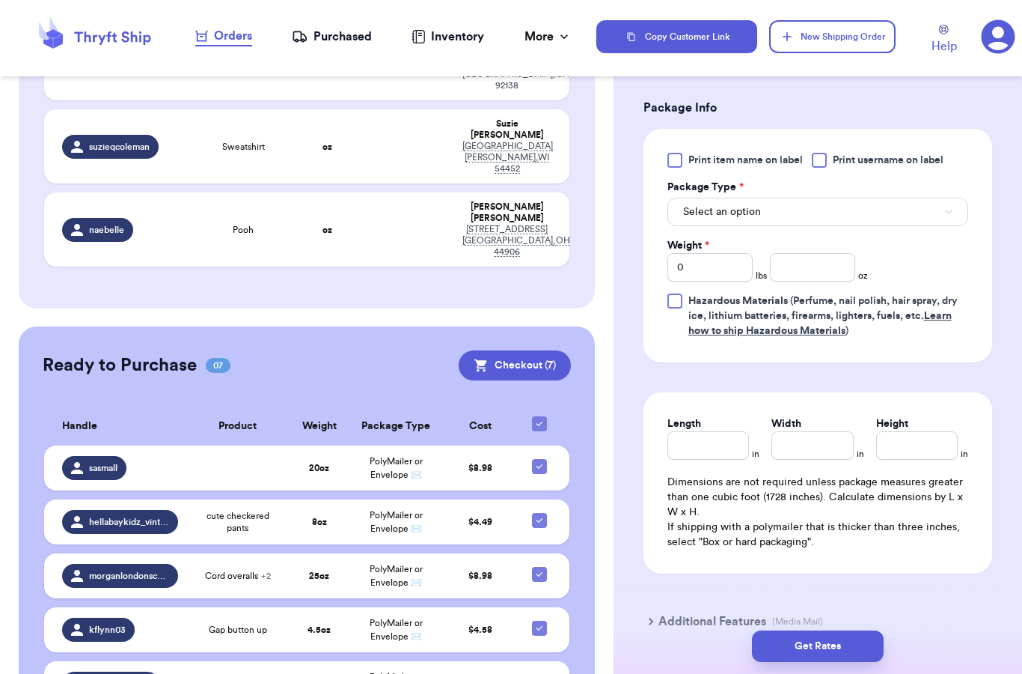
scroll to position [817, 0]
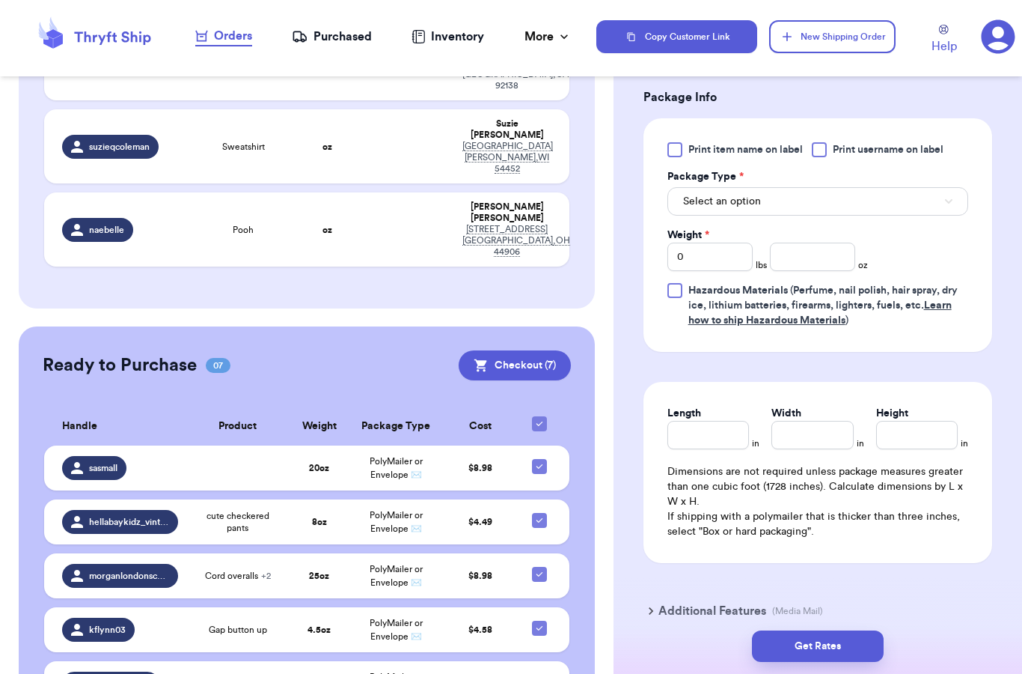
type input "33629"
click at [778, 194] on button "Select an option" at bounding box center [818, 201] width 301 height 28
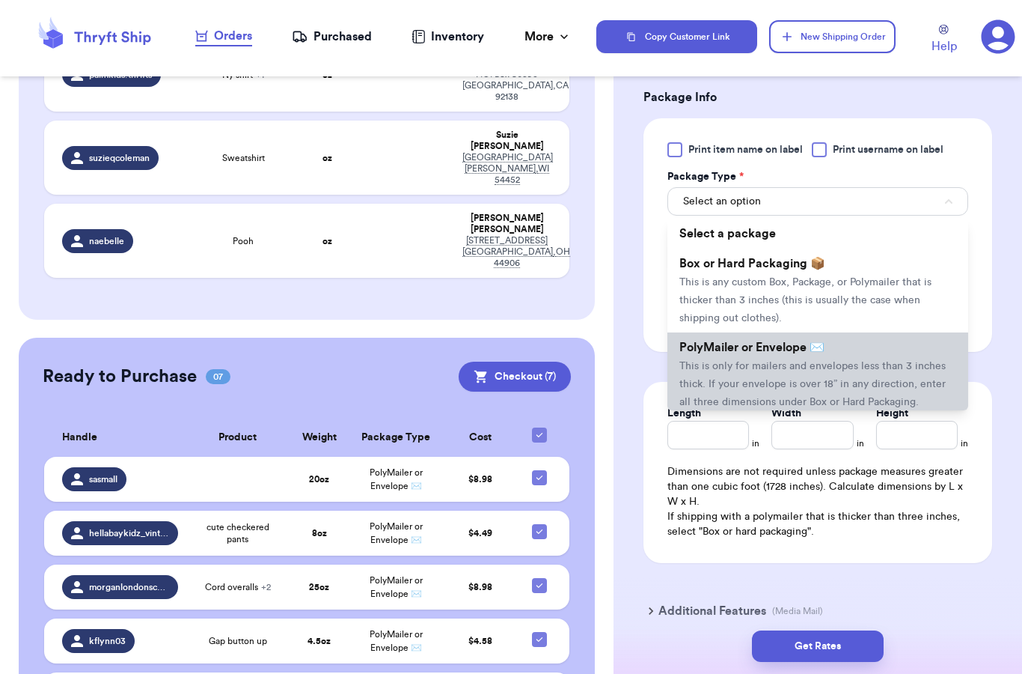
click at [765, 361] on span "This is only for mailers and envelopes less than 3 inches thick. If your envelo…" at bounding box center [813, 384] width 266 height 46
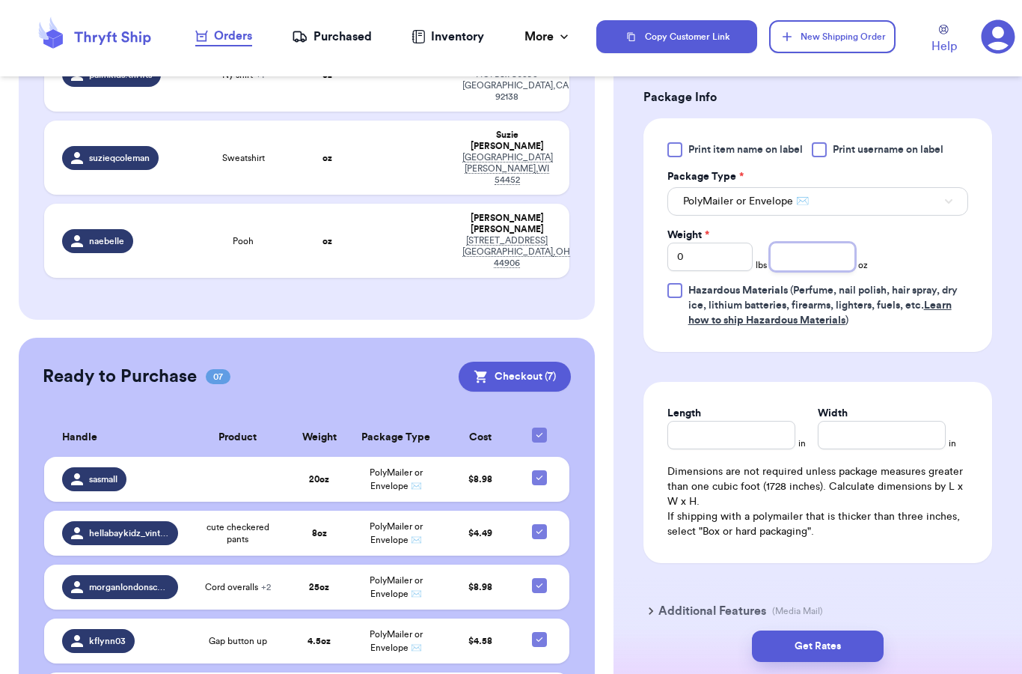
click at [811, 259] on input "number" at bounding box center [812, 256] width 85 height 28
type input "12"
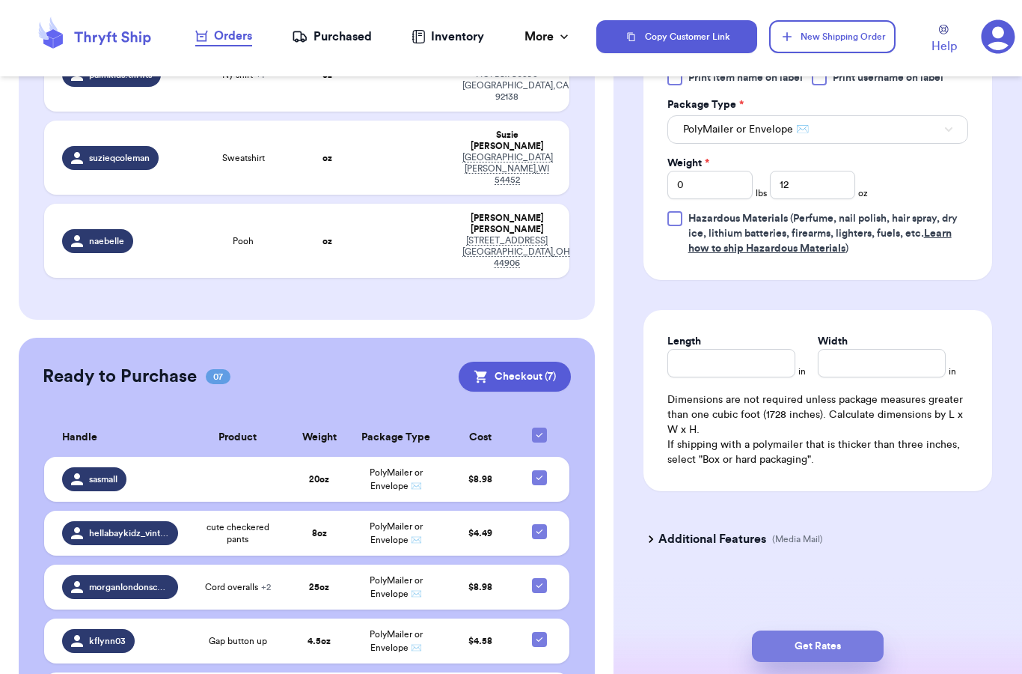
click at [833, 630] on button "Get Rates" at bounding box center [818, 645] width 132 height 31
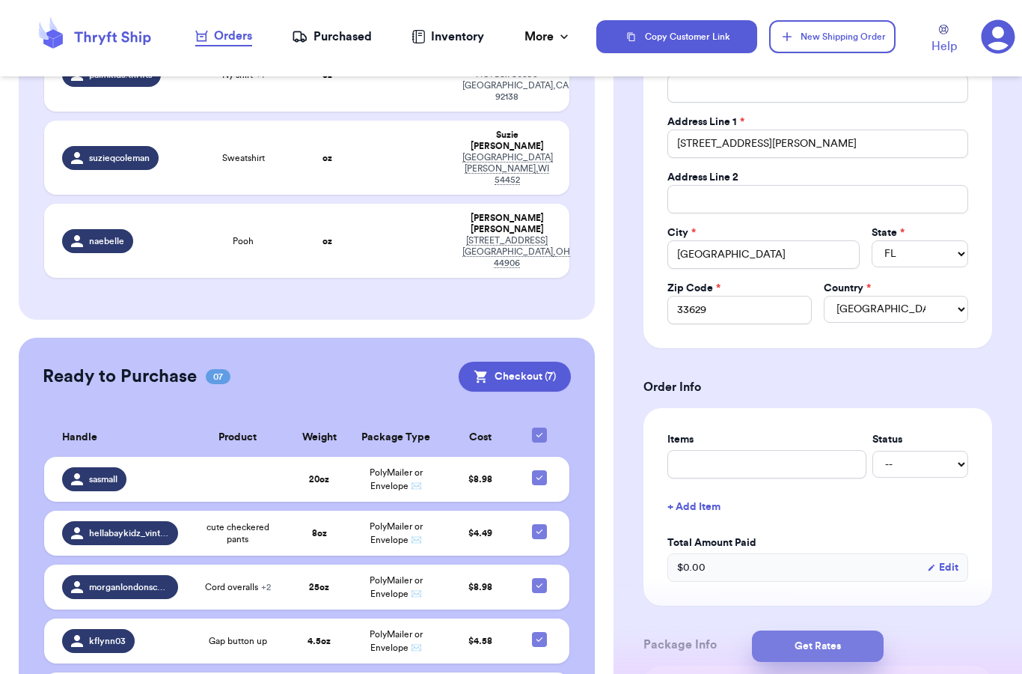
scroll to position [0, 0]
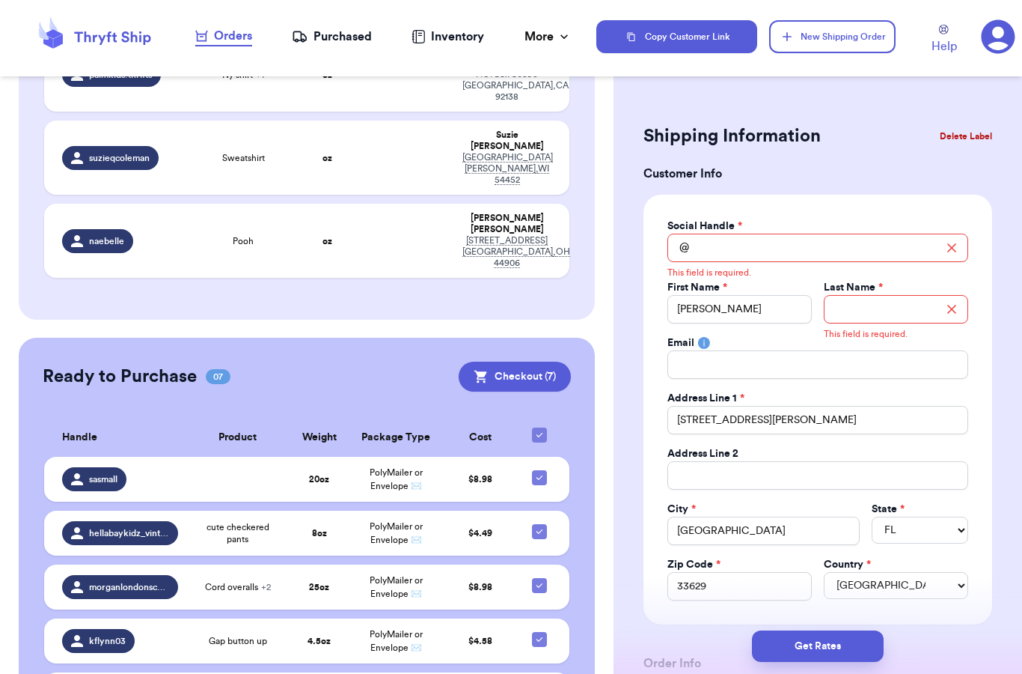
click at [738, 245] on input "Total Amount Paid" at bounding box center [818, 248] width 301 height 28
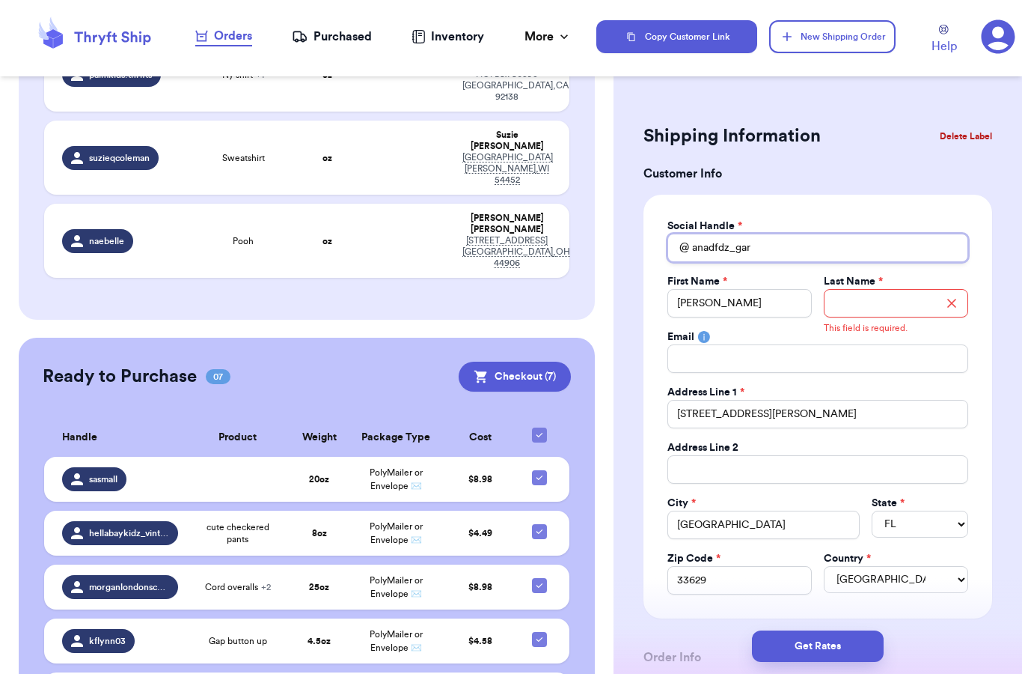
type input "anadfdz_gar"
click at [737, 301] on input "ana" at bounding box center [740, 303] width 144 height 28
type input "a"
type input "Ana"
click at [882, 293] on input "Total Amount Paid" at bounding box center [896, 303] width 144 height 28
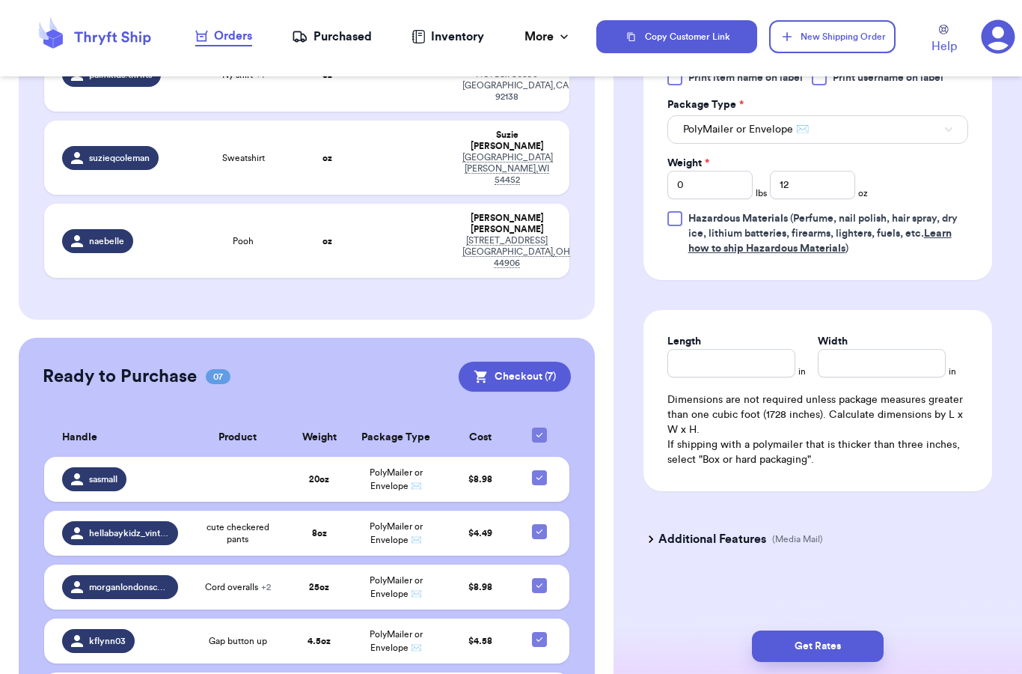
scroll to position [889, 0]
type input "Garrison"
click at [885, 532] on div "Additional Features (Media Mail)" at bounding box center [809, 539] width 349 height 36
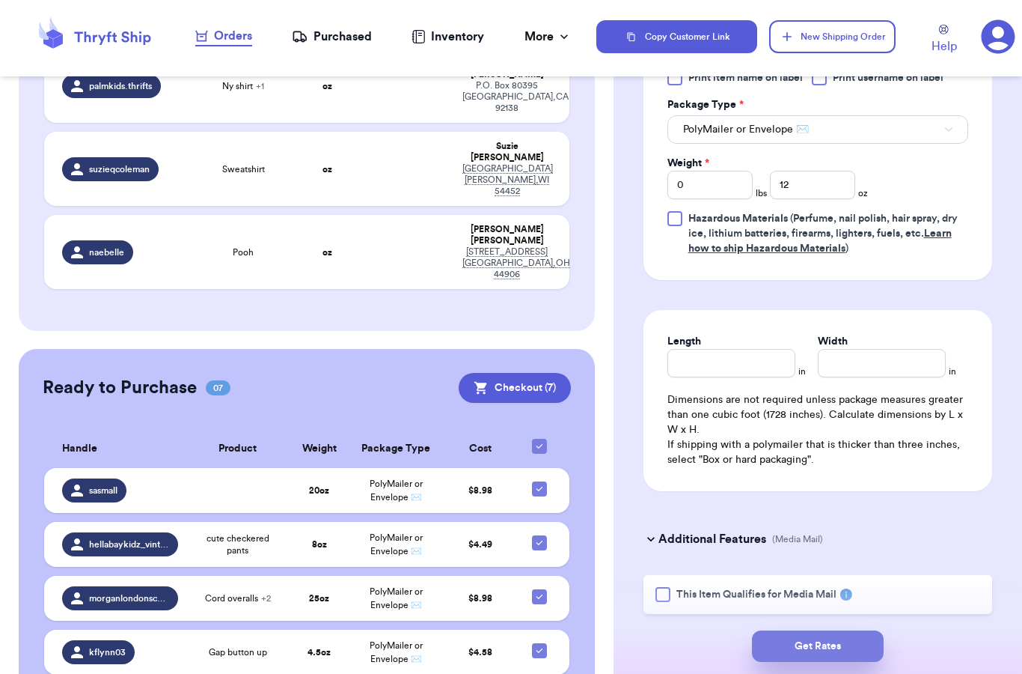
click at [835, 630] on button "Get Rates" at bounding box center [818, 645] width 132 height 31
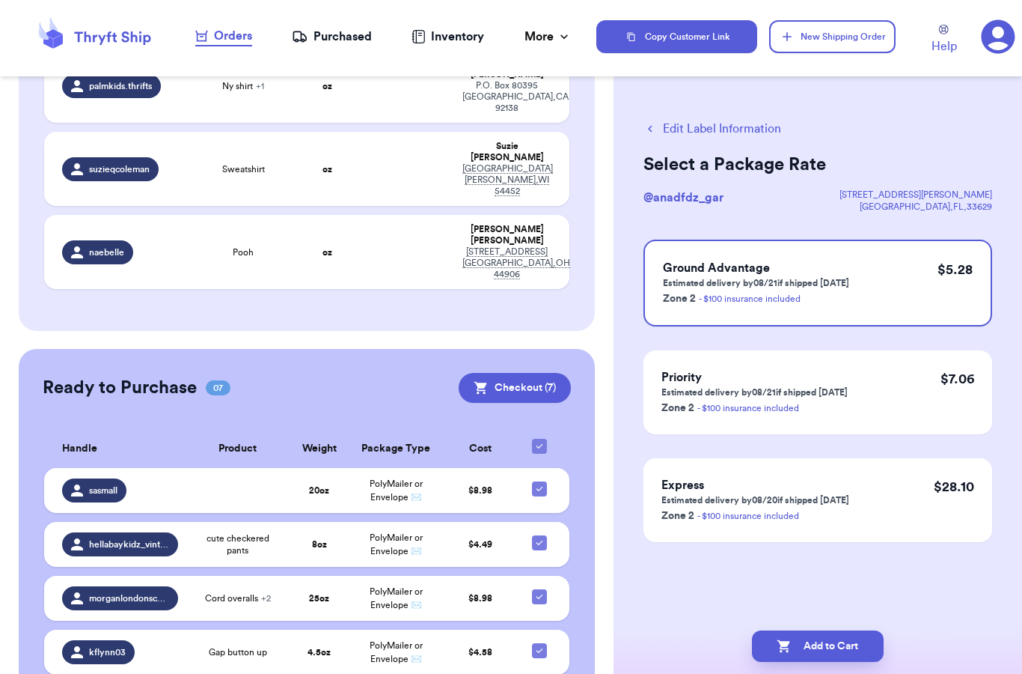
scroll to position [0, 0]
click at [862, 284] on div "Ground Advantage Estimated delivery by 08/21 if shipped today Zone 2 - $100 ins…" at bounding box center [818, 283] width 349 height 87
click at [820, 630] on button "Add to Cart" at bounding box center [818, 645] width 132 height 31
checkbox input "true"
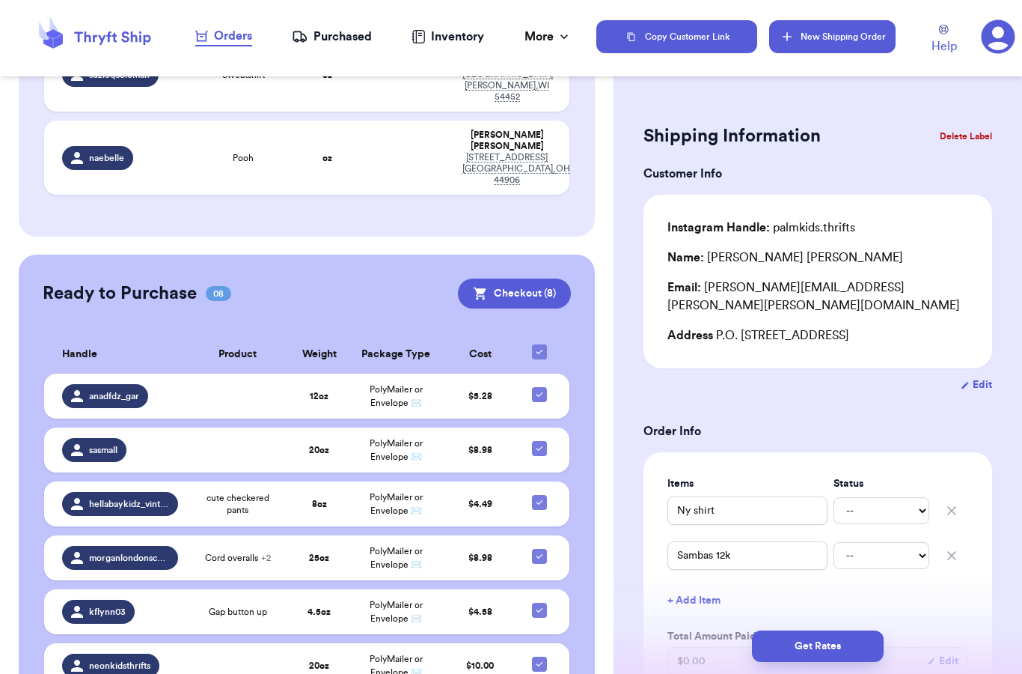
click at [839, 44] on button "New Shipping Order" at bounding box center [832, 36] width 126 height 33
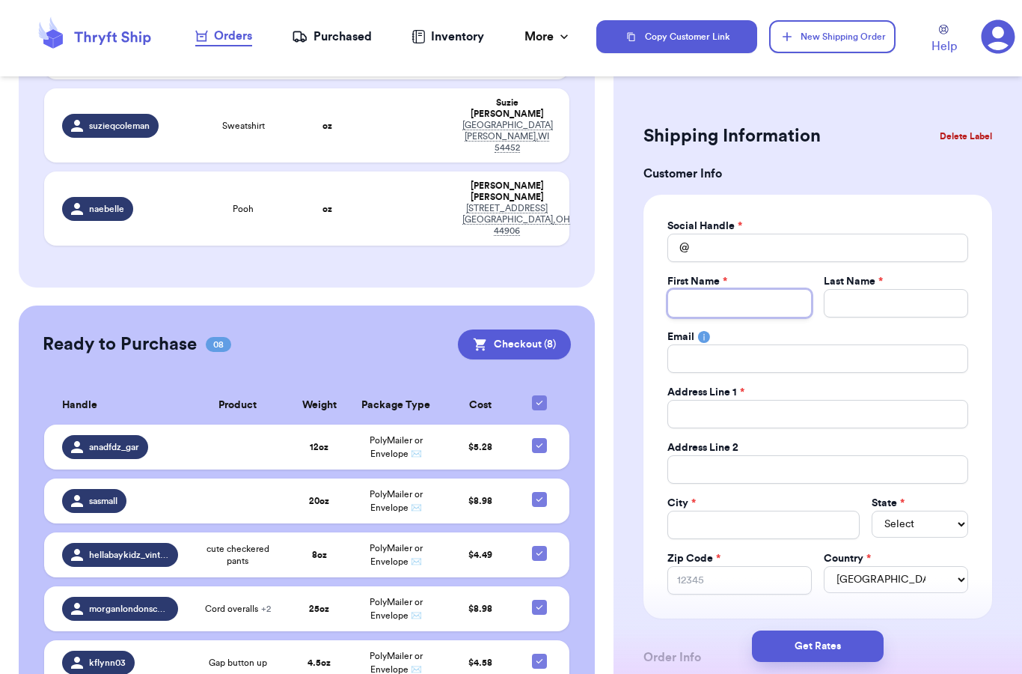
click at [723, 295] on input "Total Amount Paid" at bounding box center [740, 303] width 144 height 28
type input "c"
type input "ch"
click at [733, 248] on input "Total Amount Paid" at bounding box center [818, 248] width 301 height 28
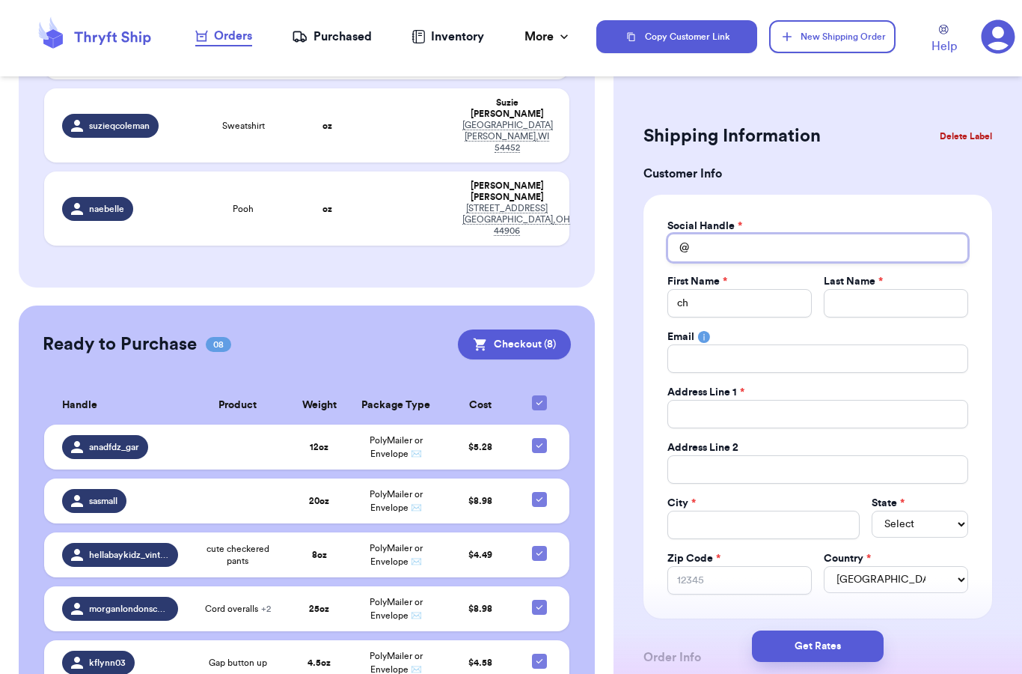
type input "c"
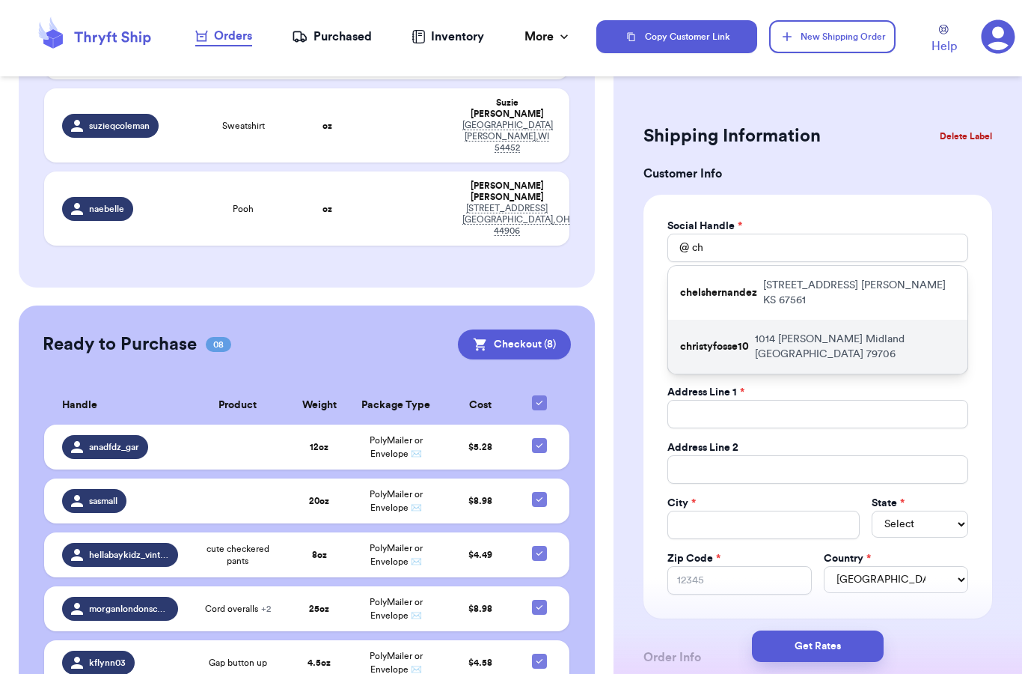
click at [778, 320] on div "christyfosse10 1014 clemente Midland TX 79706" at bounding box center [817, 347] width 299 height 54
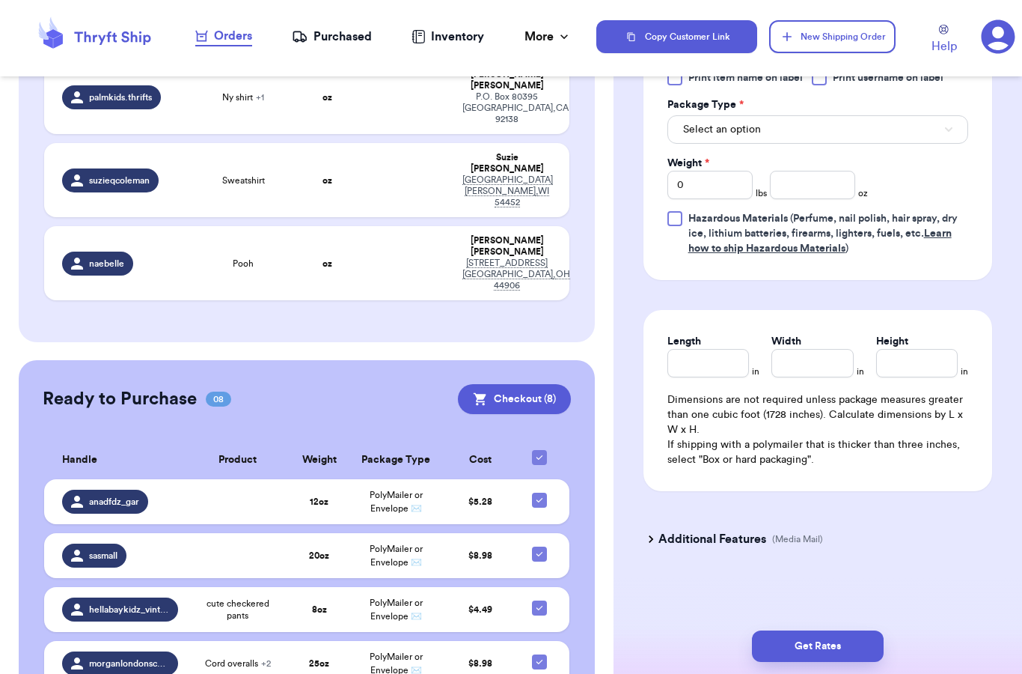
scroll to position [889, 0]
click at [841, 126] on button "Select an option" at bounding box center [818, 129] width 301 height 28
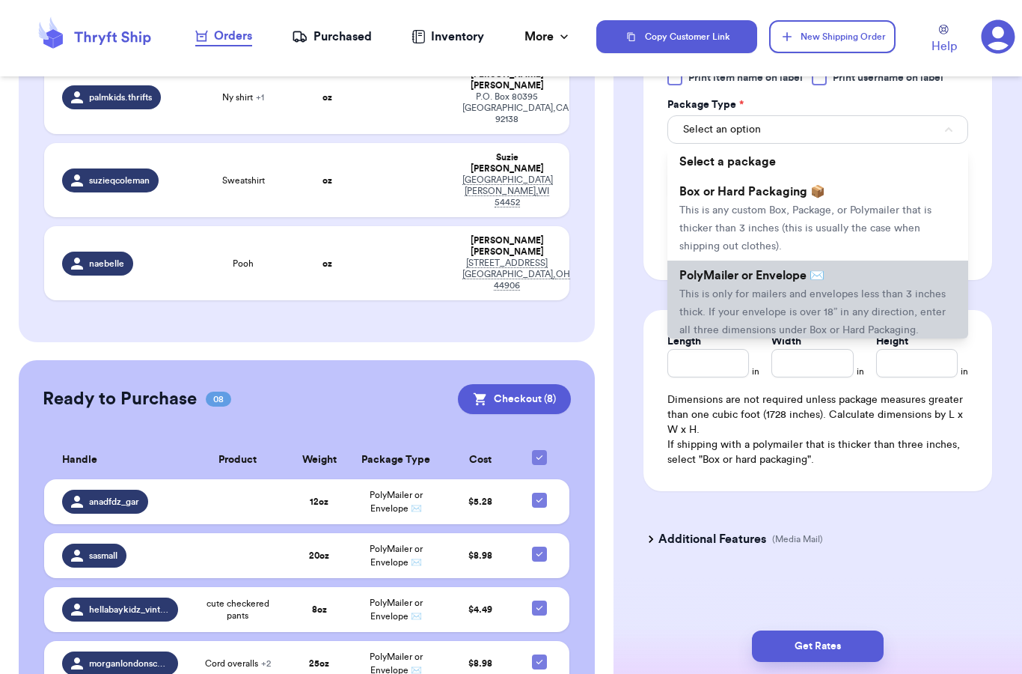
click at [770, 290] on span "This is only for mailers and envelopes less than 3 inches thick. If your envelo…" at bounding box center [813, 312] width 266 height 46
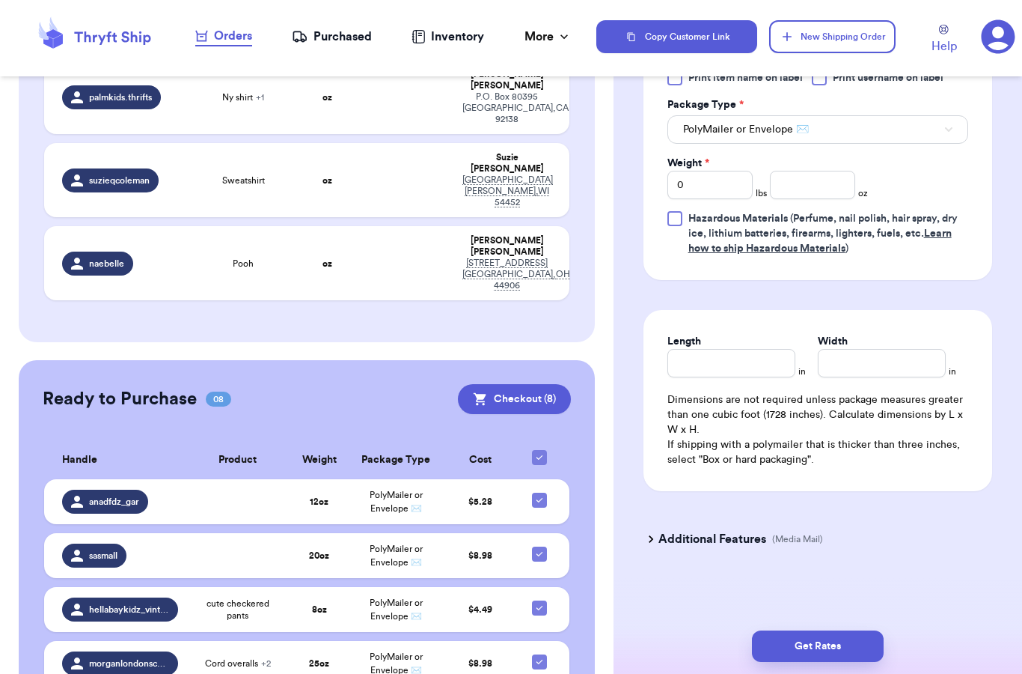
click at [821, 186] on input "number" at bounding box center [812, 185] width 85 height 28
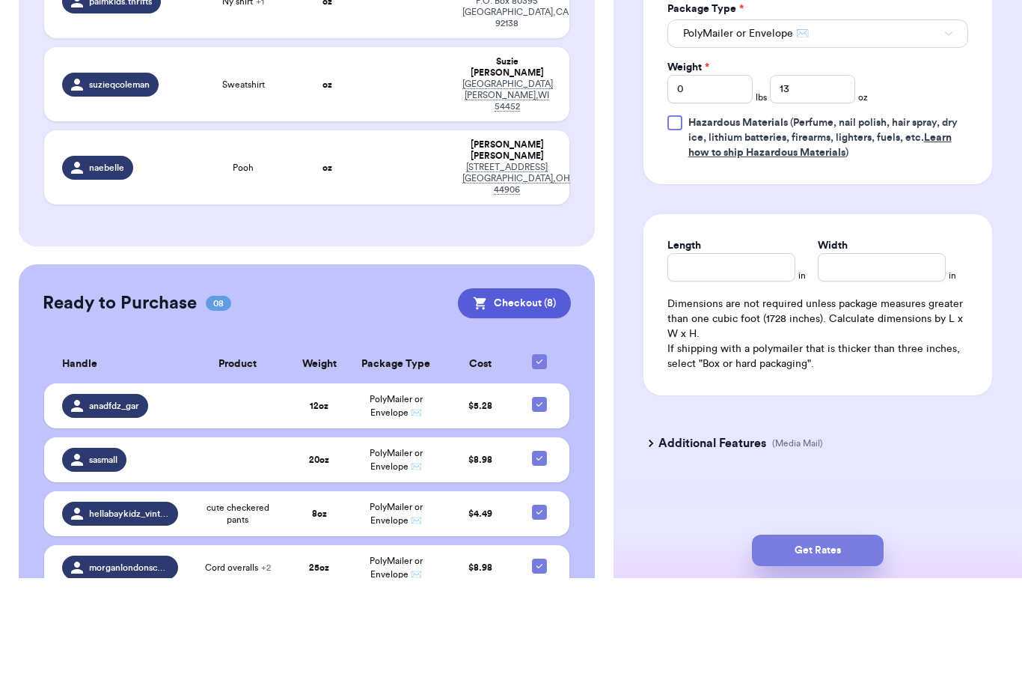
click at [848, 630] on button "Get Rates" at bounding box center [818, 645] width 132 height 31
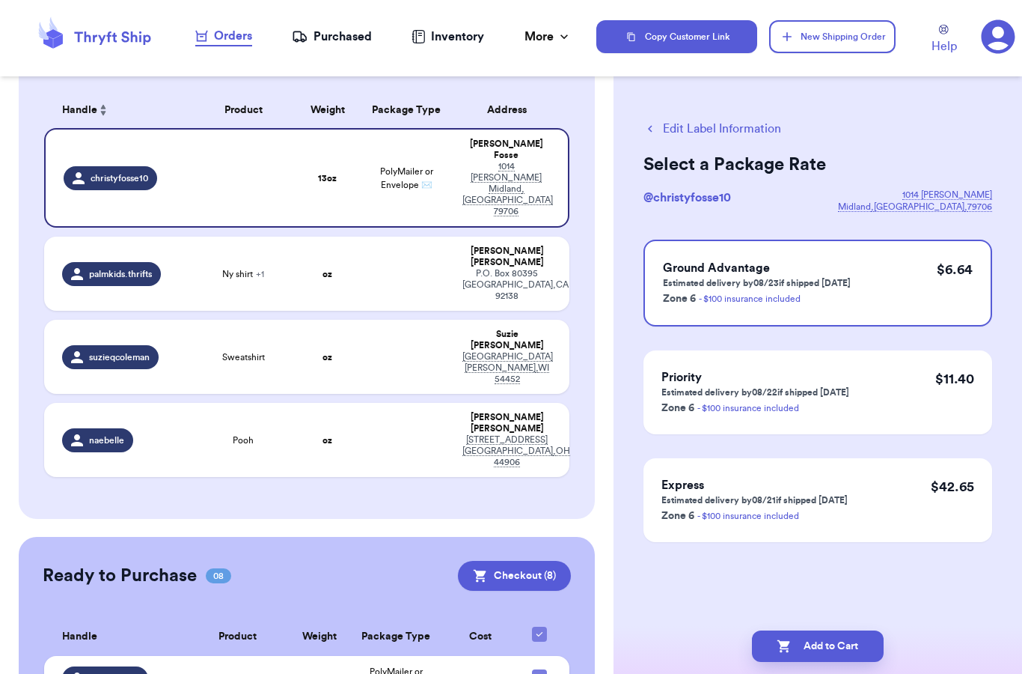
scroll to position [153, 0]
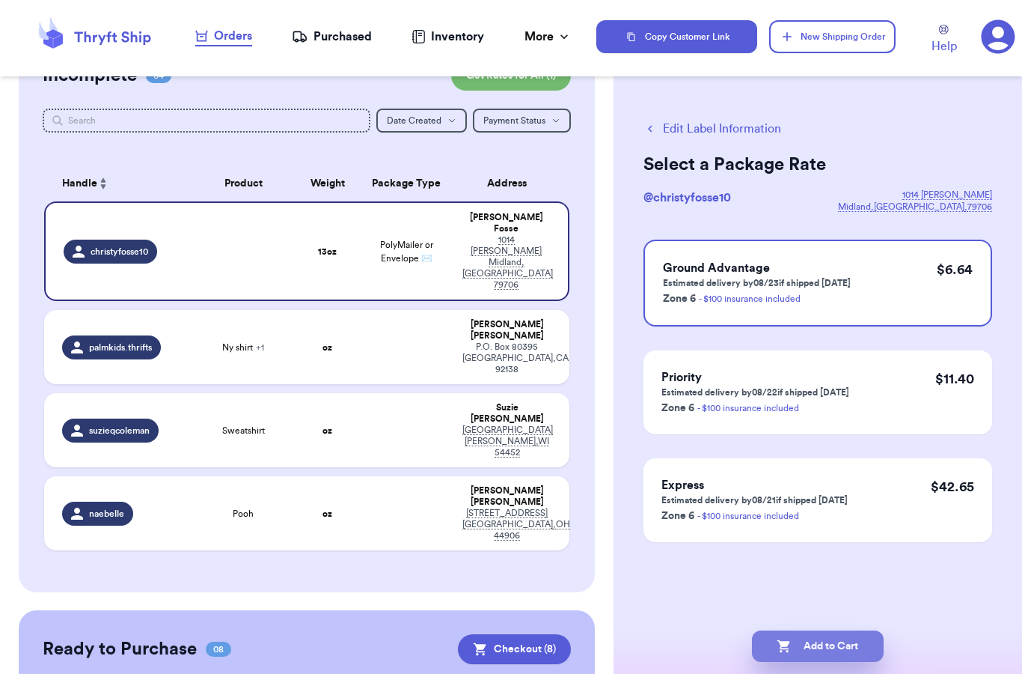
click at [831, 630] on button "Add to Cart" at bounding box center [818, 645] width 132 height 31
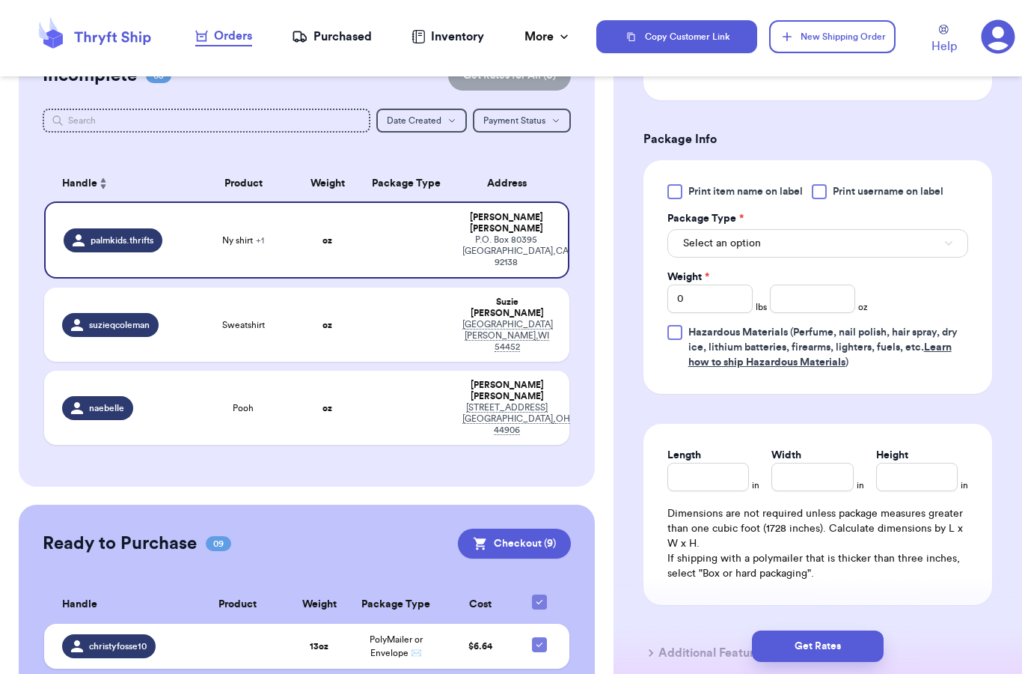
scroll to position [602, 0]
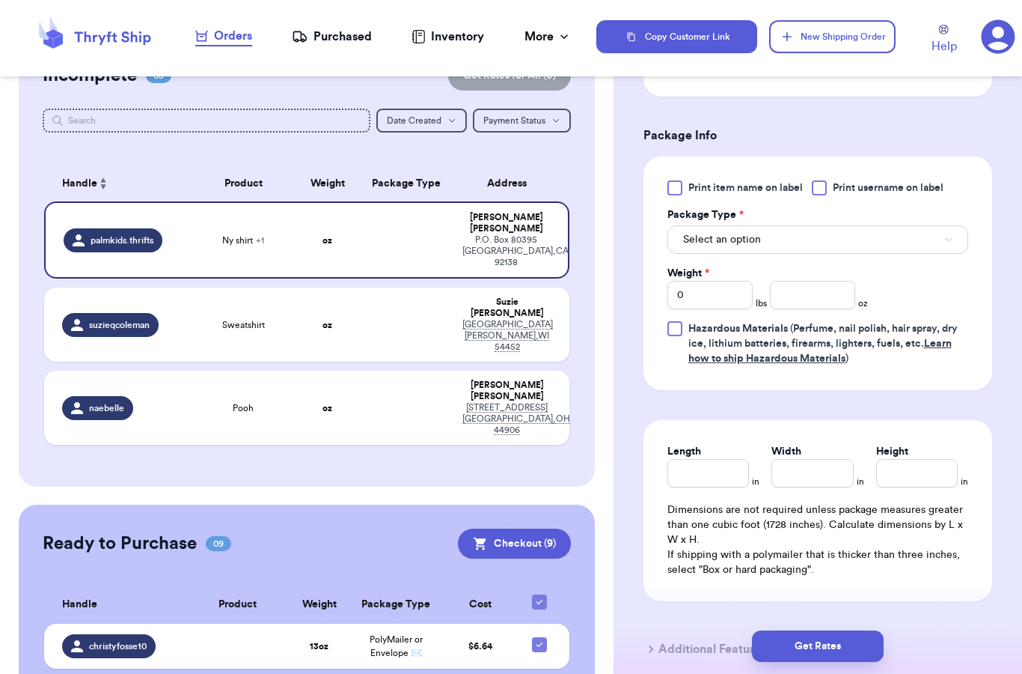
click at [771, 225] on button "Select an option" at bounding box center [818, 239] width 301 height 28
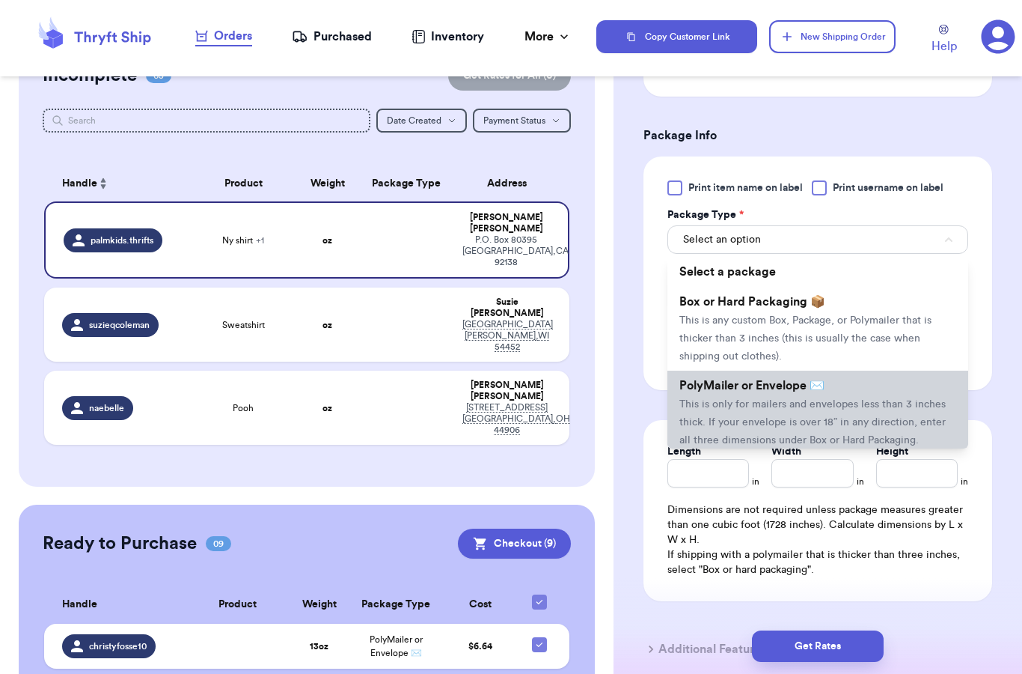
click at [785, 376] on li "PolyMailer or Envelope ✉️ This is only for mailers and envelopes less than 3 in…" at bounding box center [818, 412] width 301 height 84
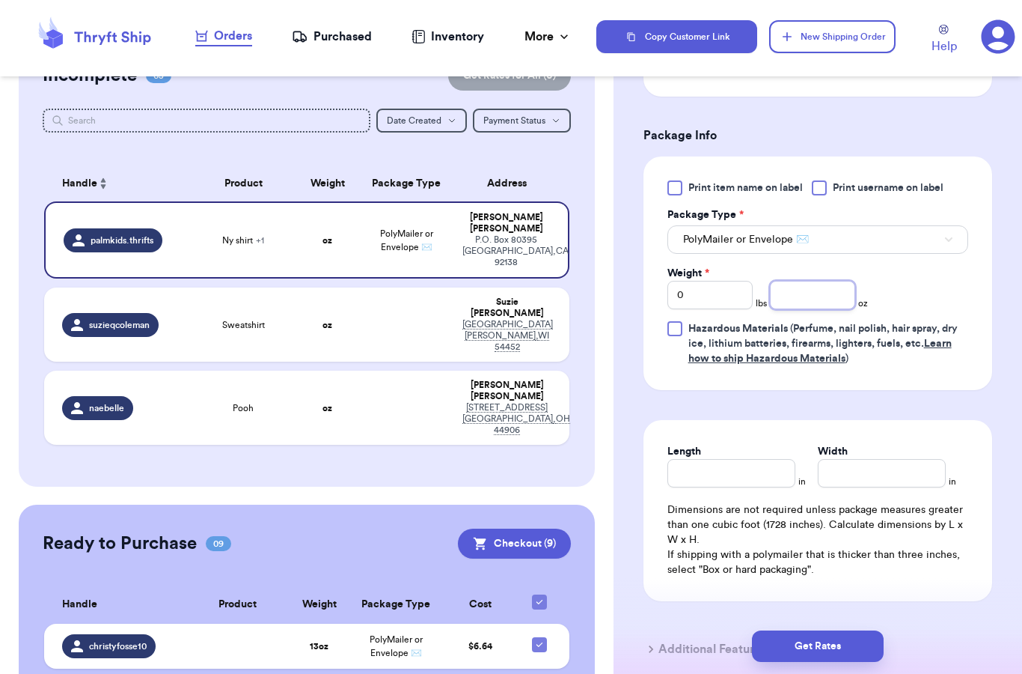
click at [819, 281] on input "number" at bounding box center [812, 295] width 85 height 28
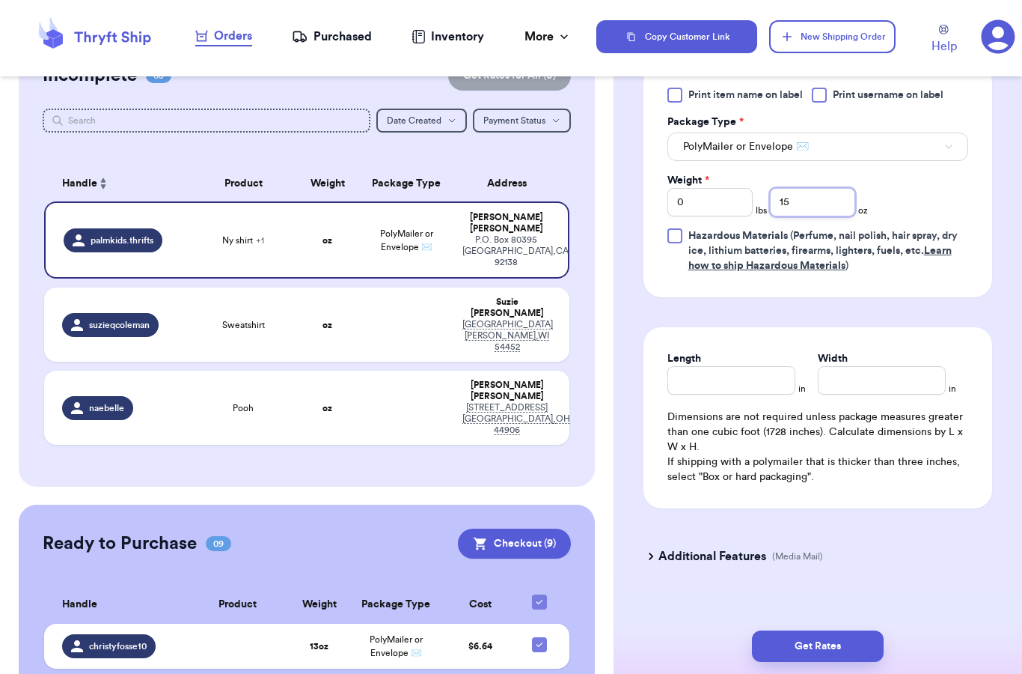
scroll to position [695, 0]
click at [876, 512] on form "Shipping Information Delete Label Customer Info Instagram Handle: palmkids.thri…" at bounding box center [818, 6] width 349 height 1162
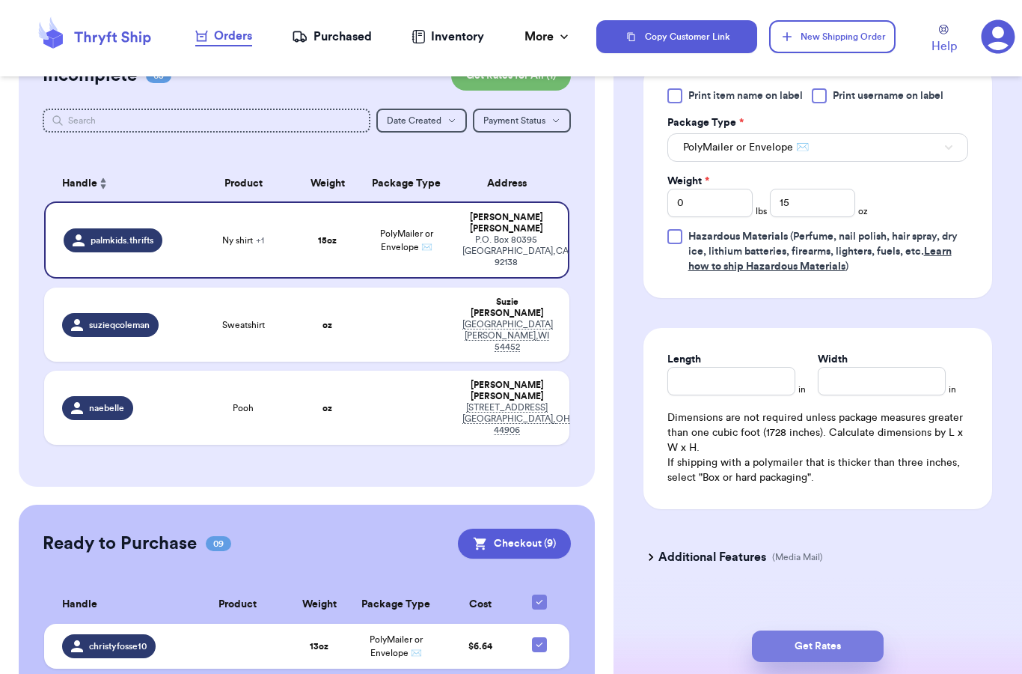
click at [823, 630] on button "Get Rates" at bounding box center [818, 645] width 132 height 31
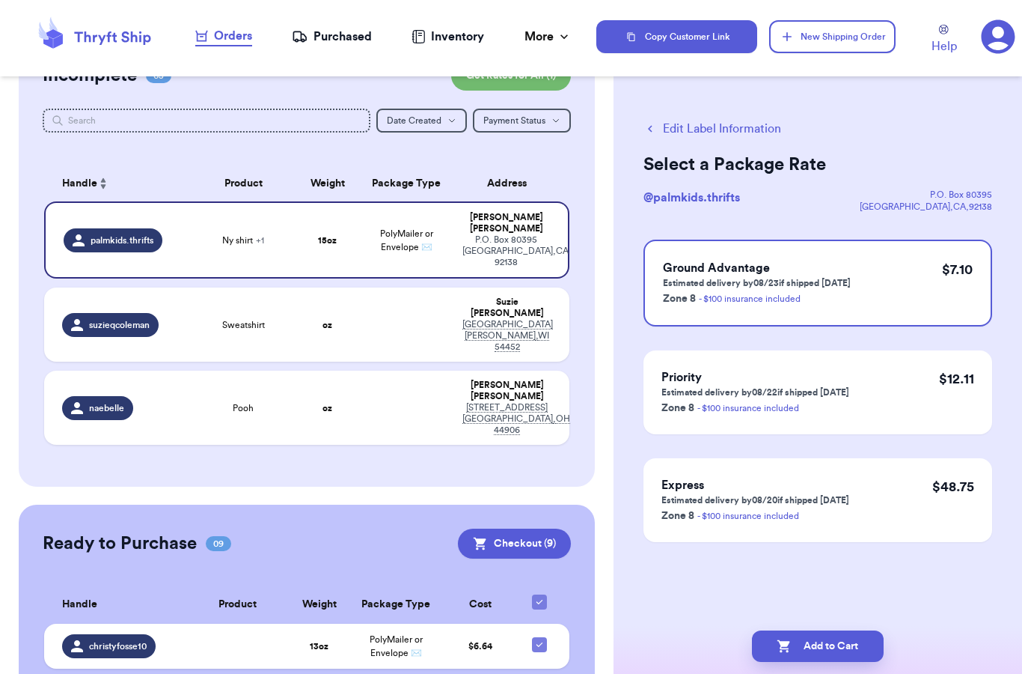
scroll to position [0, 0]
click at [826, 630] on button "Add to Cart" at bounding box center [818, 645] width 132 height 31
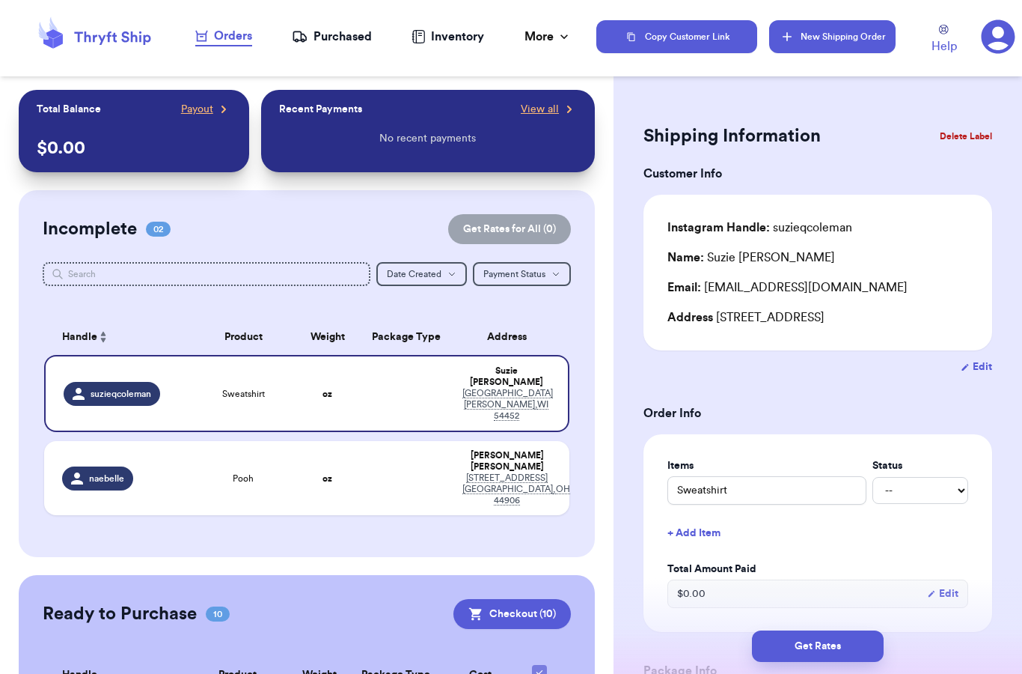
click at [841, 42] on button "New Shipping Order" at bounding box center [832, 36] width 126 height 33
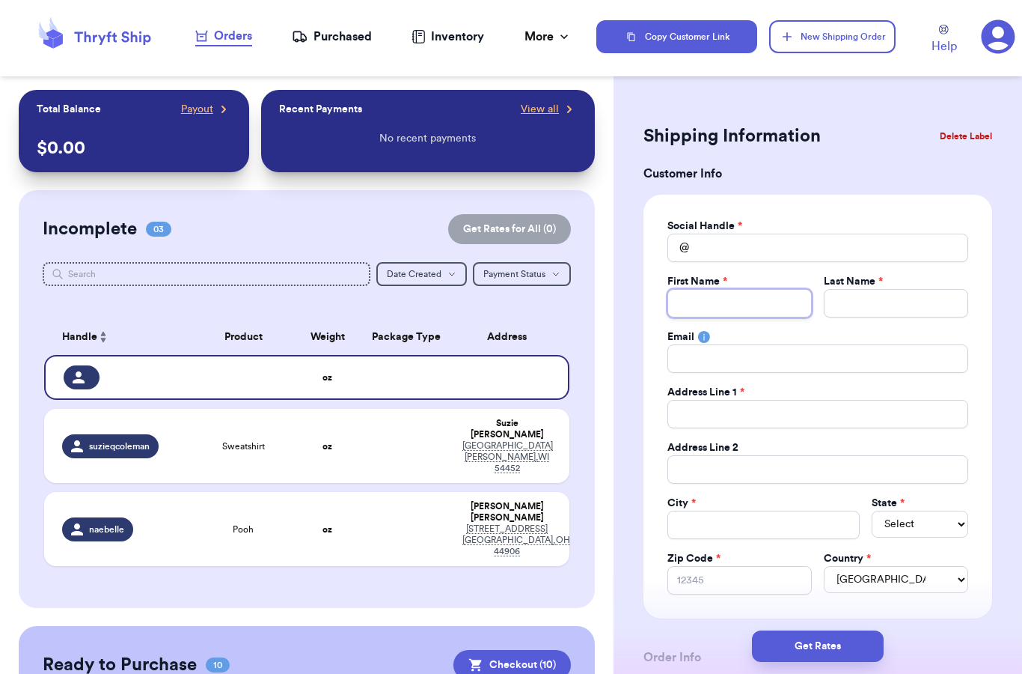
click at [725, 304] on input "Total Amount Paid" at bounding box center [740, 303] width 144 height 28
click at [733, 239] on input "Total Amount Paid" at bounding box center [818, 248] width 301 height 28
click at [972, 137] on button "Delete Label" at bounding box center [966, 136] width 64 height 33
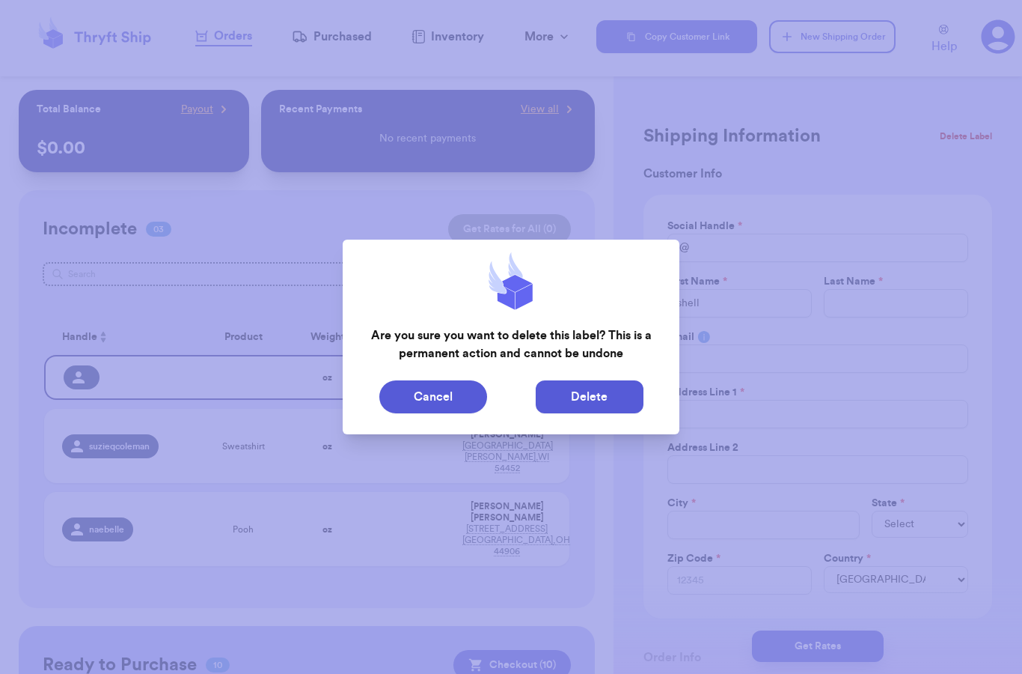
click at [569, 387] on button "Delete" at bounding box center [590, 396] width 108 height 33
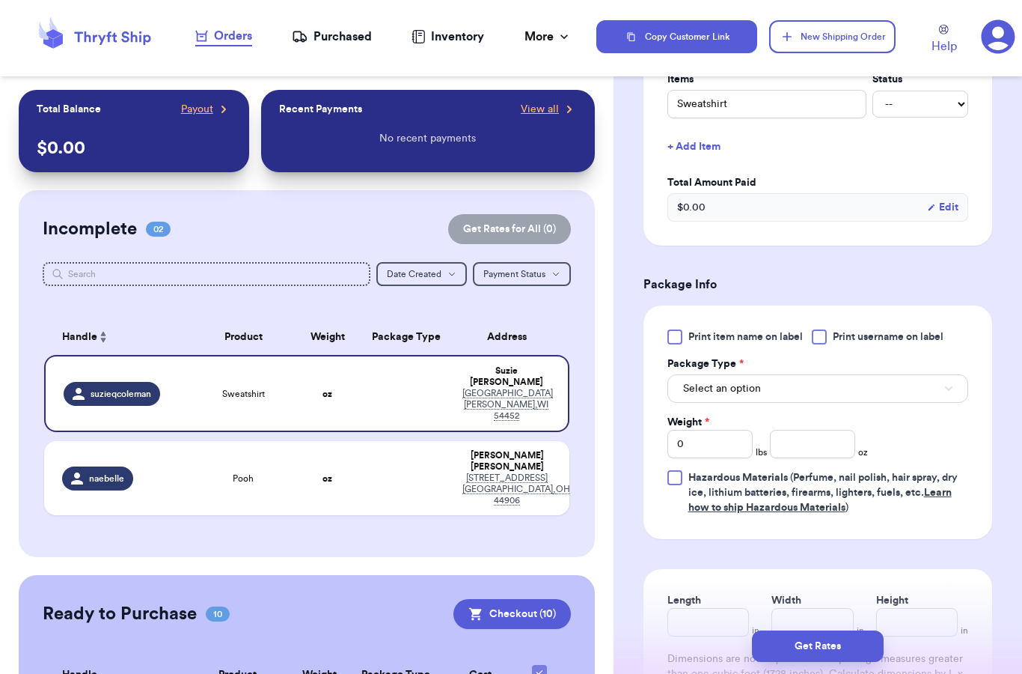
scroll to position [472, 0]
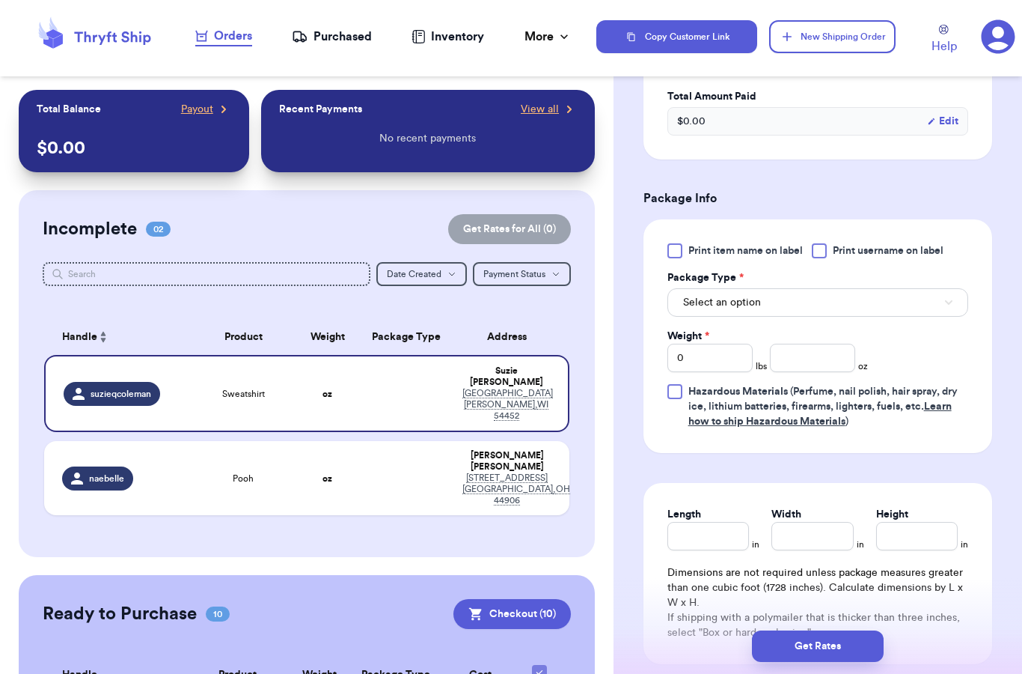
click at [753, 305] on span "Select an option" at bounding box center [722, 302] width 78 height 15
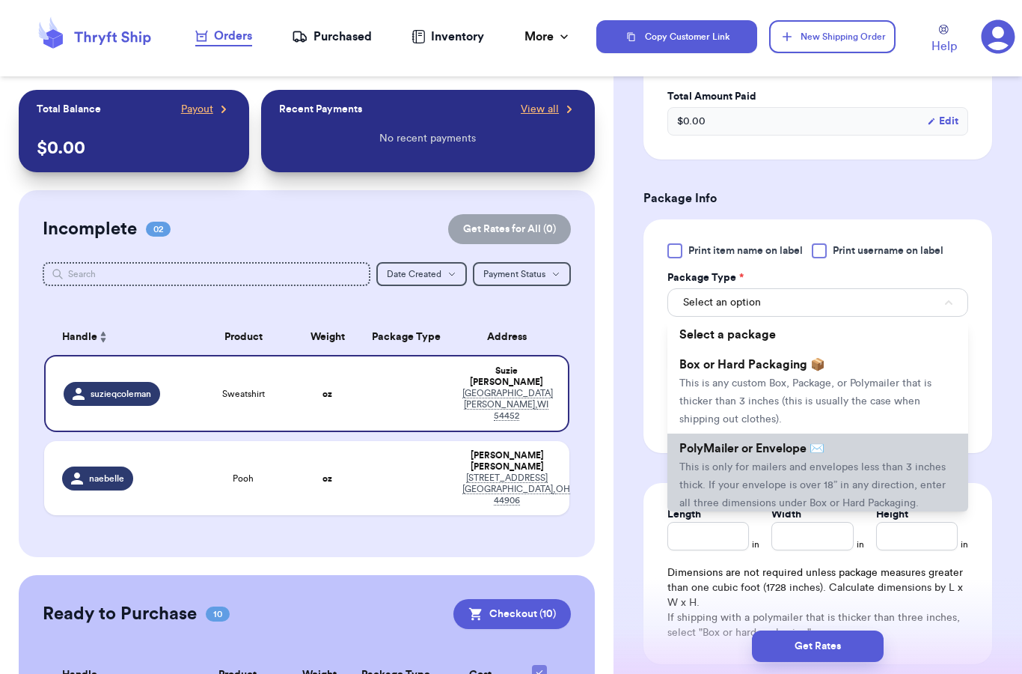
click at [754, 459] on li "PolyMailer or Envelope ✉️ This is only for mailers and envelopes less than 3 in…" at bounding box center [818, 475] width 301 height 84
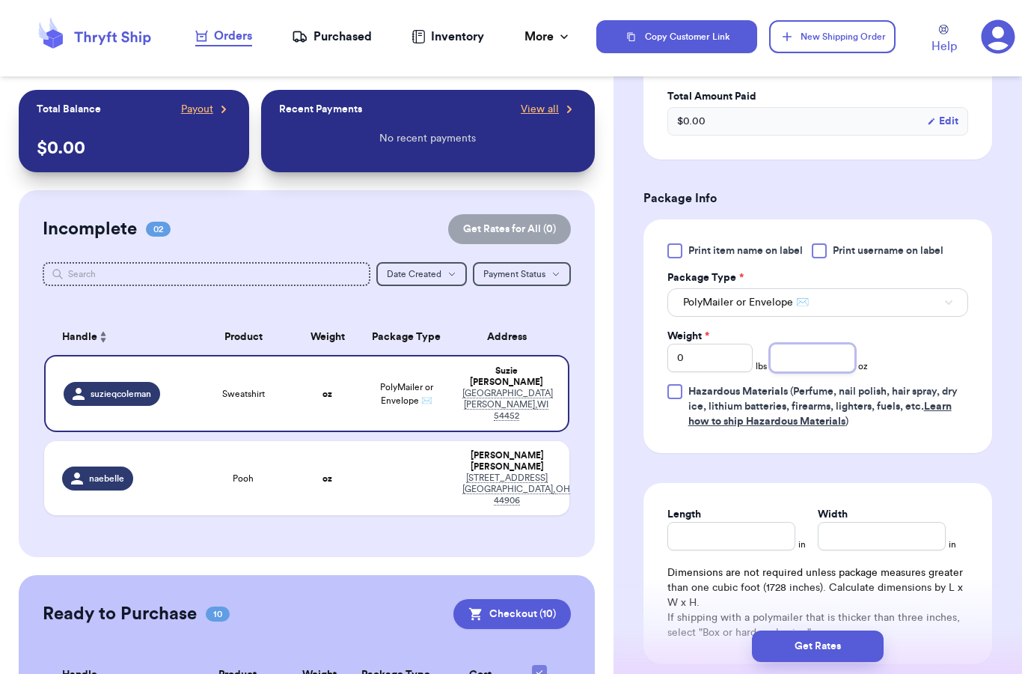
click at [815, 364] on input "number" at bounding box center [812, 358] width 85 height 28
click at [966, 359] on div "Print item name on label Print username on label Package Type * PolyMailer or E…" at bounding box center [818, 336] width 301 height 186
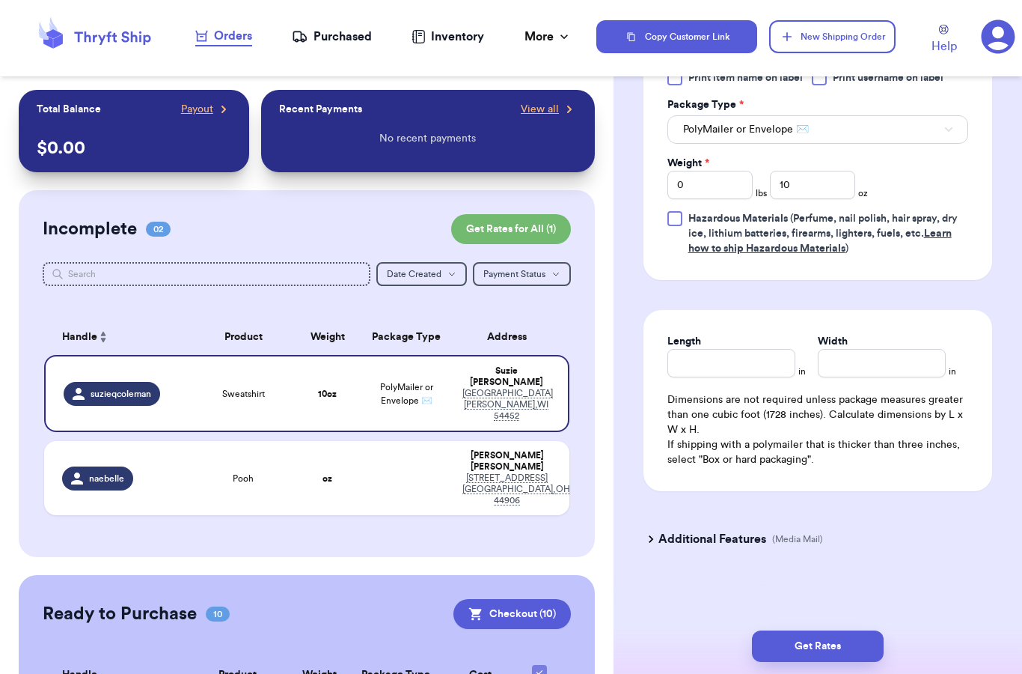
scroll to position [645, 0]
click at [825, 630] on button "Get Rates" at bounding box center [818, 645] width 132 height 31
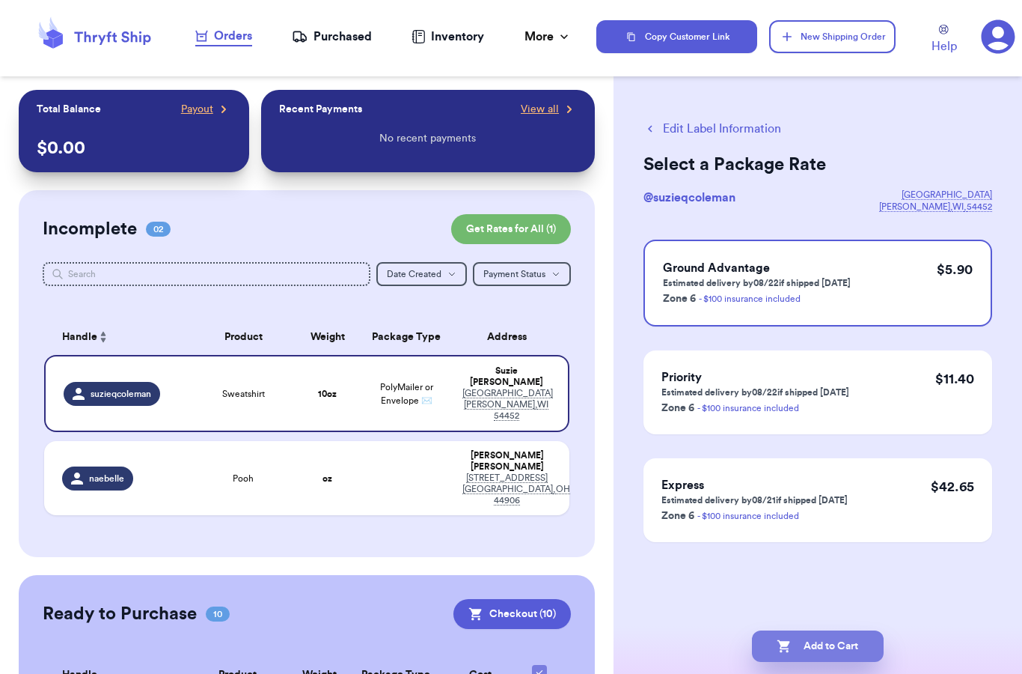
click at [821, 630] on button "Add to Cart" at bounding box center [818, 645] width 132 height 31
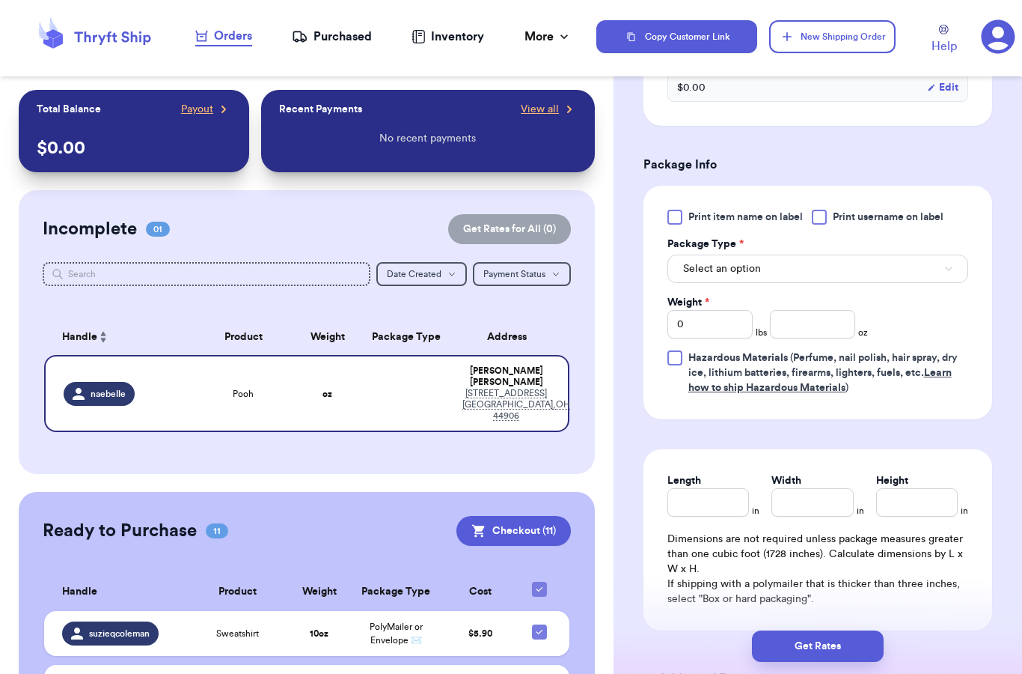
scroll to position [506, 0]
click at [779, 269] on button "Select an option" at bounding box center [818, 268] width 301 height 28
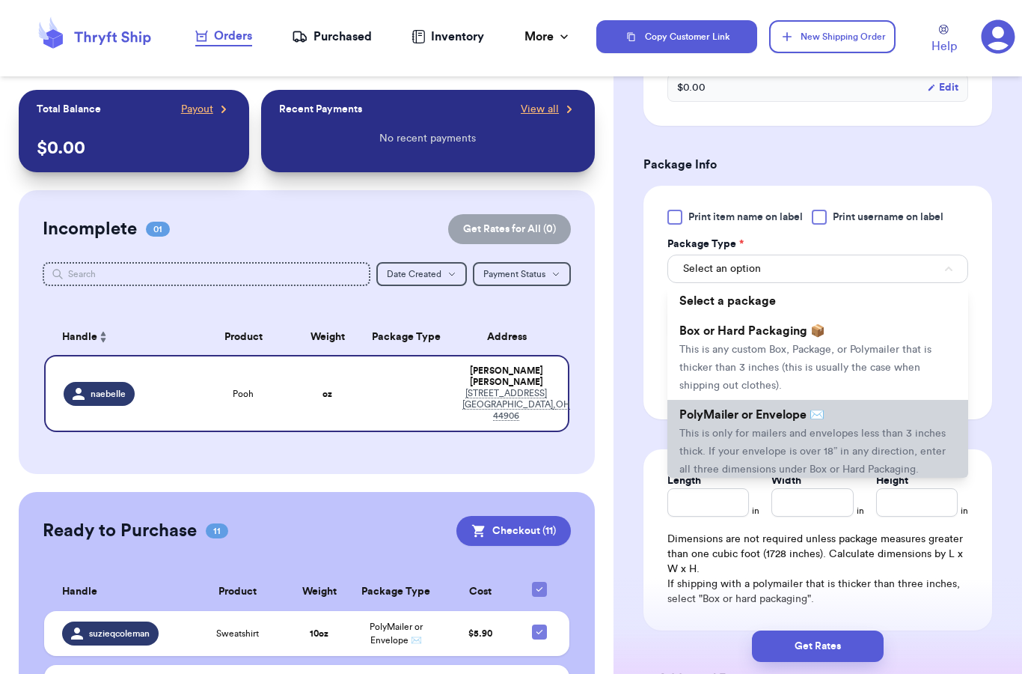
click at [766, 439] on li "PolyMailer or Envelope ✉️ This is only for mailers and envelopes less than 3 in…" at bounding box center [818, 442] width 301 height 84
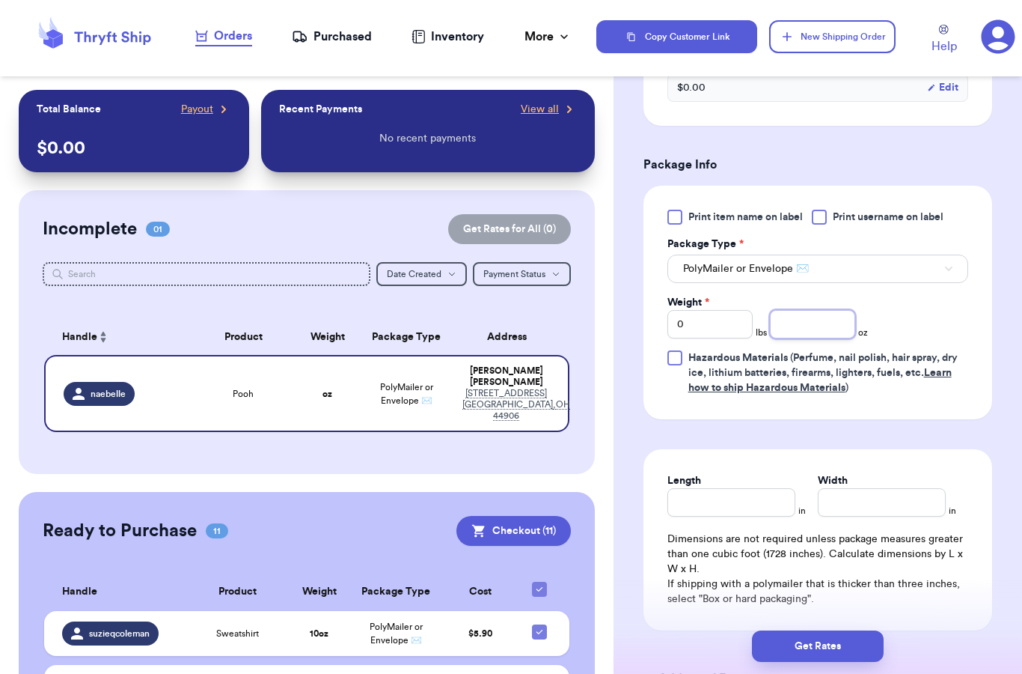
click at [812, 326] on input "number" at bounding box center [812, 324] width 85 height 28
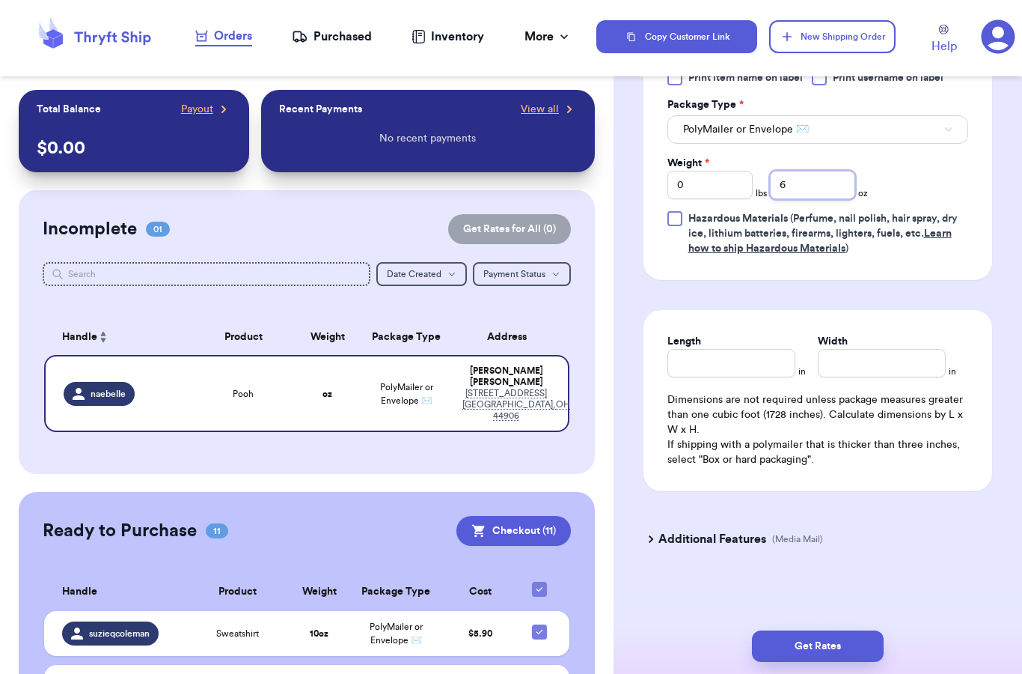
scroll to position [645, 0]
click at [909, 489] on div "Length in Width in Dimensions are not required unless package measures greater …" at bounding box center [818, 400] width 349 height 181
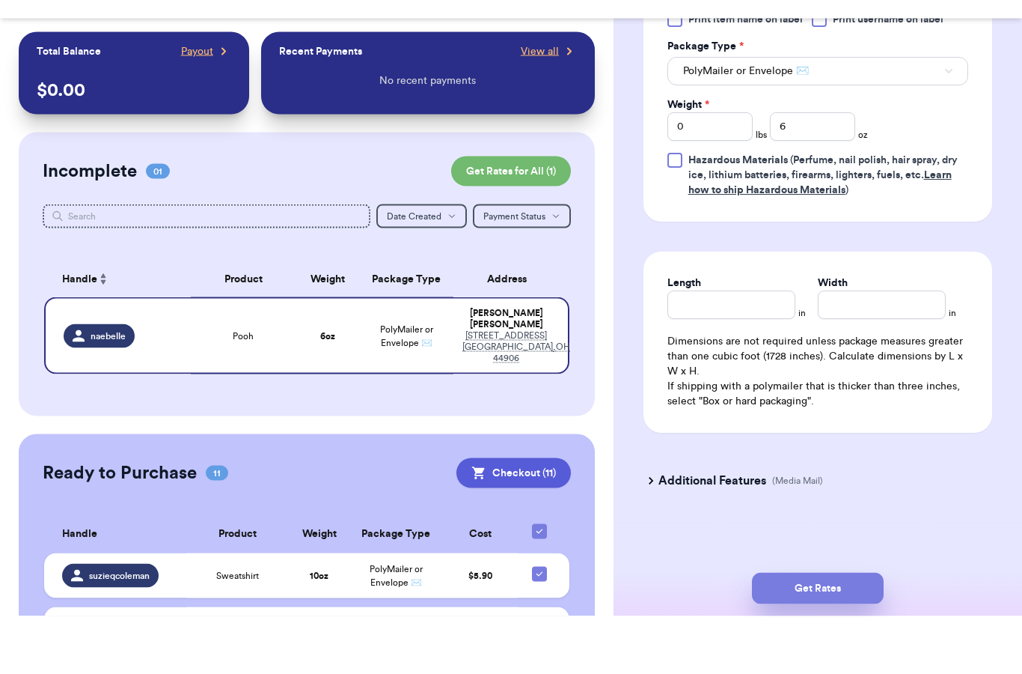
click at [819, 630] on button "Get Rates" at bounding box center [818, 645] width 132 height 31
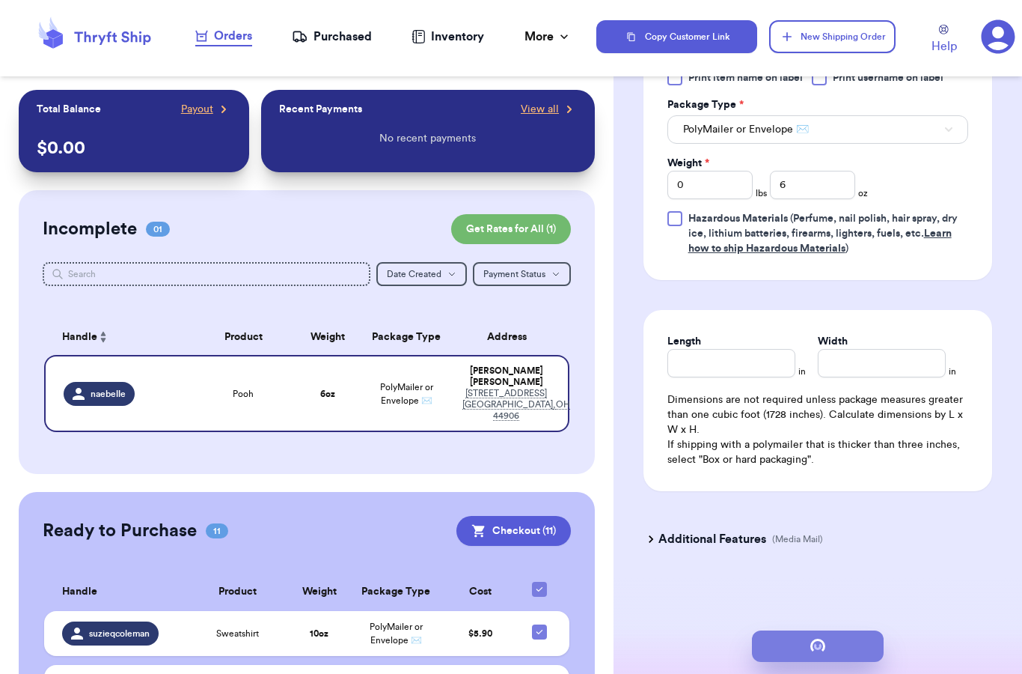
scroll to position [0, 0]
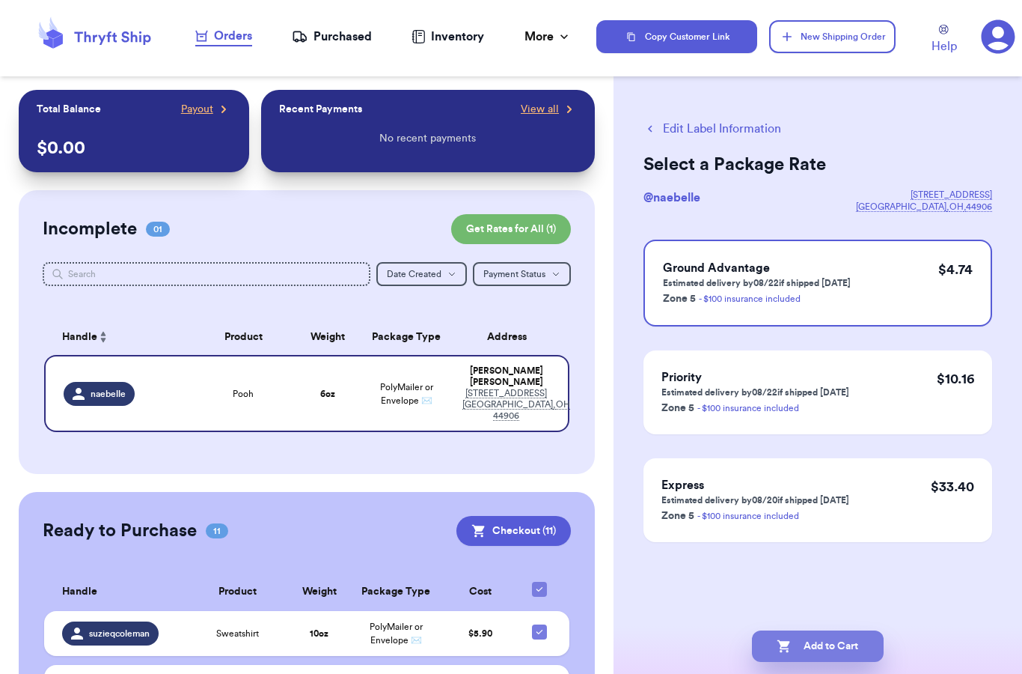
click at [832, 630] on button "Add to Cart" at bounding box center [818, 645] width 132 height 31
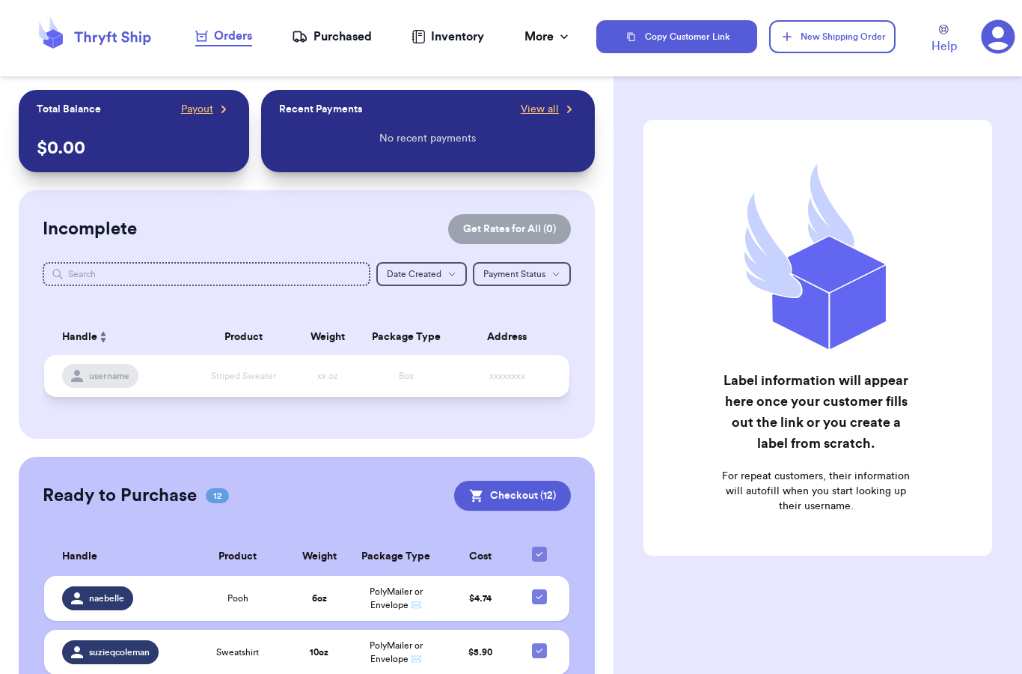
click at [263, 371] on span "Striped Sweater" at bounding box center [243, 375] width 65 height 9
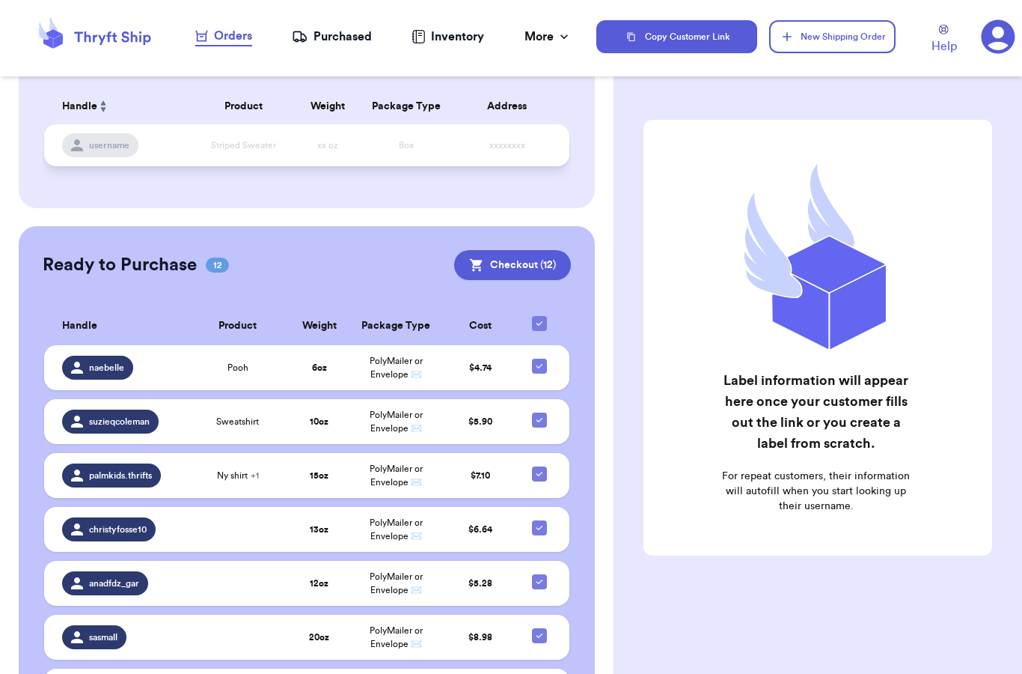
scroll to position [234, 0]
